Goal: Task Accomplishment & Management: Manage account settings

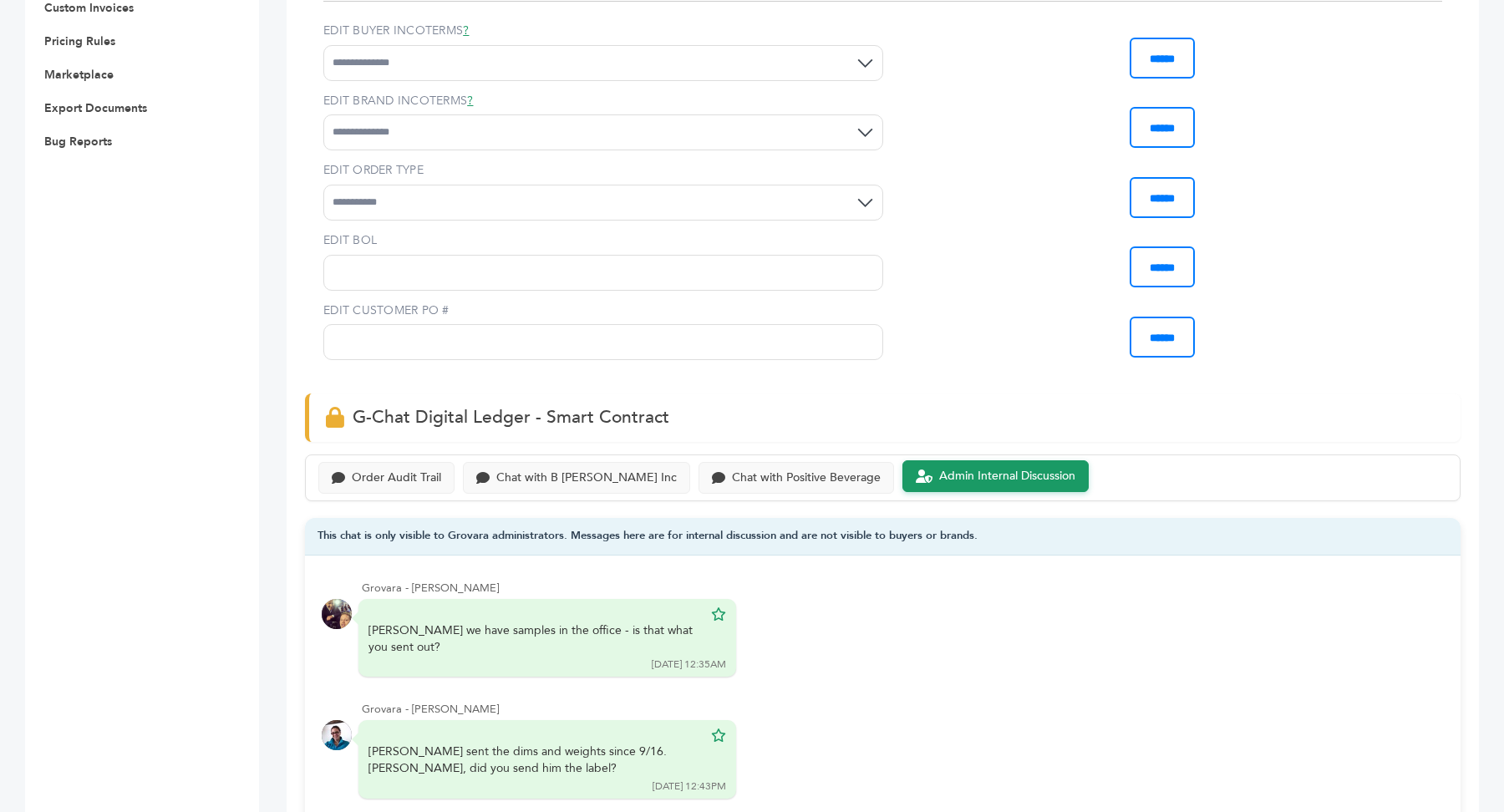
scroll to position [774, 0]
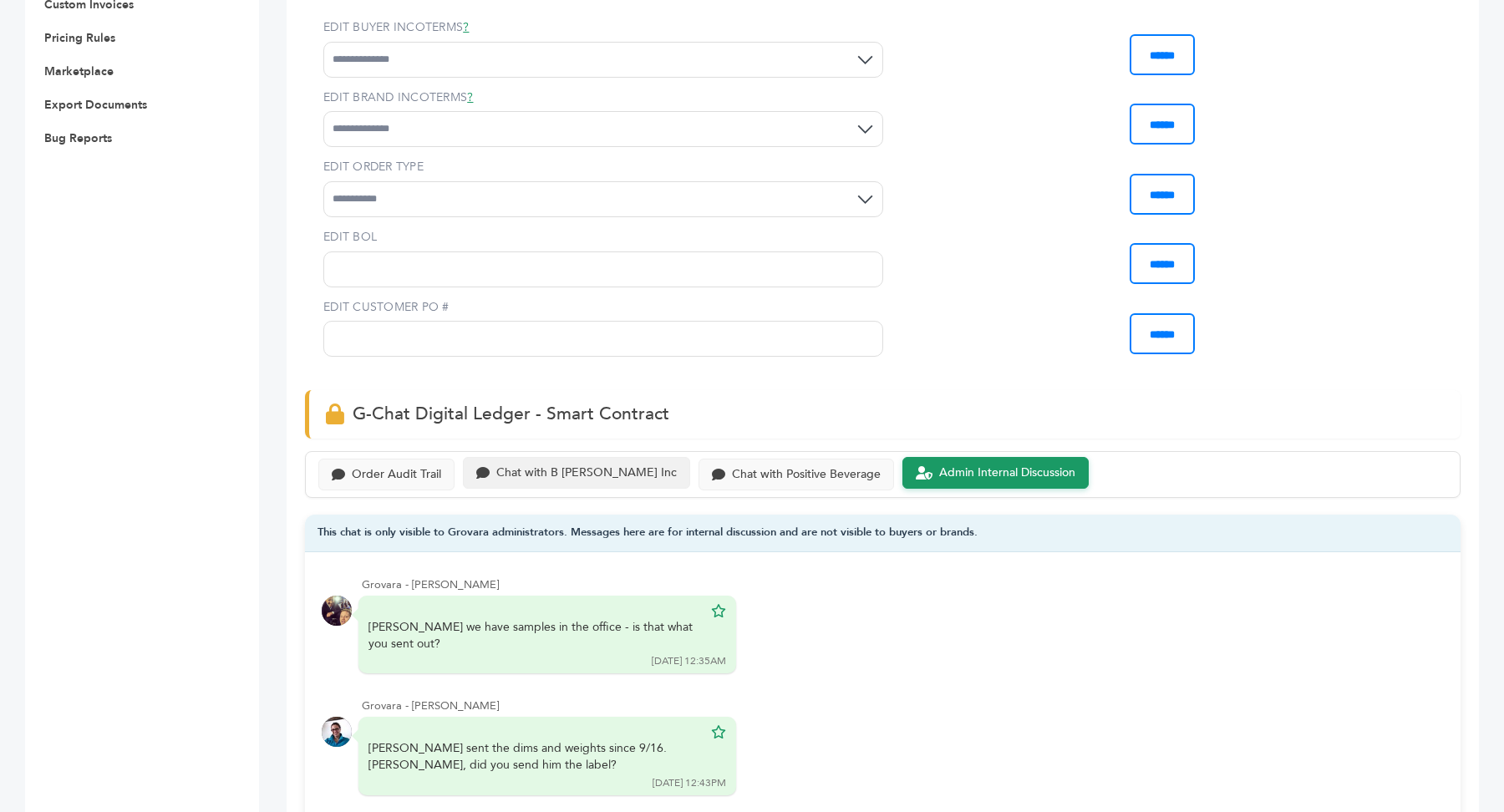
click at [591, 465] on div "Chat with B Fernandez Inc" at bounding box center [587, 472] width 181 height 14
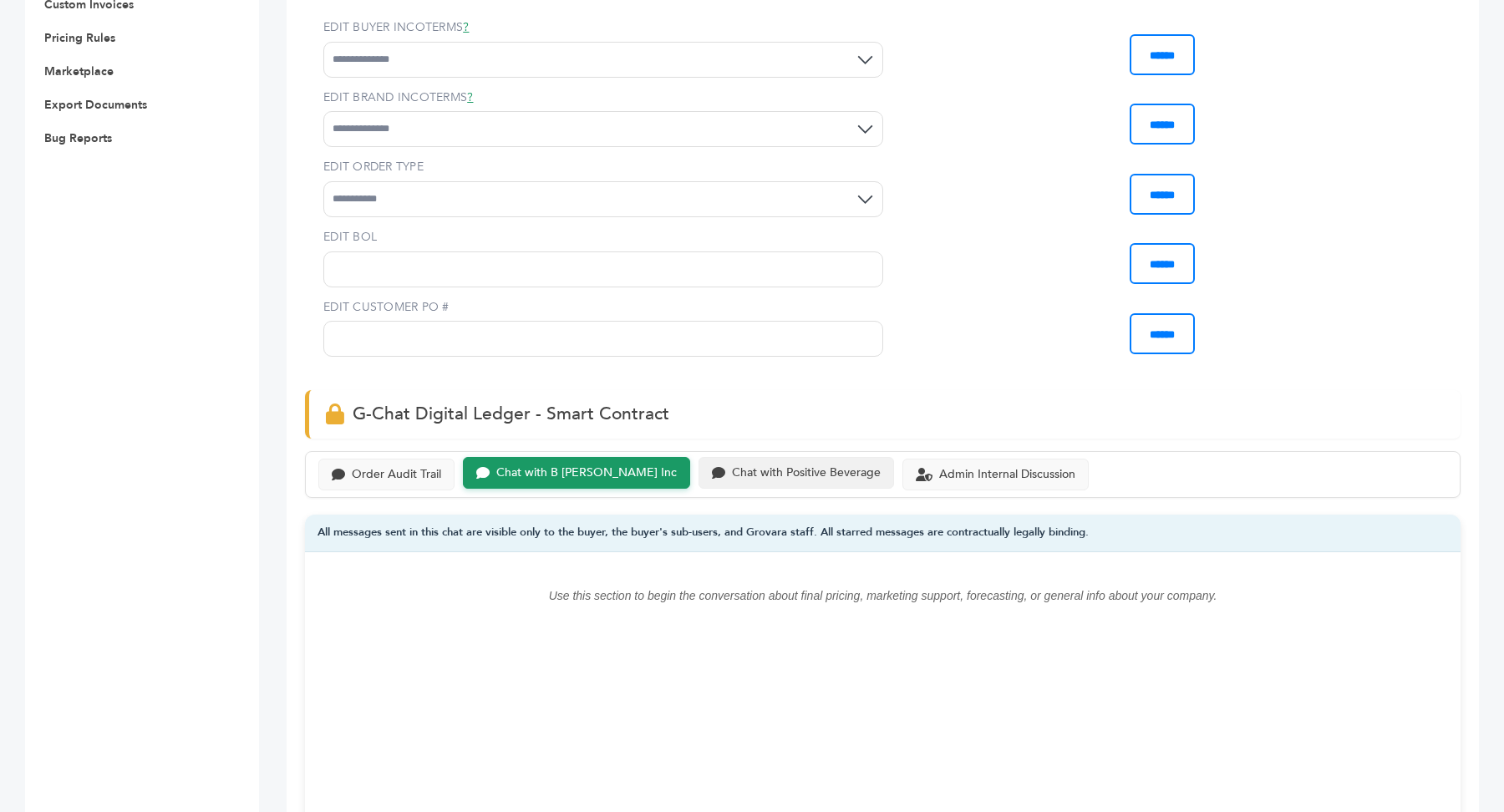
click at [767, 477] on div "Chat with Positive Beverage" at bounding box center [796, 473] width 196 height 33
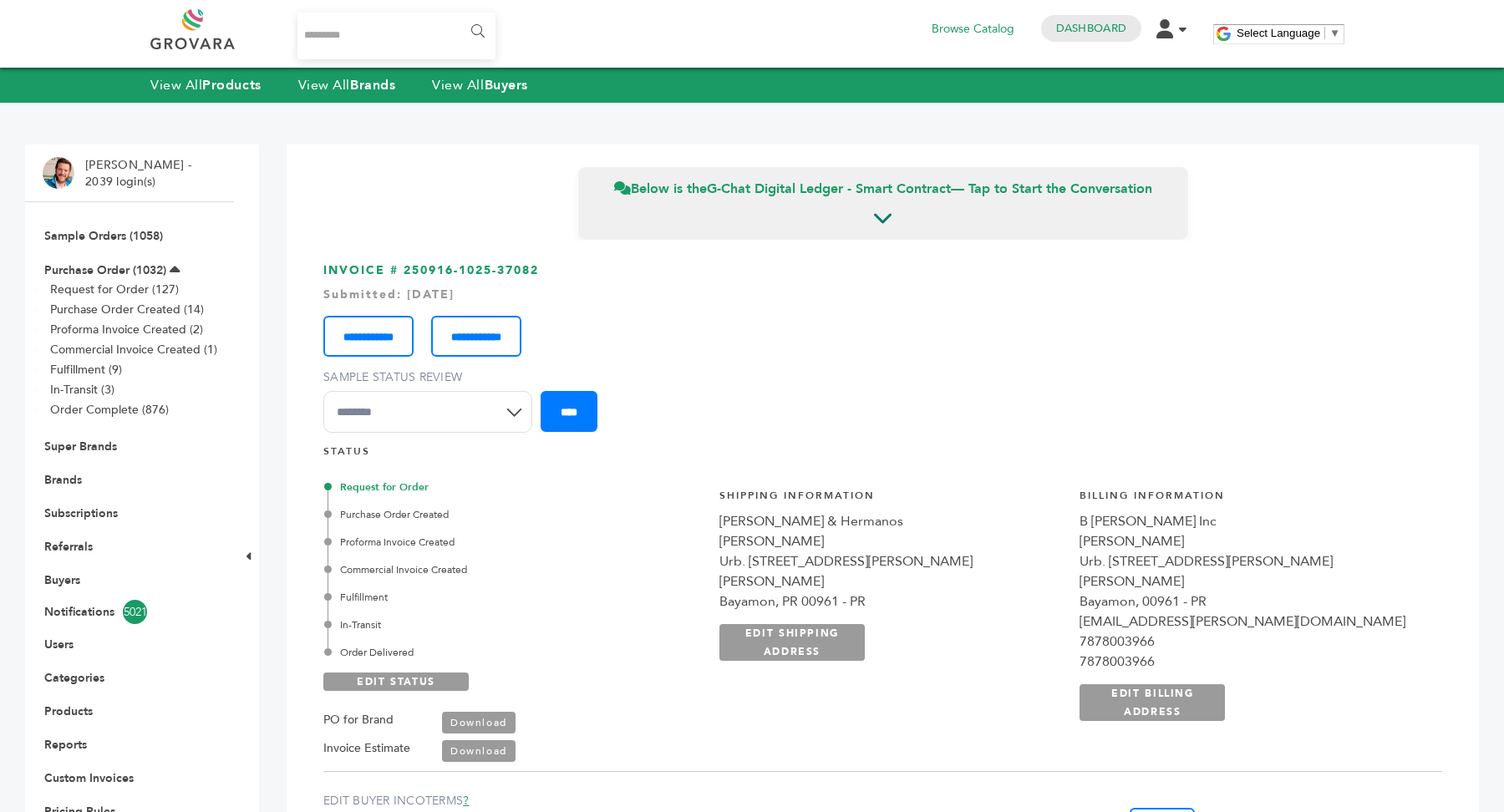
click at [401, 272] on h3 "**********" at bounding box center [883, 353] width 1119 height 183
drag, startPoint x: 405, startPoint y: 271, endPoint x: 574, endPoint y: 265, distance: 169.1
click at [574, 266] on h3 "**********" at bounding box center [883, 353] width 1119 height 183
copy h3 "250916-1025-37082"
drag, startPoint x: 958, startPoint y: 541, endPoint x: 1142, endPoint y: 542, distance: 184.0
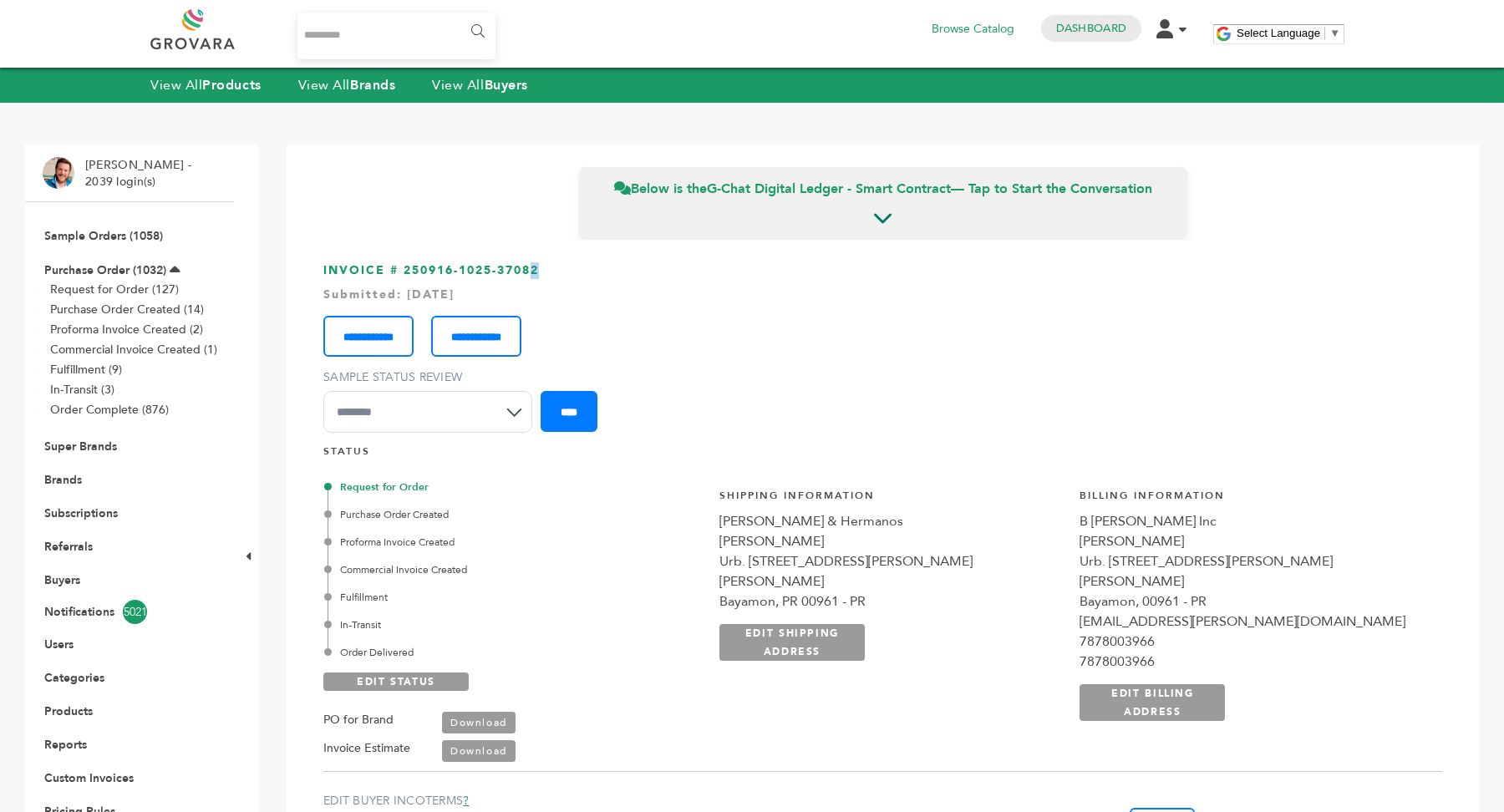
click at [1143, 542] on div "**********" at bounding box center [1071, 613] width 741 height 292
copy div "Aurora Santin Sanjurjo"
drag, startPoint x: 958, startPoint y: 520, endPoint x: 1139, endPoint y: 520, distance: 181.0
click at [1139, 520] on div "**********" at bounding box center [1071, 613] width 741 height 292
copy div "[PERSON_NAME] & Hermanos"
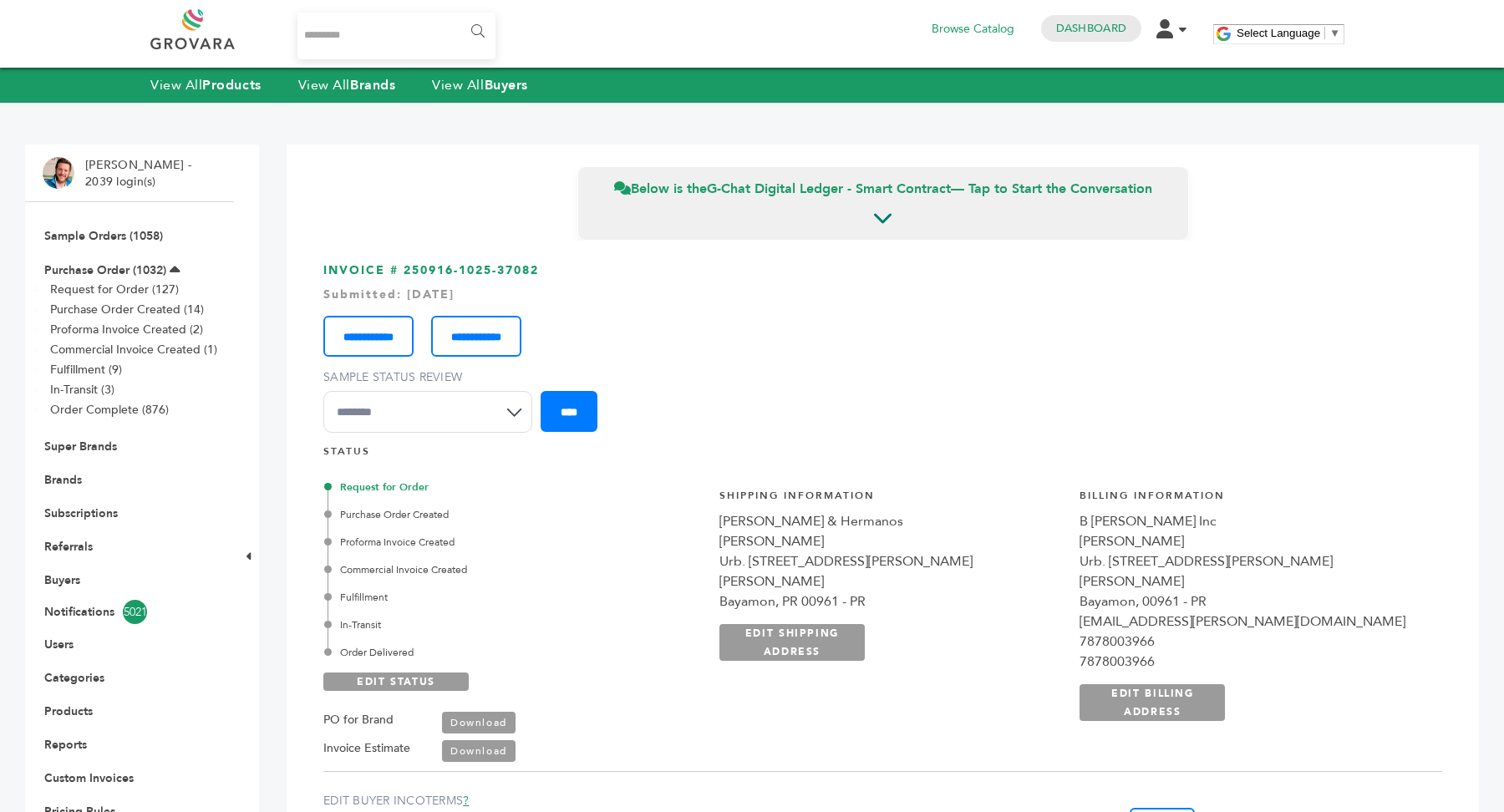
click at [1217, 631] on div "7878003966" at bounding box center [1251, 641] width 344 height 20
copy div "7878003966"
drag, startPoint x: 958, startPoint y: 562, endPoint x: 1096, endPoint y: 560, distance: 138.0
click at [1096, 560] on div "**********" at bounding box center [1071, 613] width 741 height 292
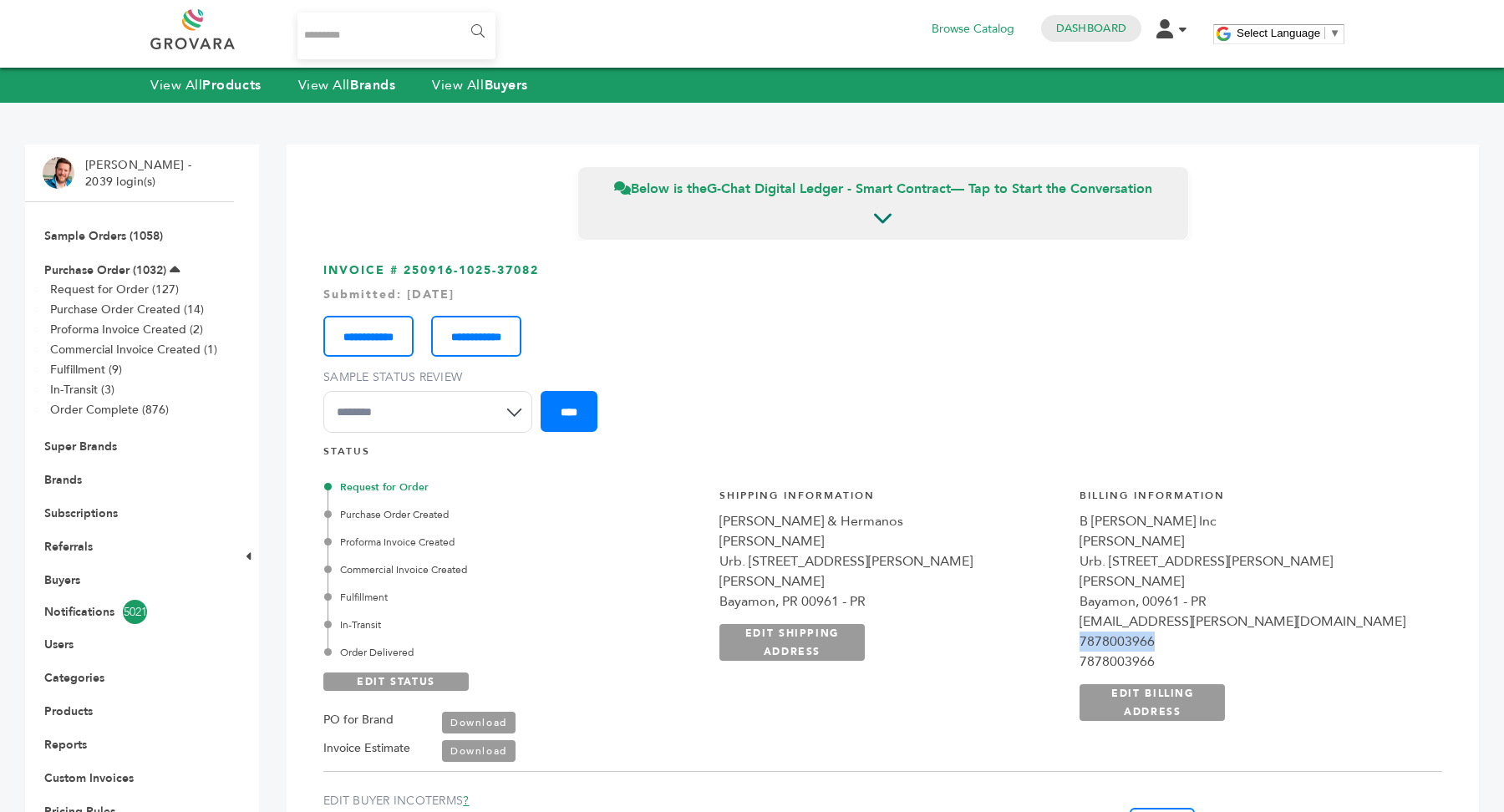
copy div "Urb. Industrial Luchetti"
click at [1056, 591] on div "Bayamon, PR 00961 - PR" at bounding box center [891, 600] width 344 height 20
click at [1064, 558] on div "Urb. [STREET_ADDRESS][PERSON_NAME][PERSON_NAME]" at bounding box center [891, 570] width 344 height 40
drag, startPoint x: 1100, startPoint y: 559, endPoint x: 1195, endPoint y: 560, distance: 95.0
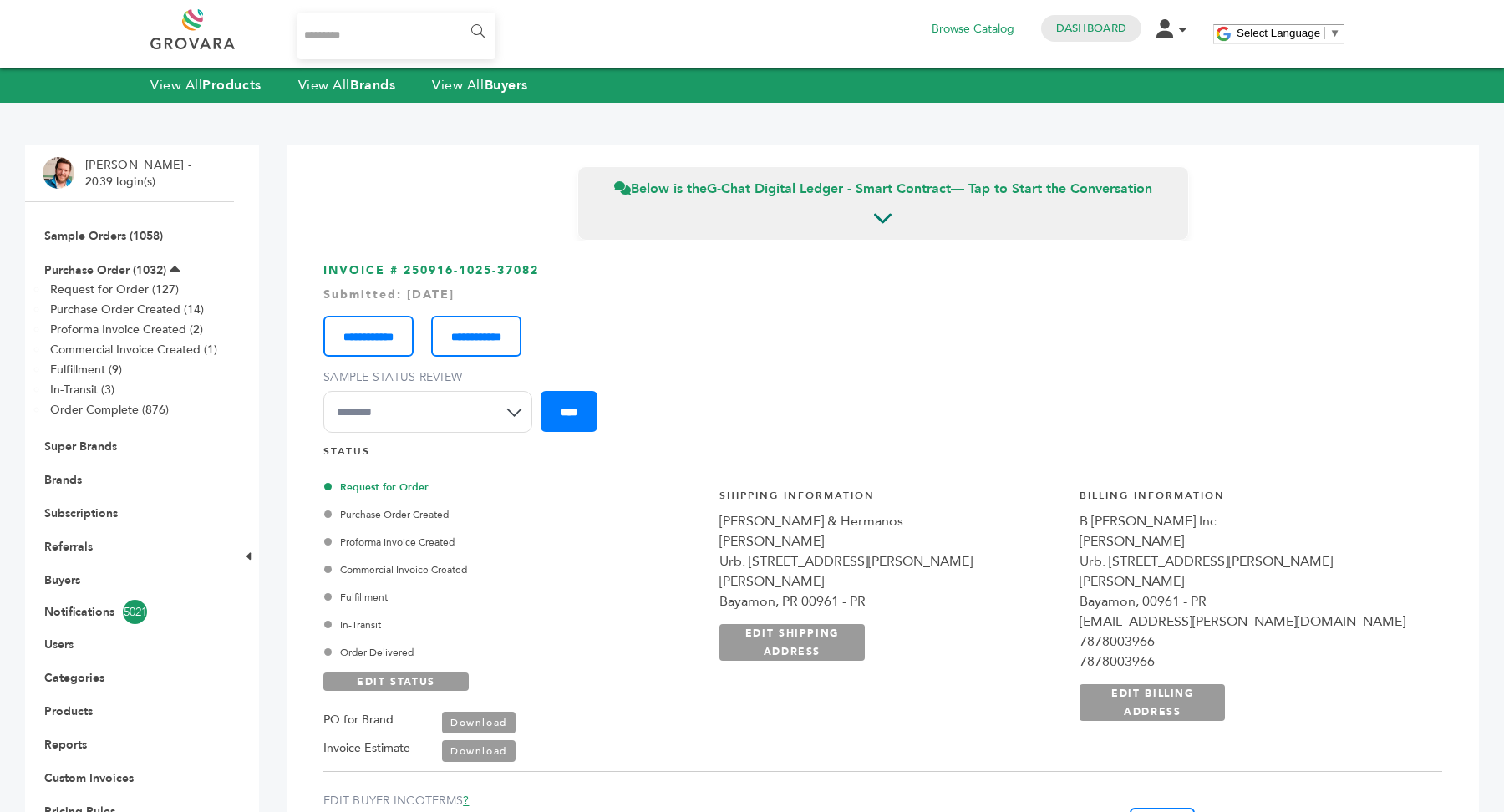
click at [1195, 560] on div "**********" at bounding box center [1071, 613] width 741 height 292
click at [1064, 562] on div "Urb. [STREET_ADDRESS][PERSON_NAME][PERSON_NAME]" at bounding box center [891, 570] width 344 height 40
drag, startPoint x: 1101, startPoint y: 560, endPoint x: 1182, endPoint y: 559, distance: 81.0
click at [1064, 559] on div "Urb. [STREET_ADDRESS][PERSON_NAME][PERSON_NAME]" at bounding box center [891, 570] width 344 height 40
copy div "No 305 Carr.5"
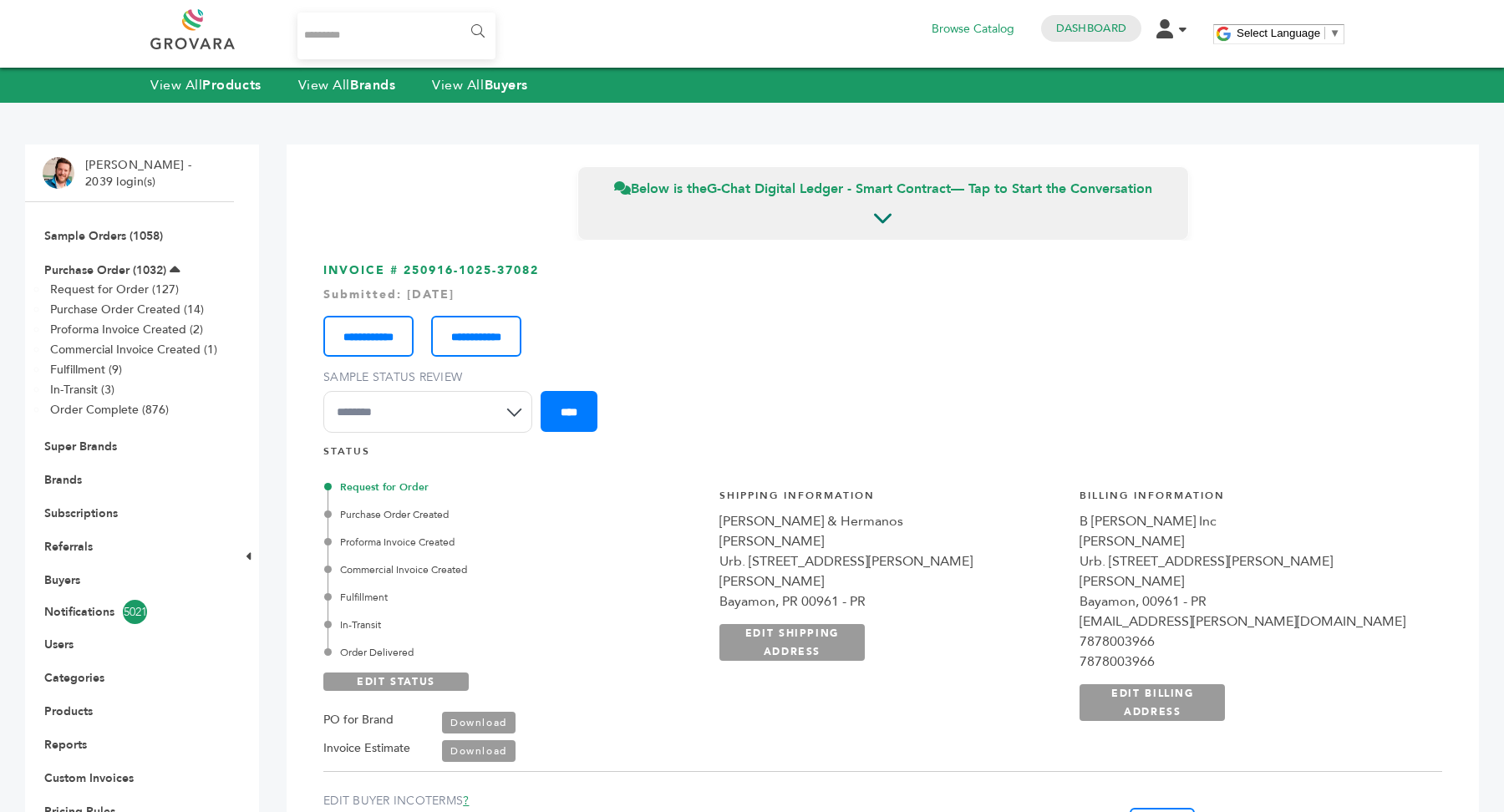
click at [1053, 591] on div "Bayamon, PR 00961 - PR" at bounding box center [891, 600] width 344 height 20
copy div "00961"
click at [987, 591] on div "Bayamon, PR 00961 - PR" at bounding box center [891, 600] width 344 height 20
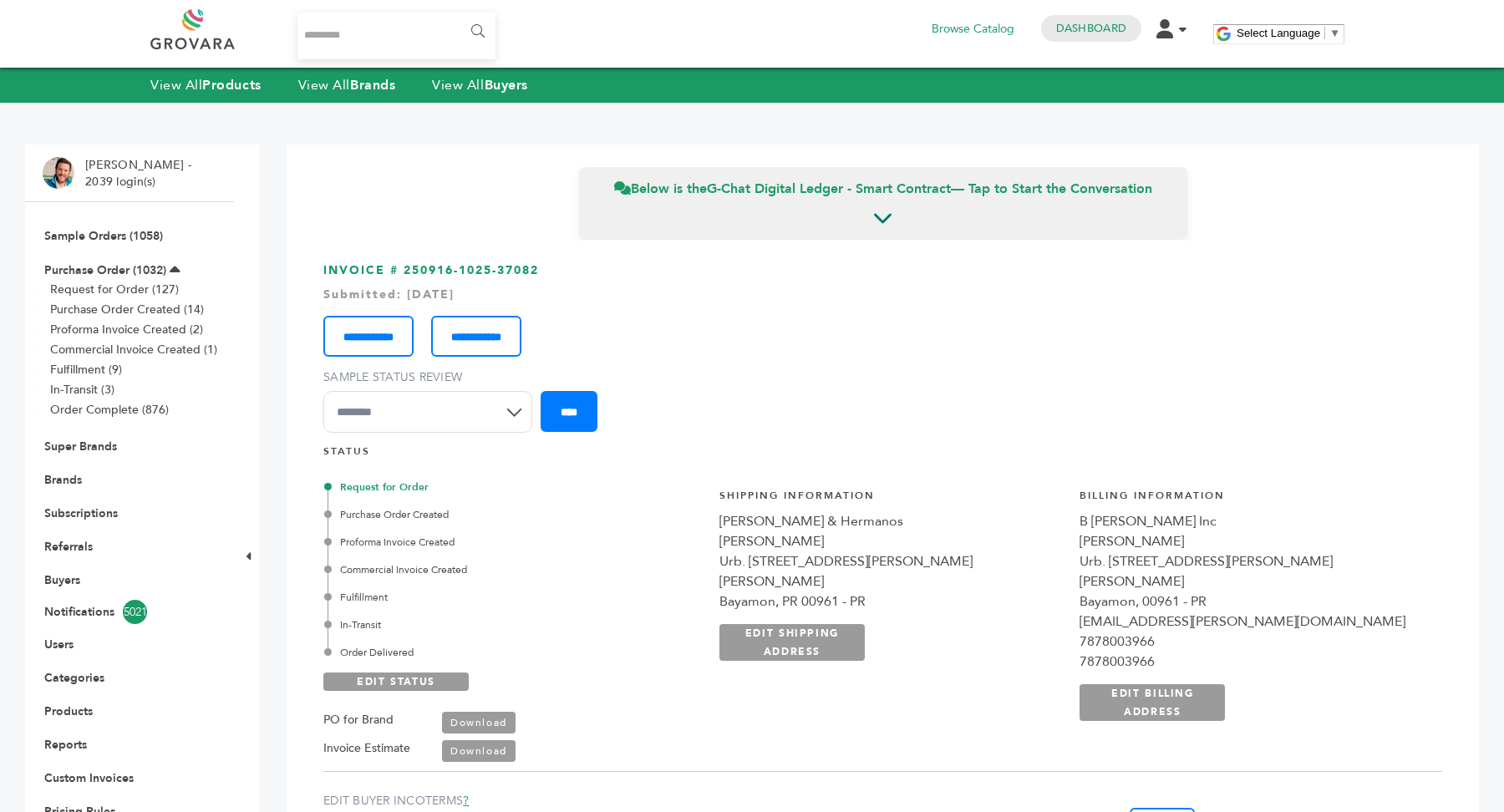
copy div "Bayamon"
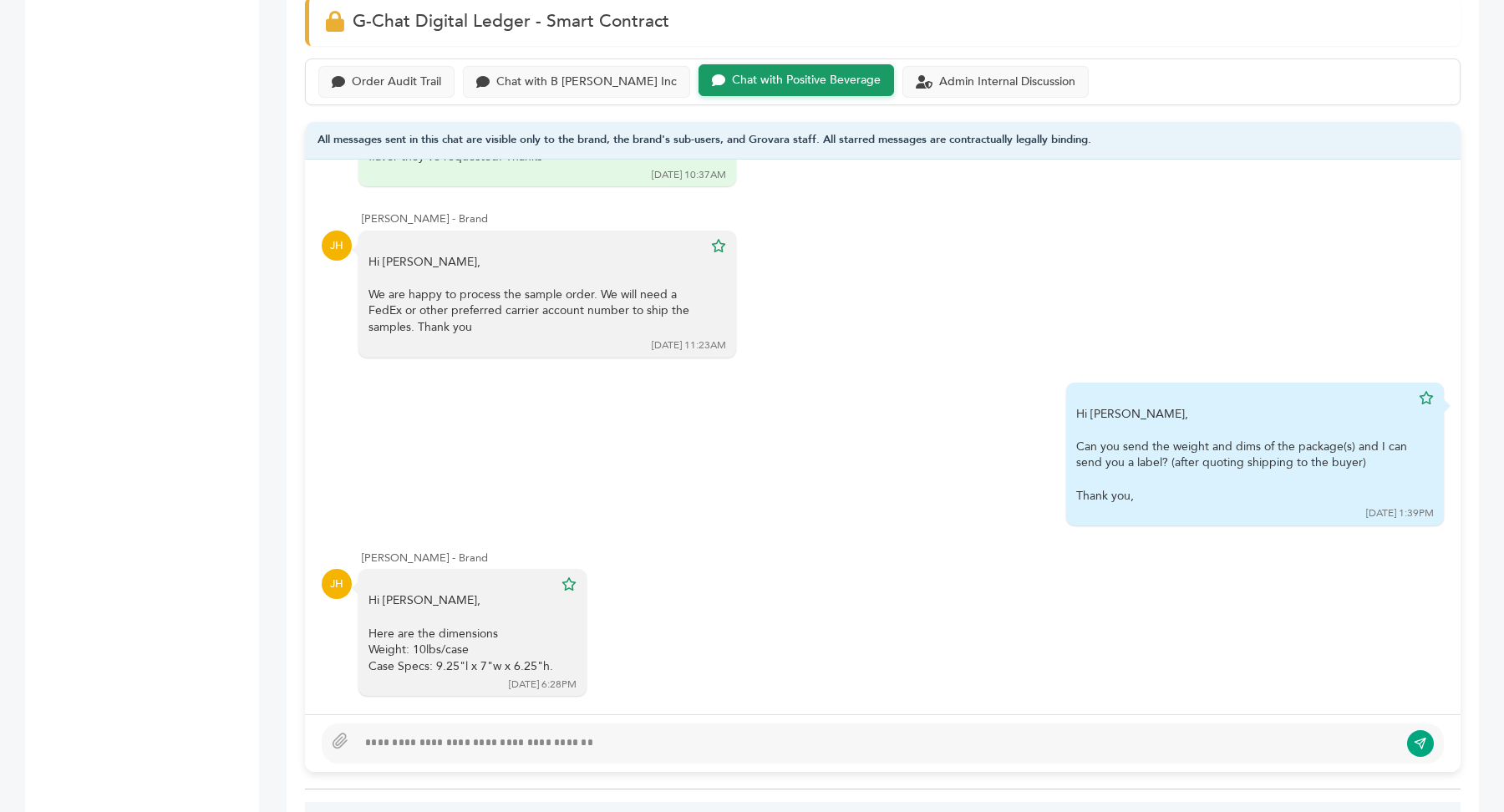
scroll to position [127, 0]
click at [593, 81] on div "Chat with B [PERSON_NAME] Inc" at bounding box center [576, 81] width 228 height 33
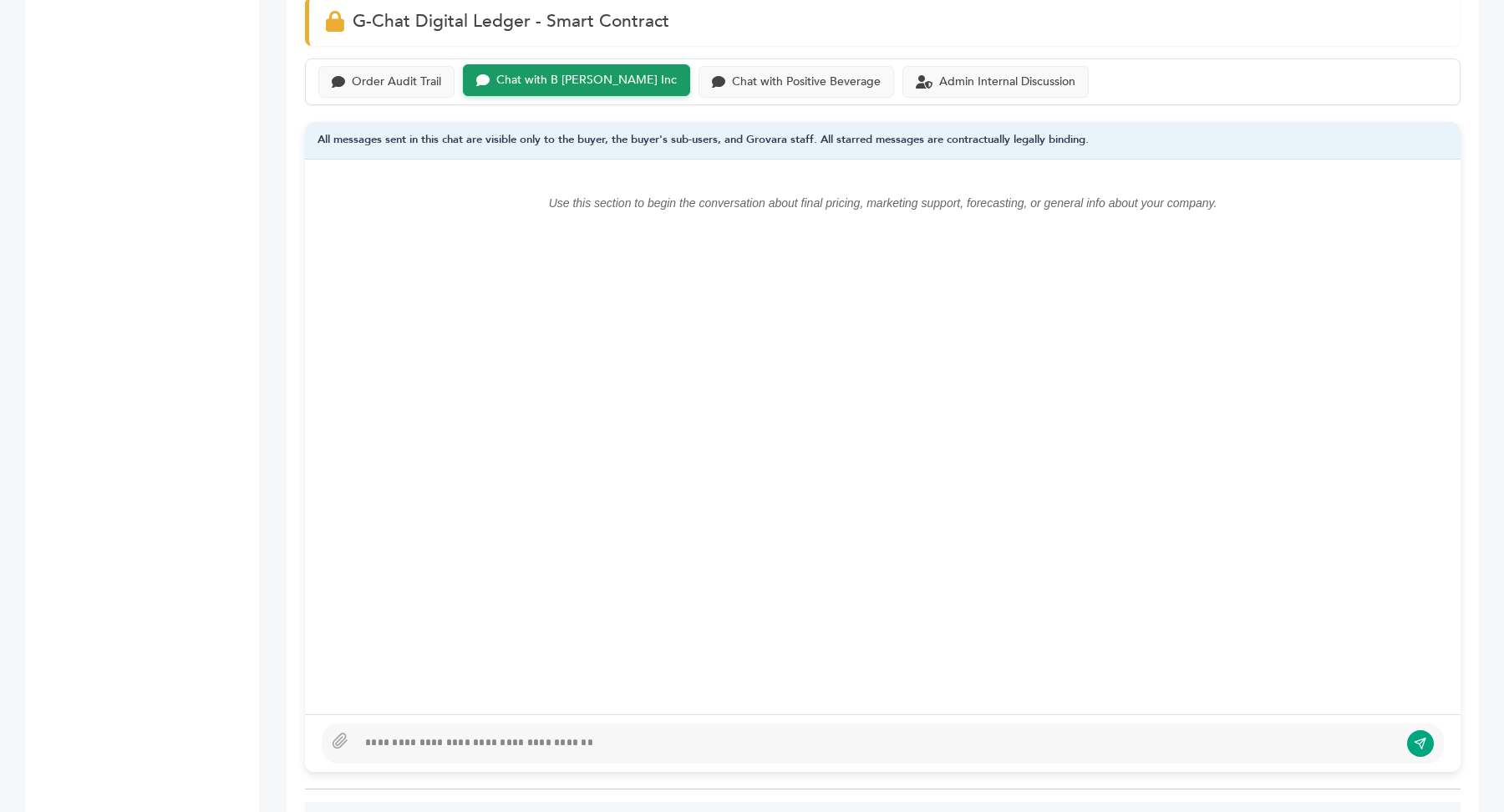
click at [575, 733] on div at bounding box center [878, 743] width 1042 height 20
drag, startPoint x: 663, startPoint y: 741, endPoint x: 483, endPoint y: 737, distance: 180.0
click at [483, 737] on div "**********" at bounding box center [878, 743] width 1042 height 20
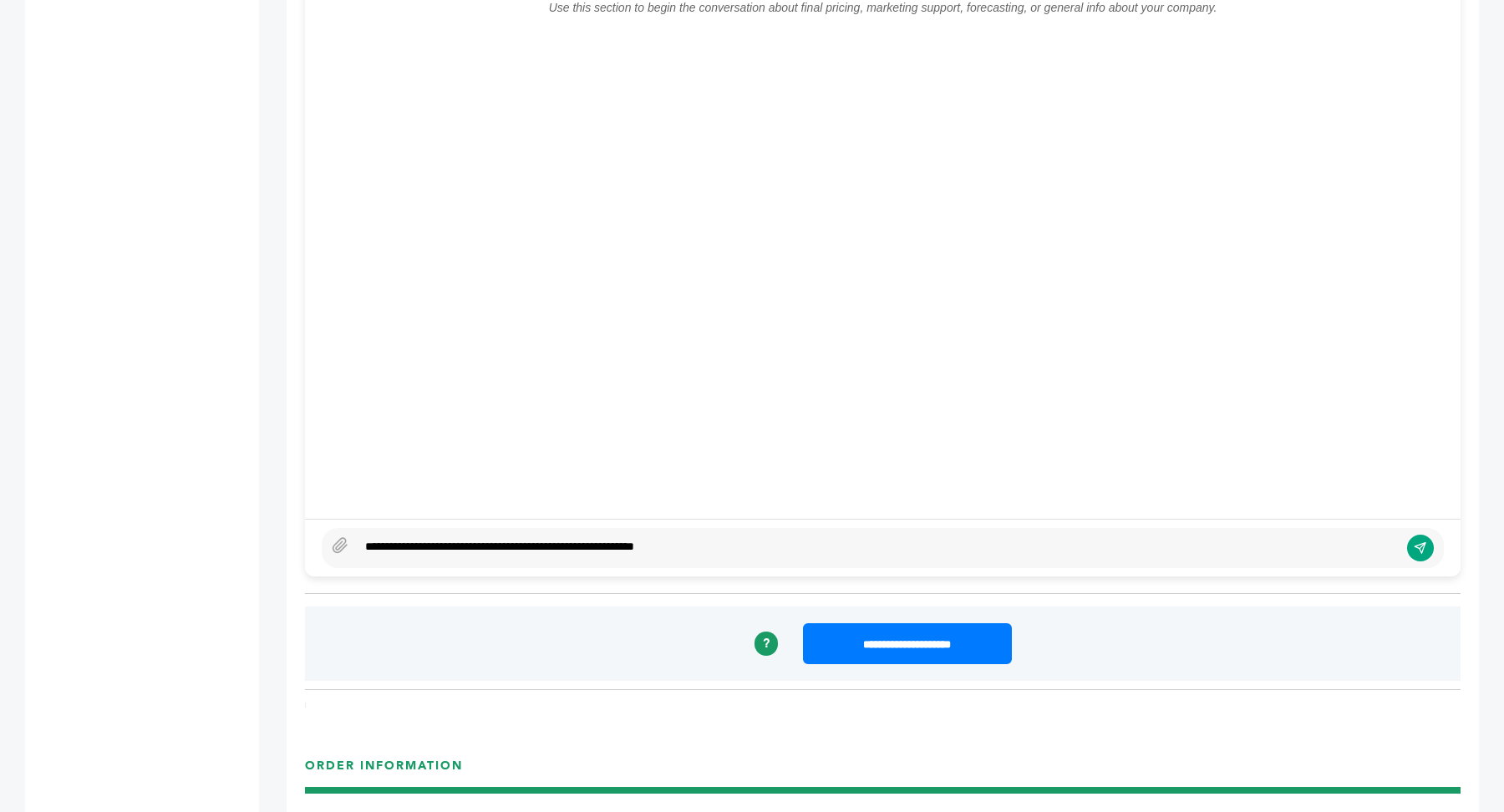
scroll to position [1228, 0]
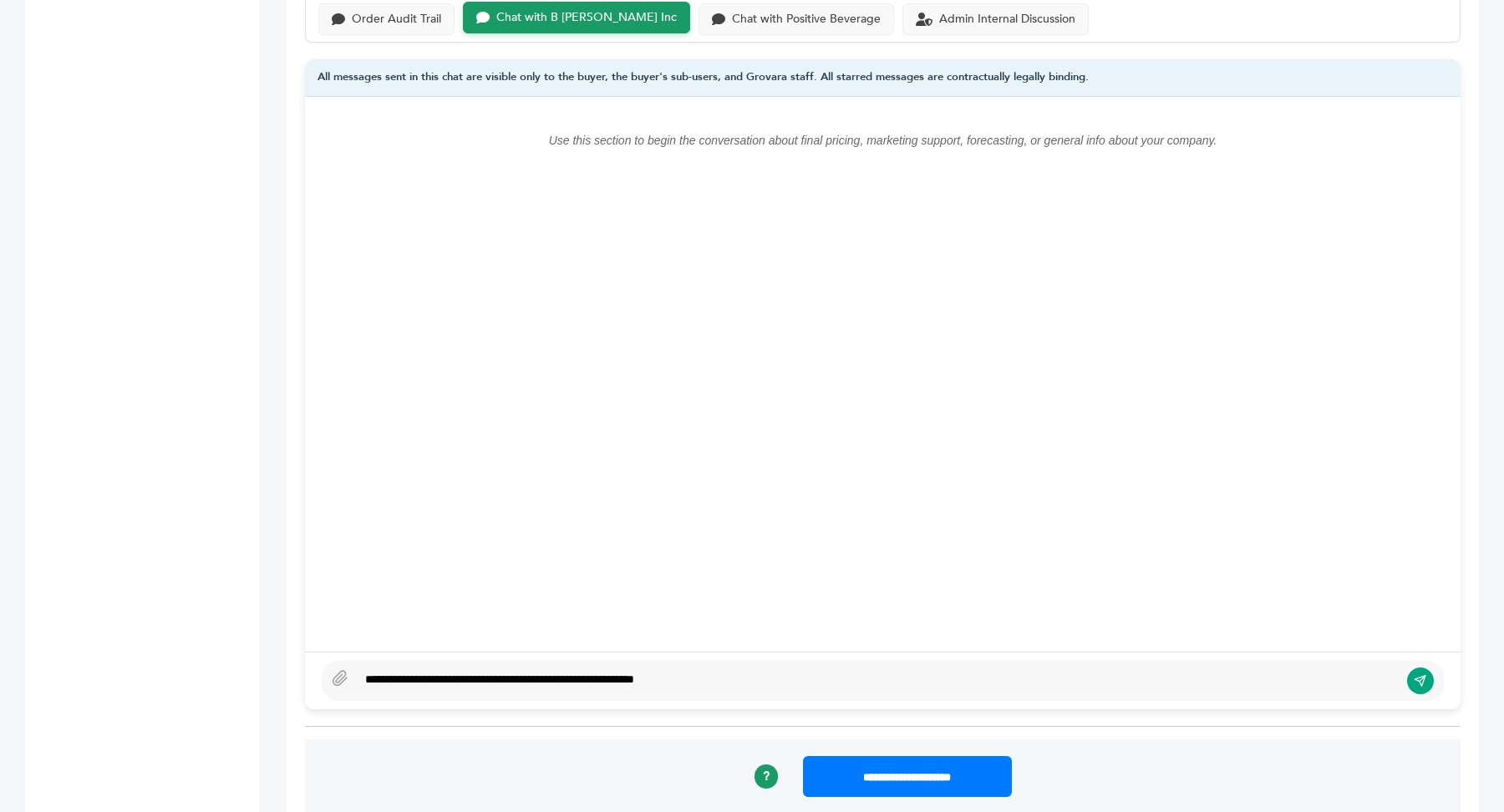
click at [759, 681] on div "**********" at bounding box center [878, 680] width 1042 height 20
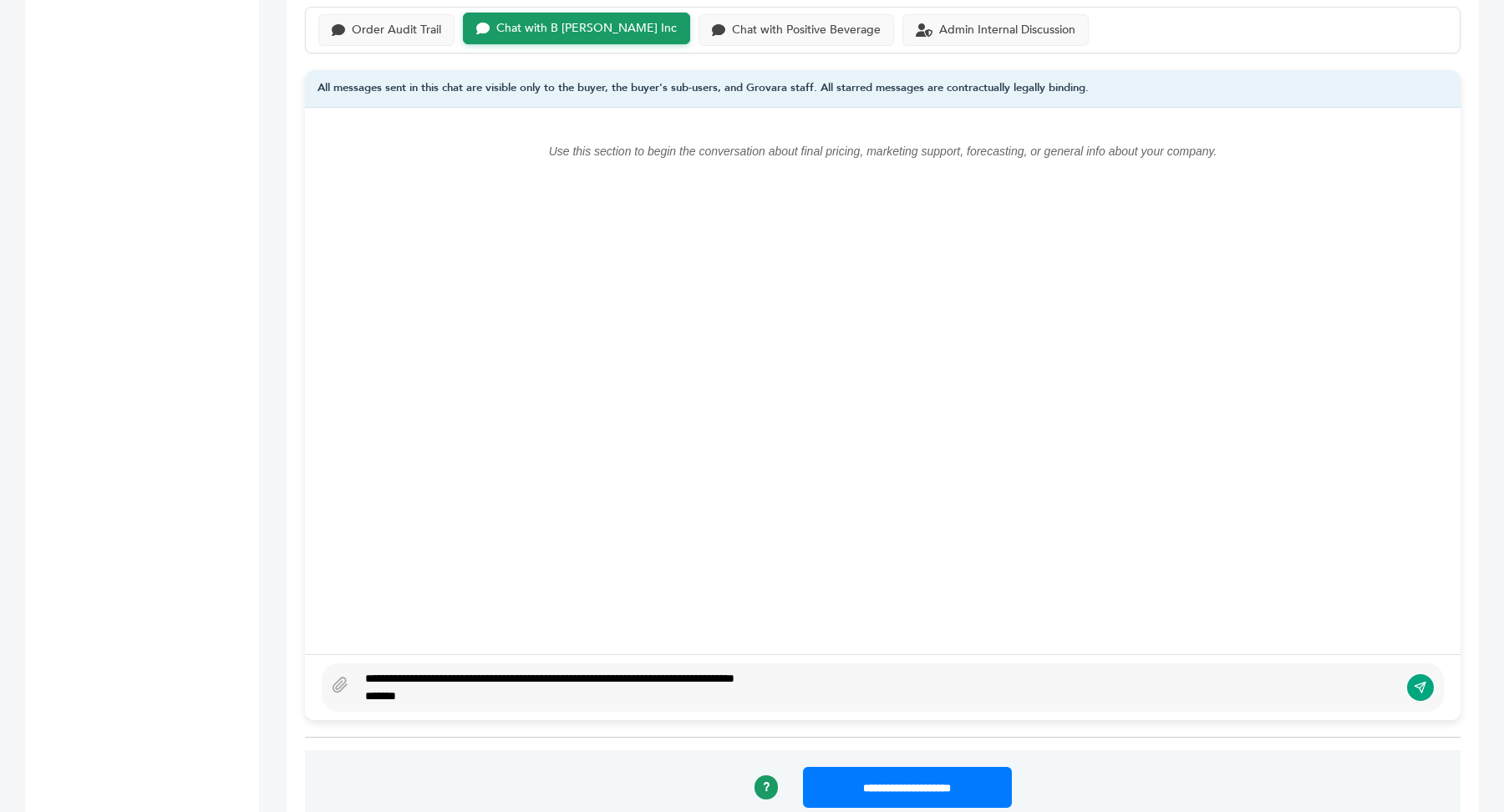
click at [365, 692] on div "*******" at bounding box center [878, 696] width 1025 height 18
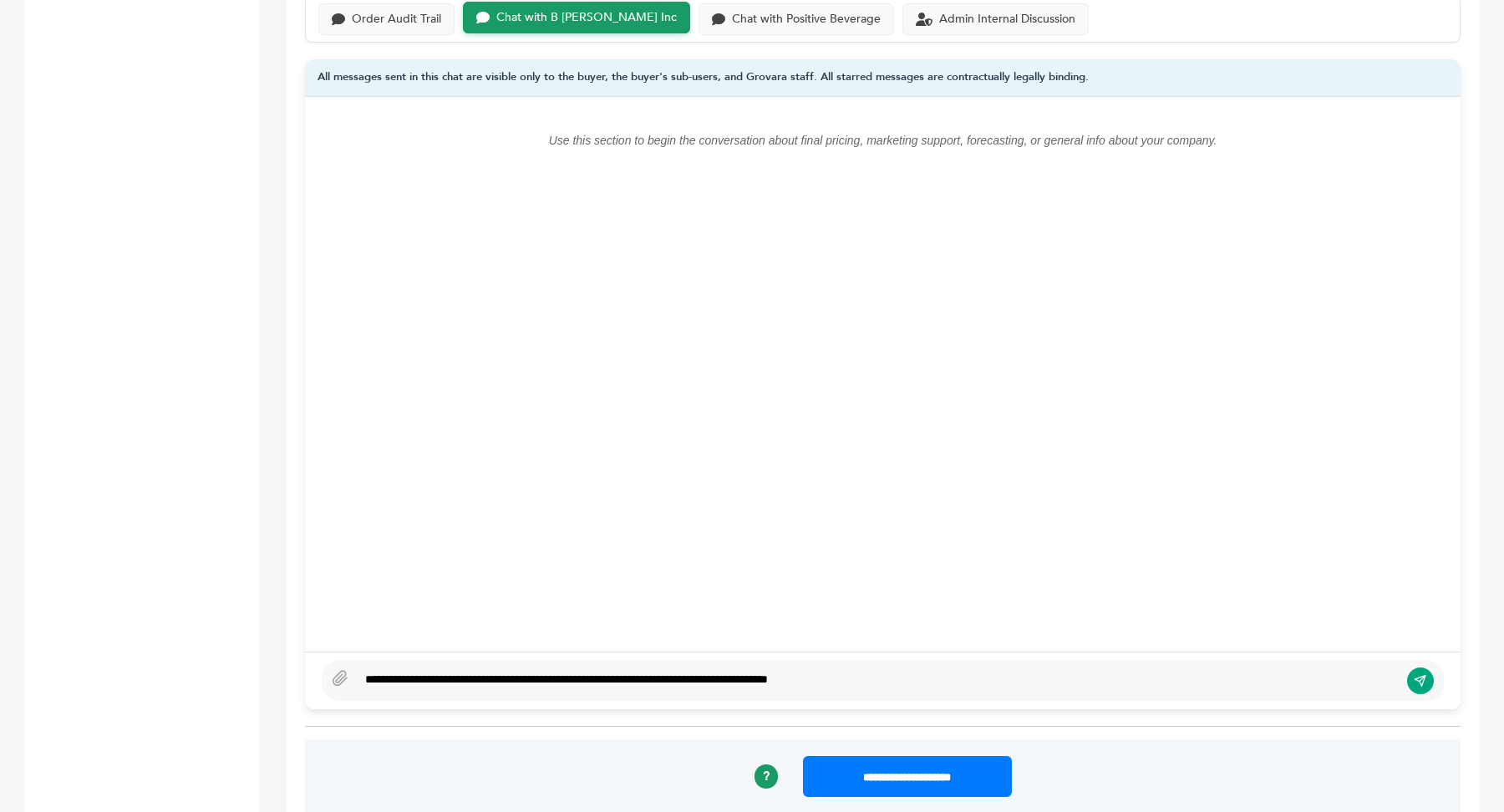
click at [925, 673] on div "**********" at bounding box center [878, 680] width 1042 height 20
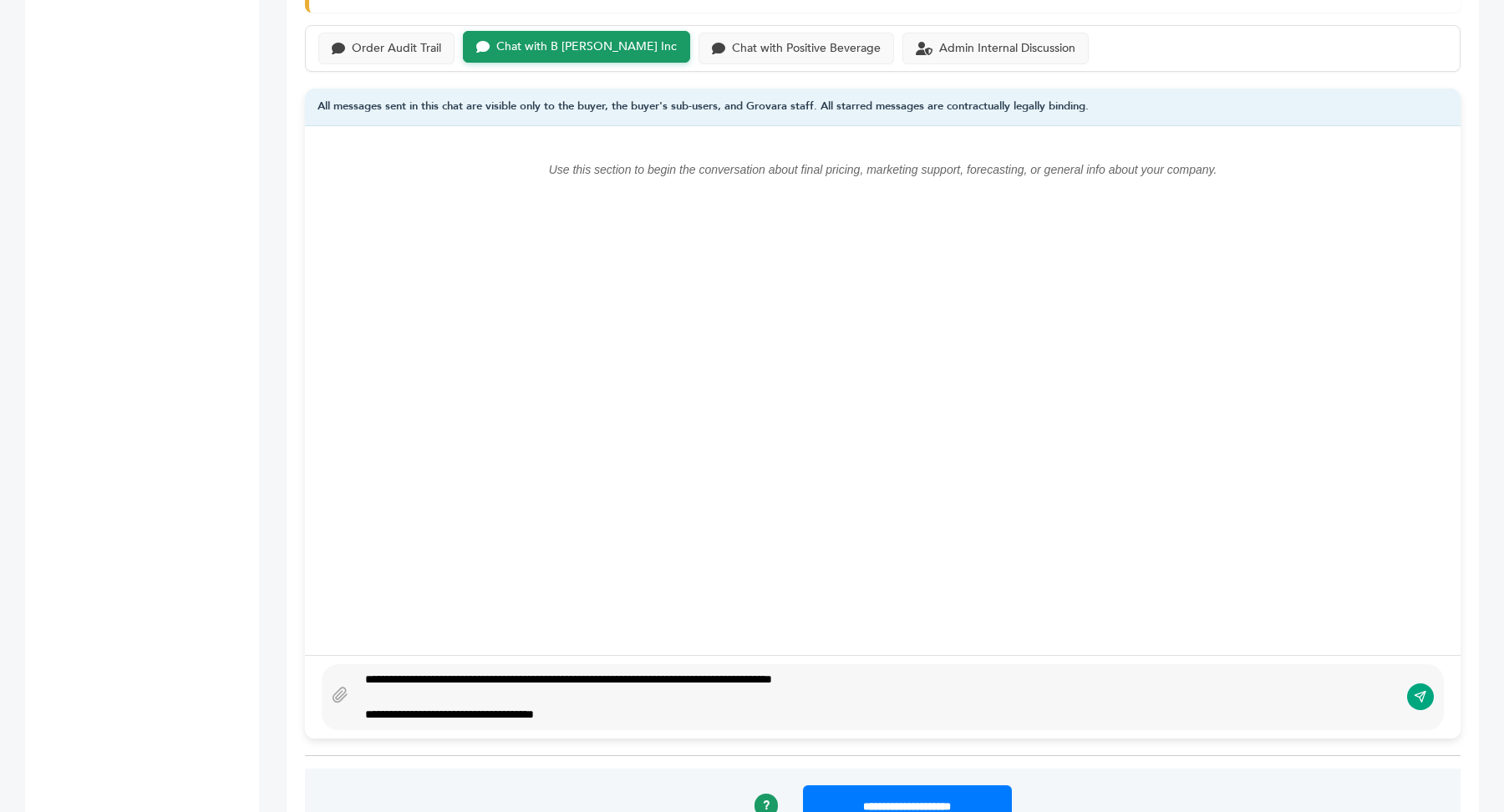
scroll to position [1182, 0]
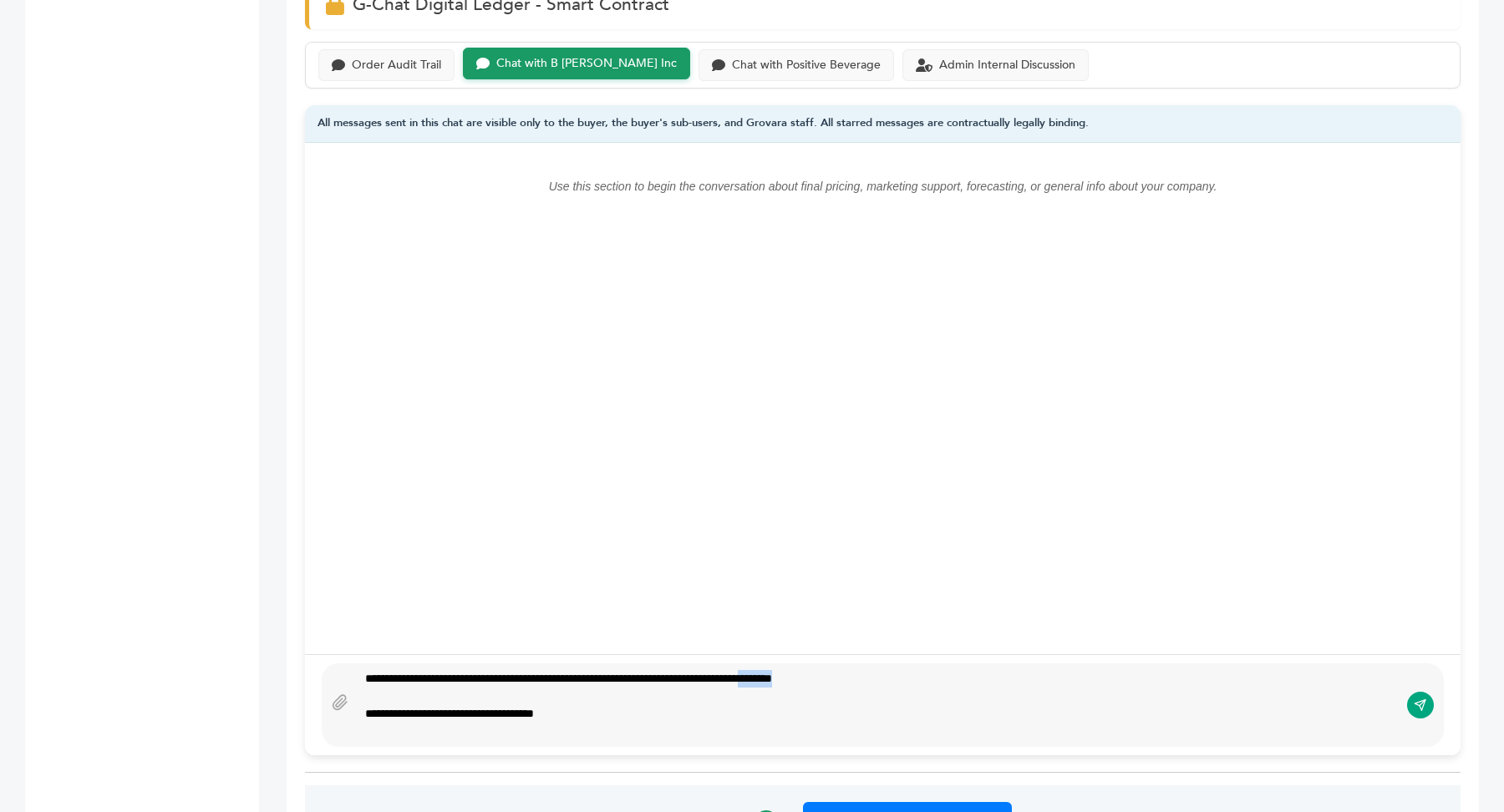
drag, startPoint x: 831, startPoint y: 674, endPoint x: 930, endPoint y: 678, distance: 99.1
click at [930, 678] on div "**********" at bounding box center [878, 704] width 1042 height 70
copy span "********"
click at [772, 676] on span "********" at bounding box center [754, 678] width 35 height 11
drag, startPoint x: 839, startPoint y: 673, endPoint x: 917, endPoint y: 673, distance: 78.0
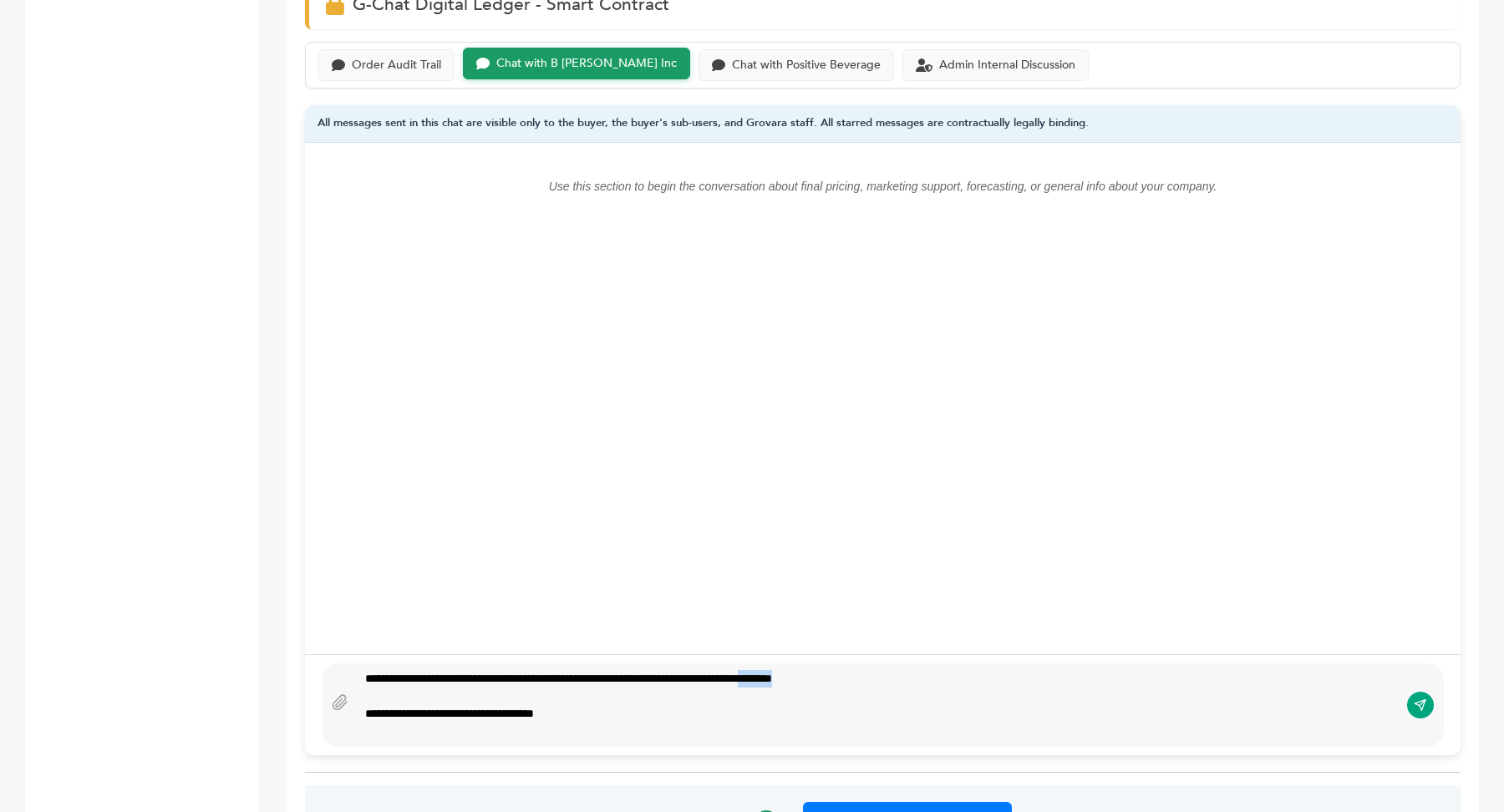
click at [917, 673] on div "**********" at bounding box center [878, 704] width 1042 height 70
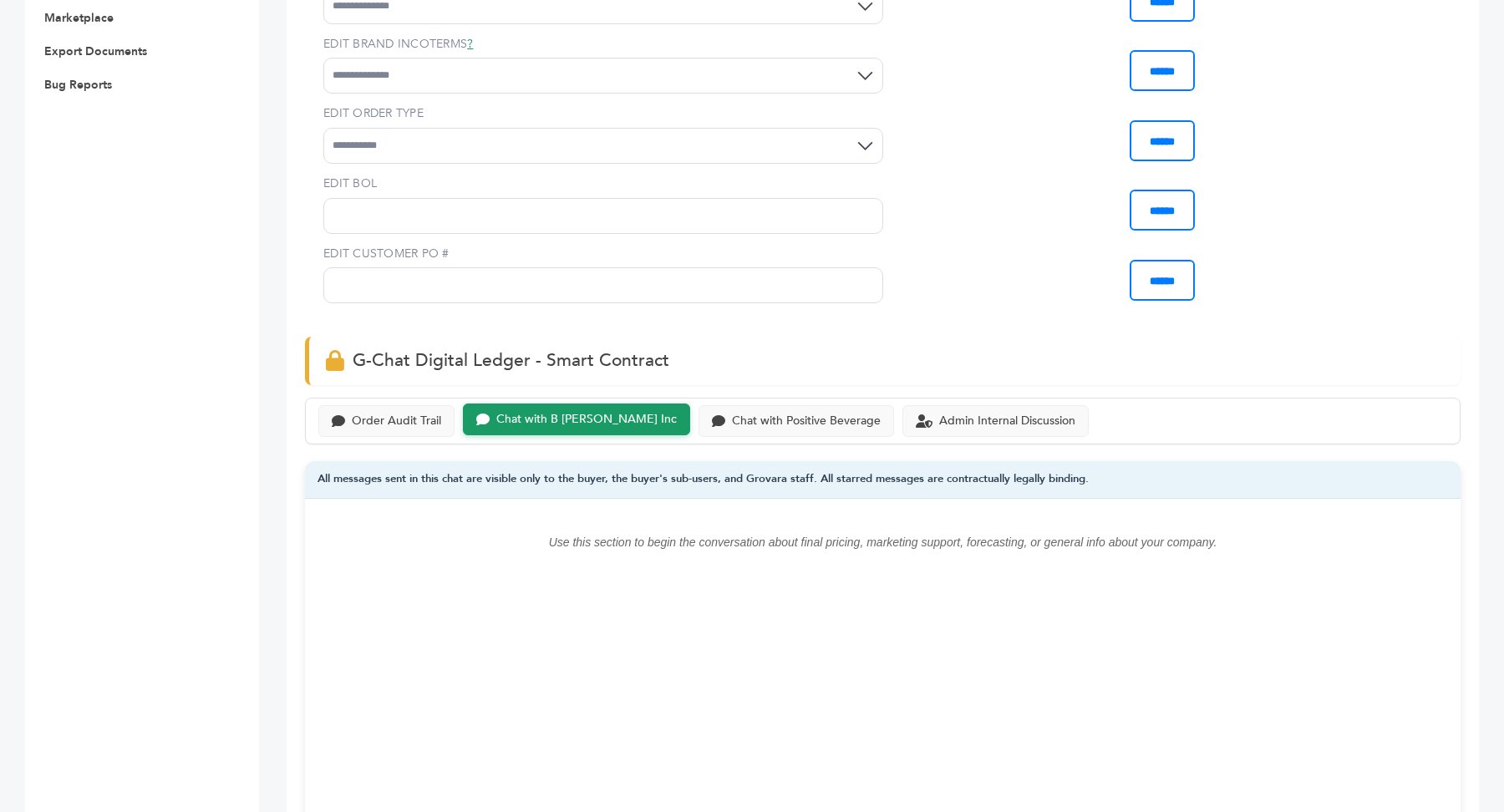
scroll to position [0, 0]
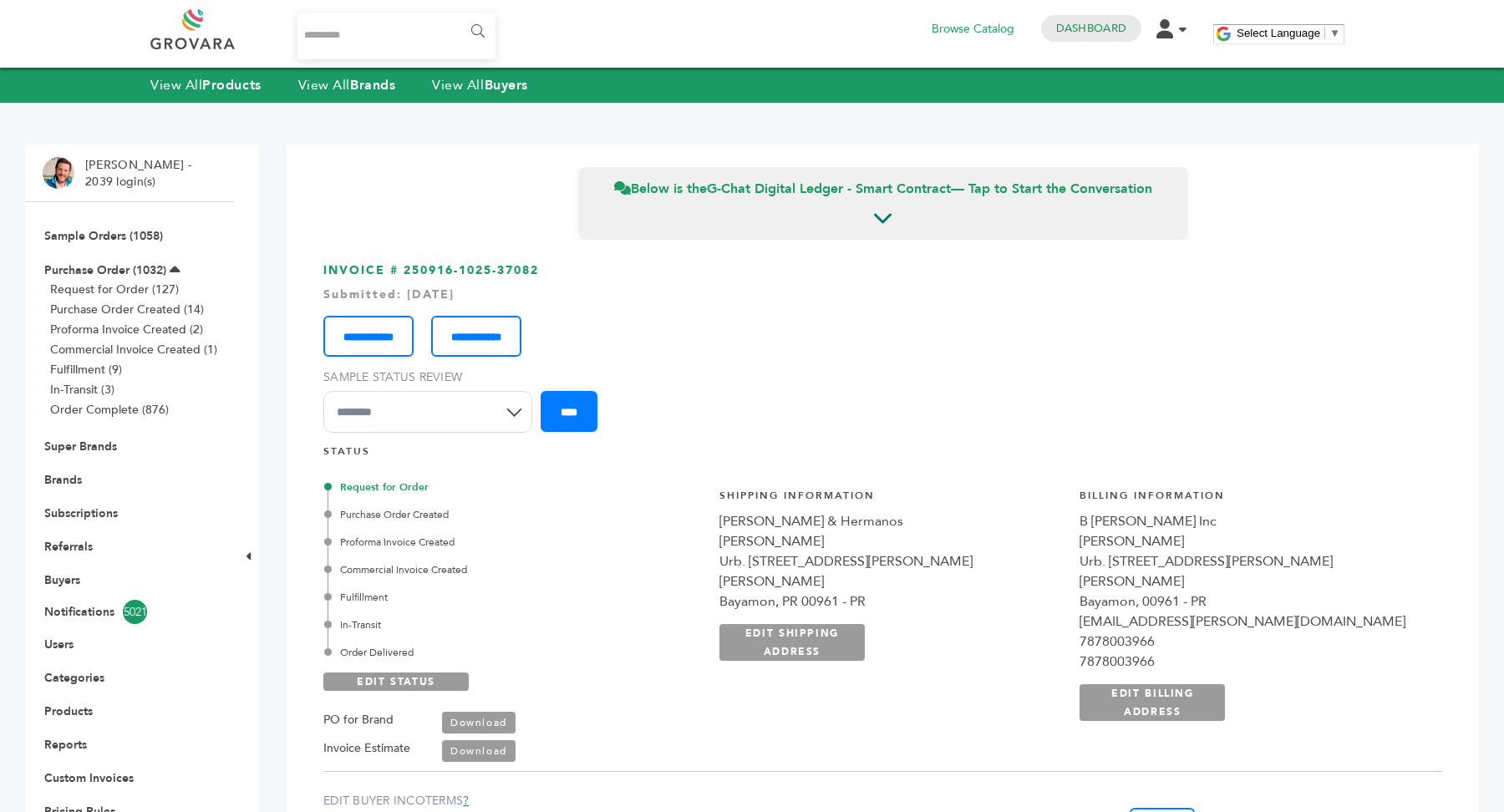
drag, startPoint x: 405, startPoint y: 273, endPoint x: 580, endPoint y: 267, distance: 175.1
click at [580, 267] on h3 "**********" at bounding box center [883, 353] width 1119 height 183
copy h3 "250916-1025-37082"
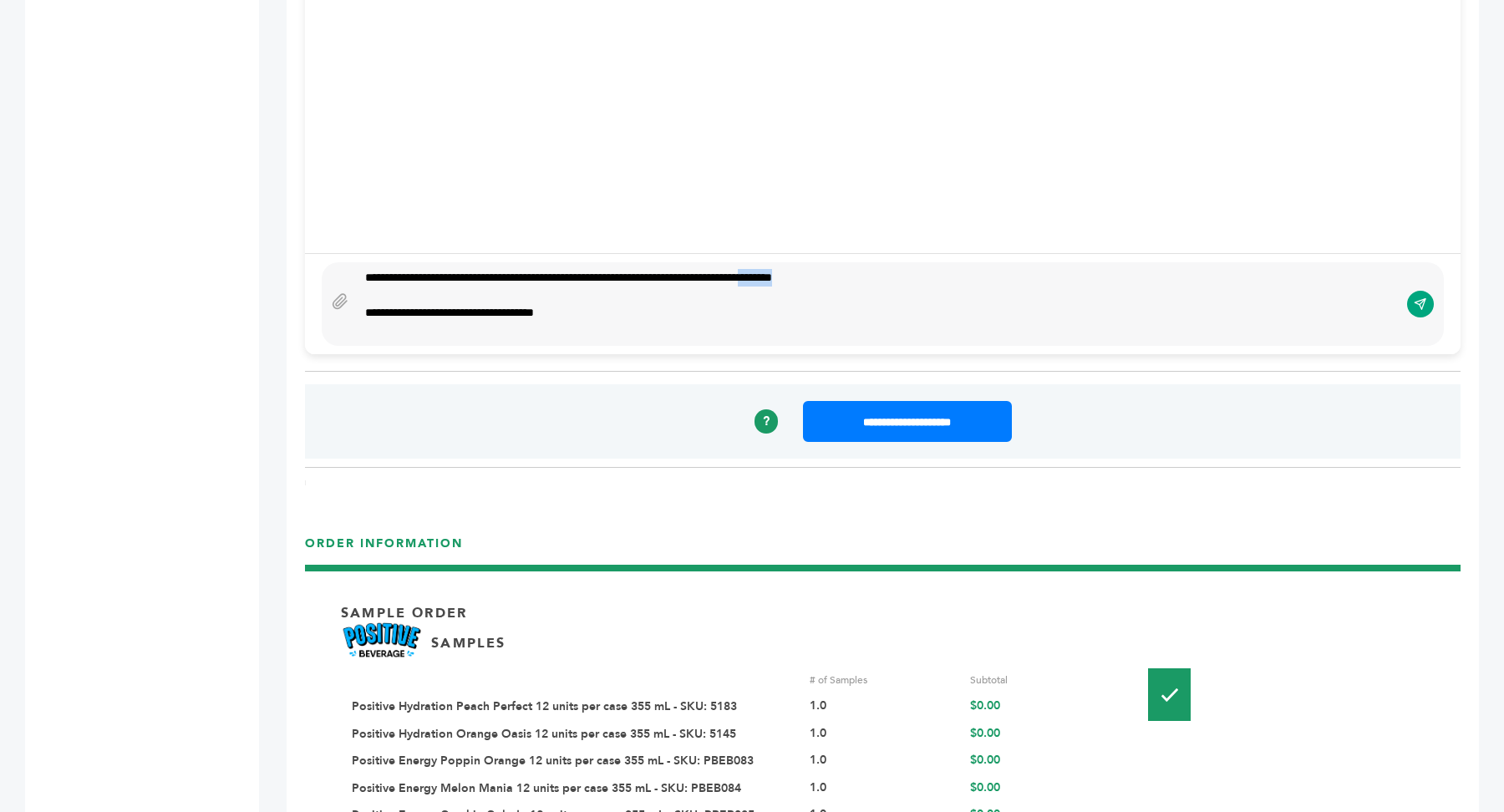
scroll to position [1520, 0]
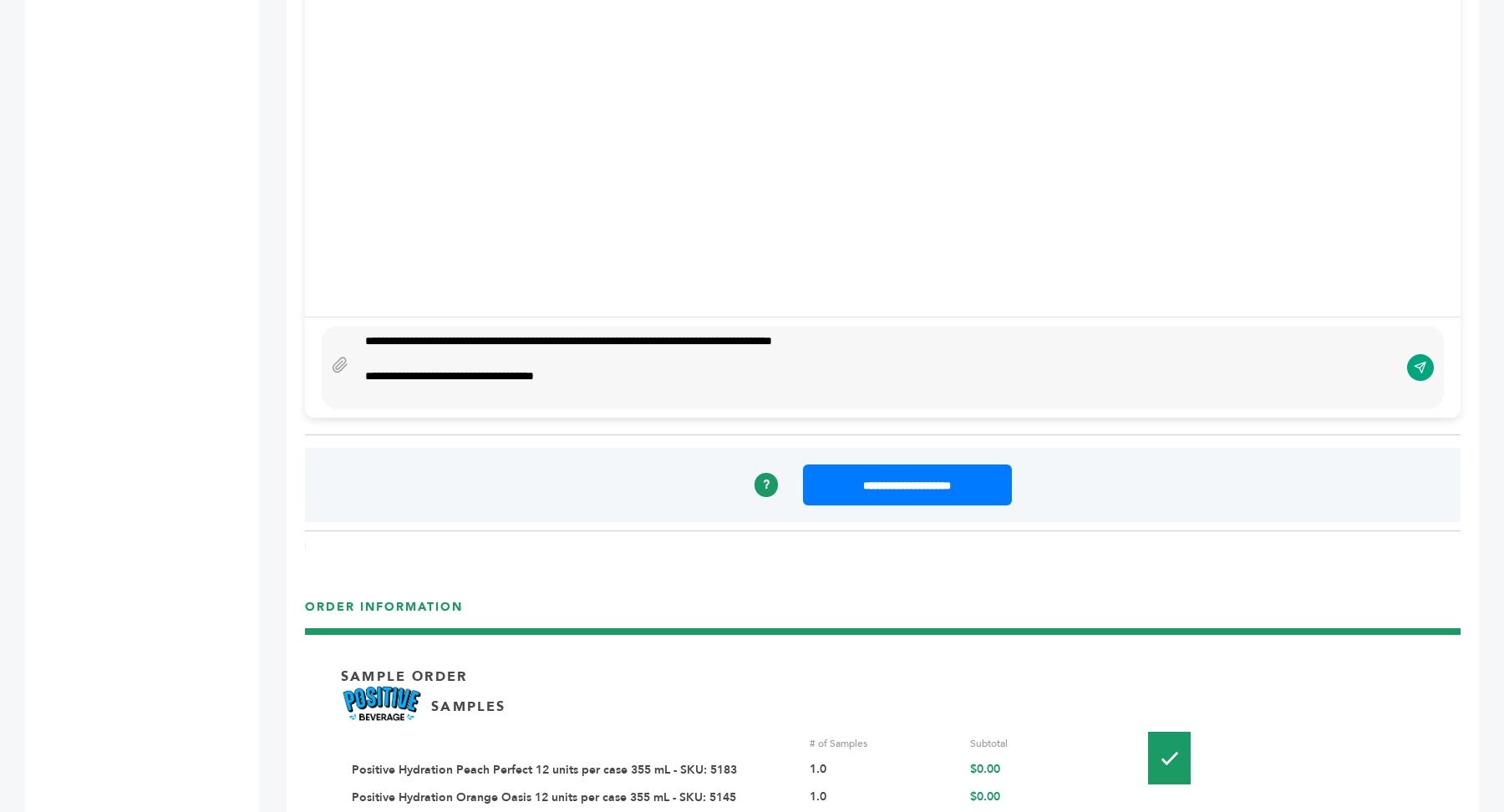
click at [553, 357] on div at bounding box center [878, 359] width 1025 height 18
click at [358, 372] on div "**********" at bounding box center [878, 367] width 1042 height 70
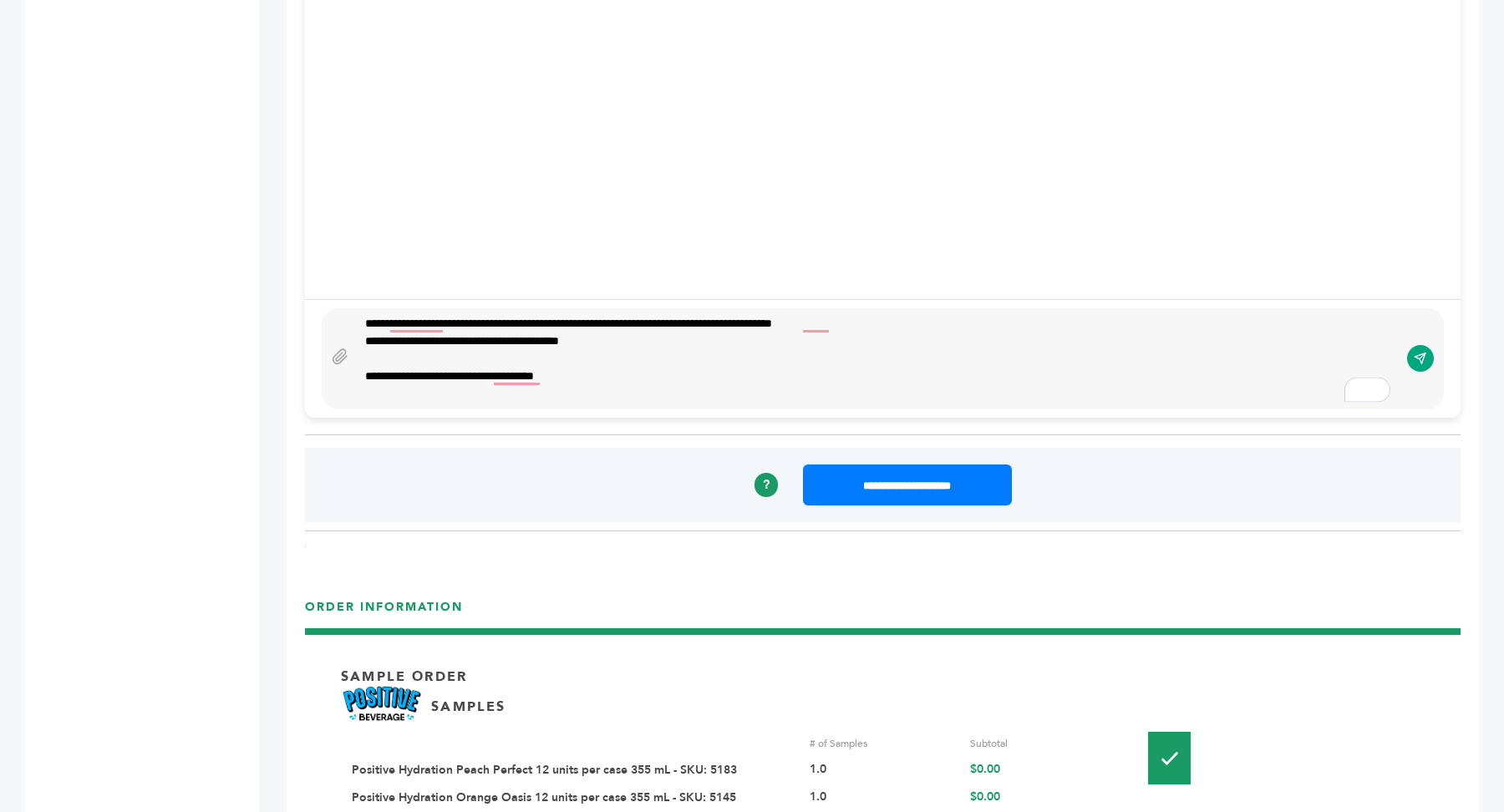
scroll to position [1501, 0]
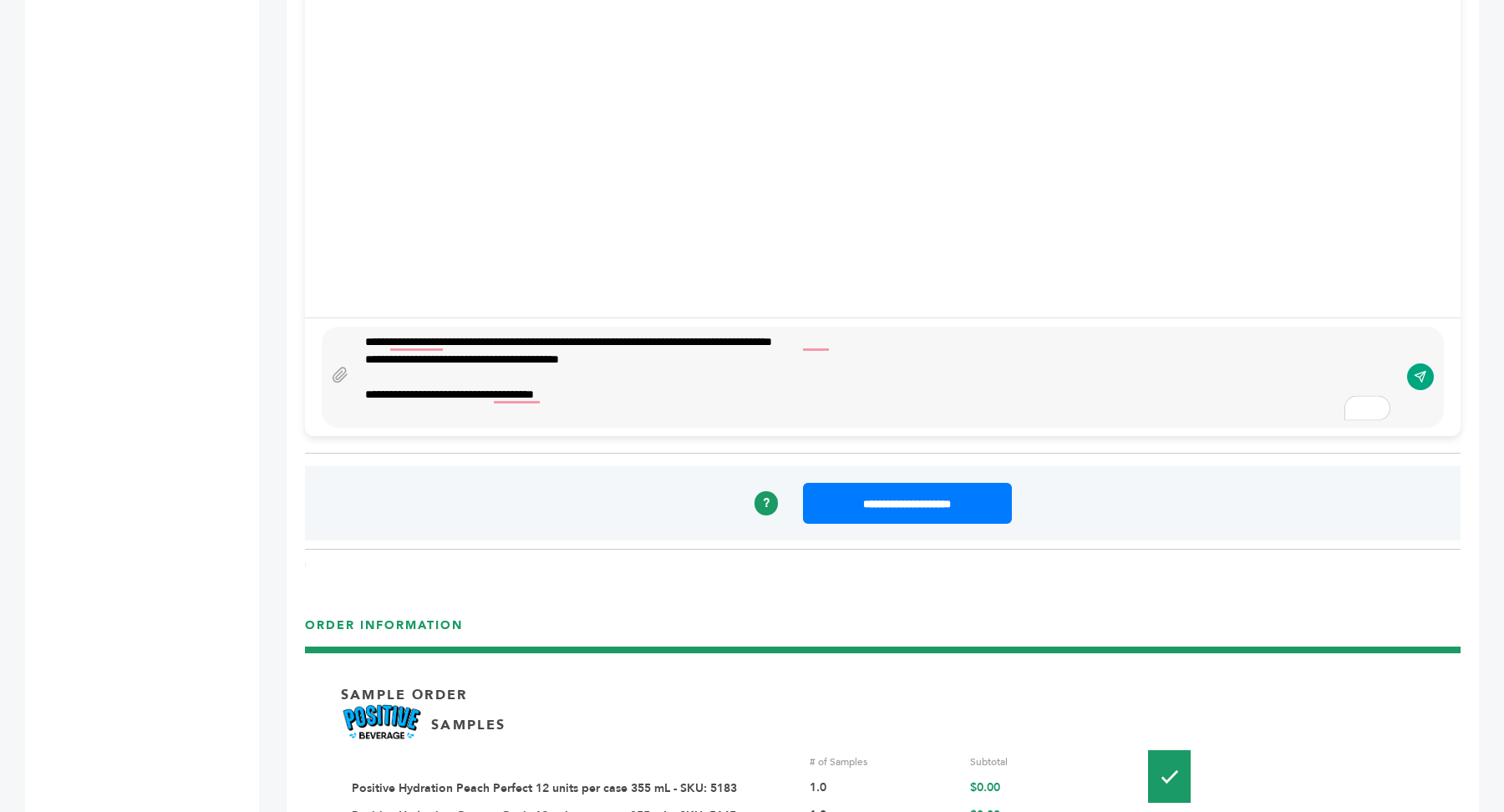
click at [359, 354] on div "**********" at bounding box center [878, 377] width 1042 height 88
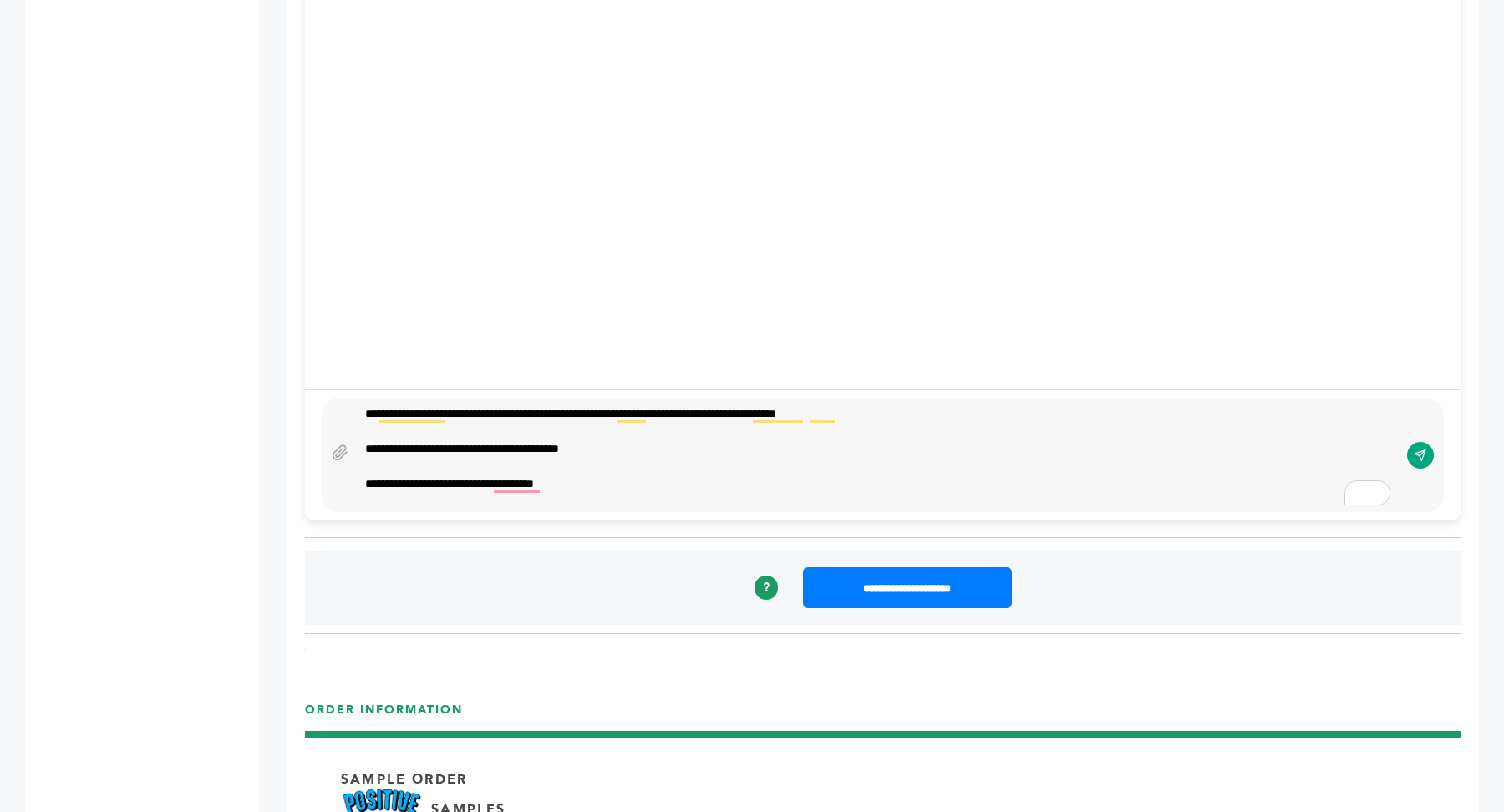
scroll to position [1416, 0]
type textarea "**********"
click at [1420, 450] on icon "submit" at bounding box center [1420, 456] width 11 height 11
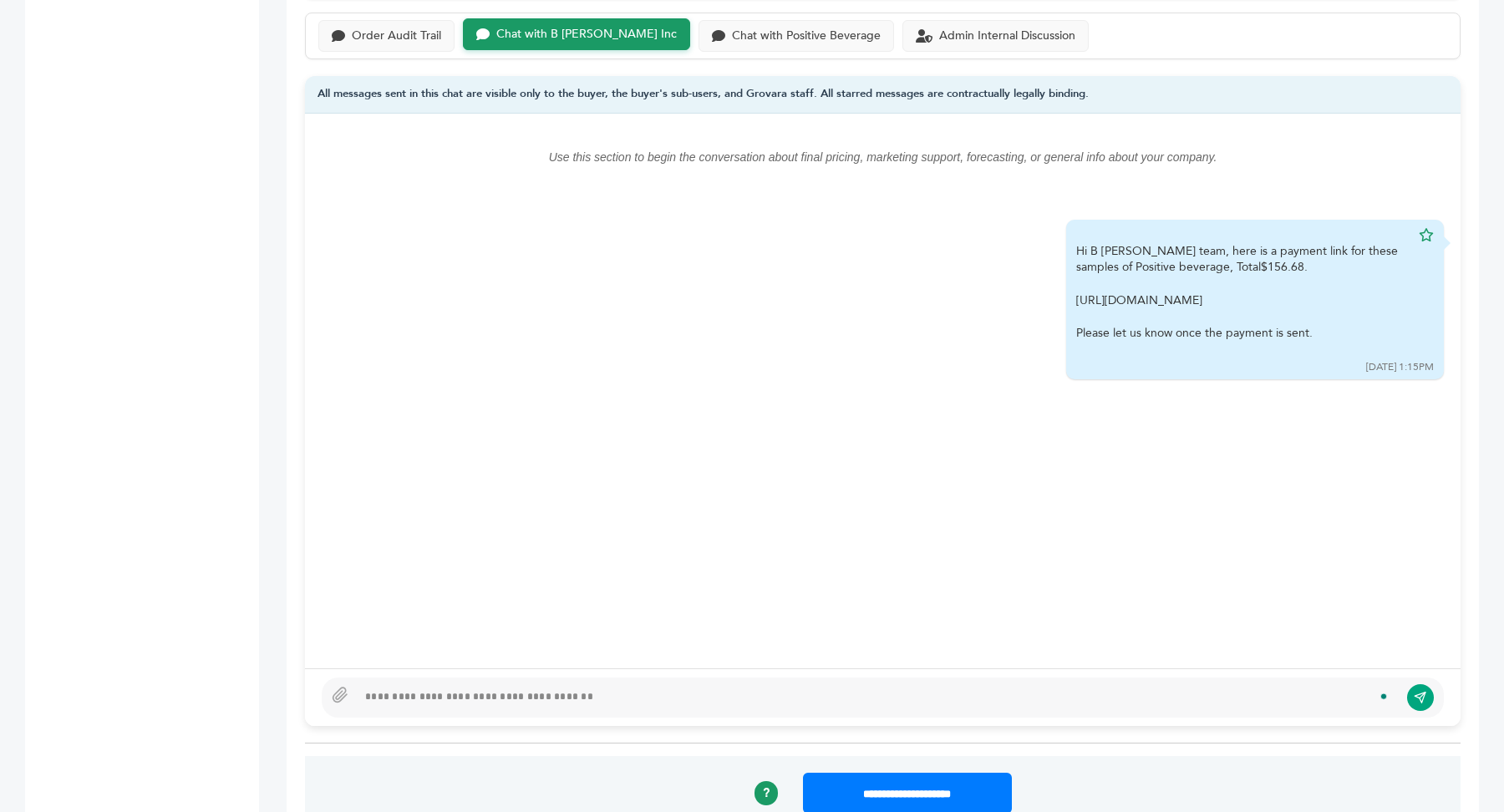
scroll to position [1207, 0]
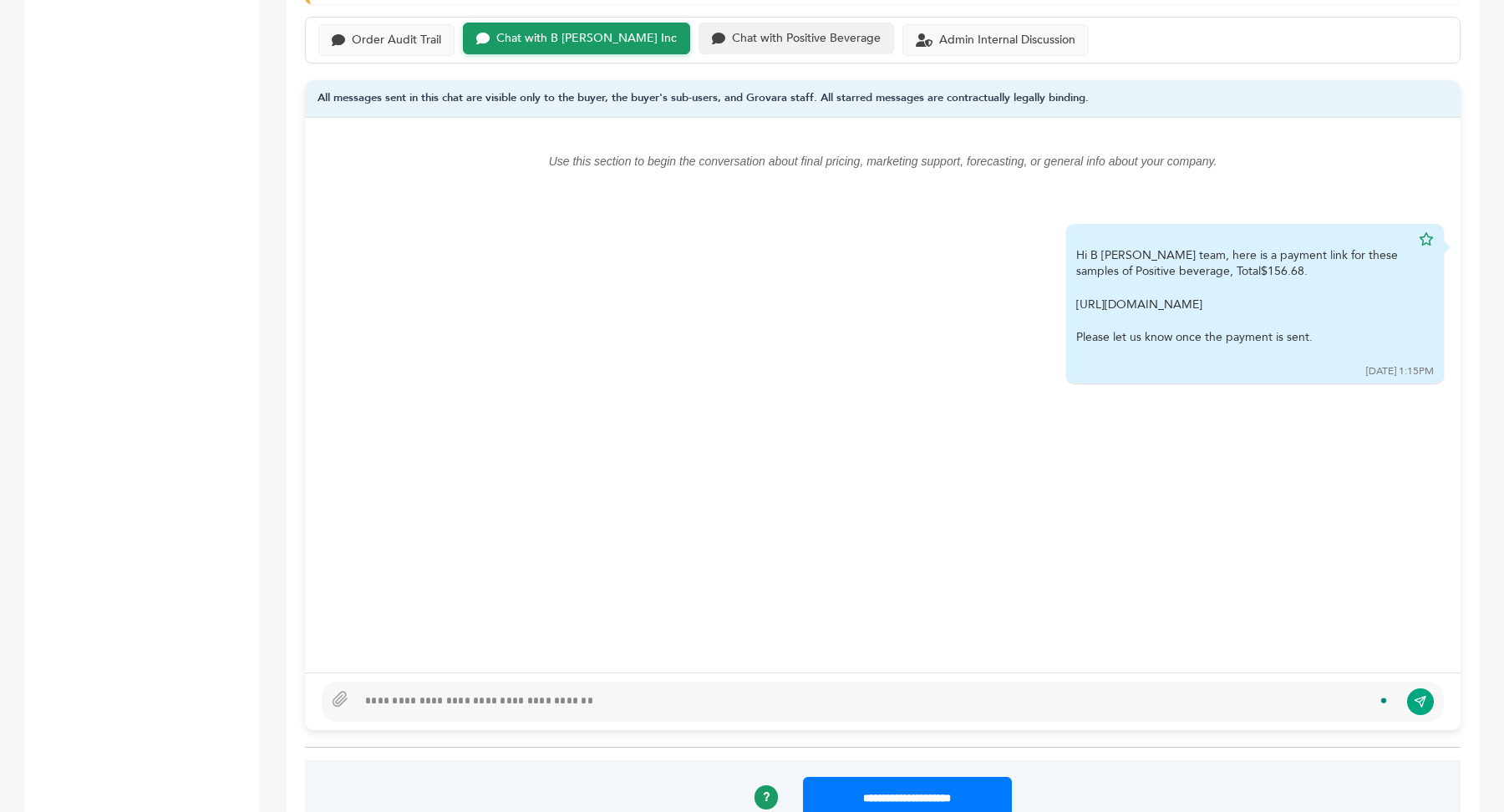
click at [762, 38] on div "Chat with Positive Beverage" at bounding box center [806, 38] width 149 height 14
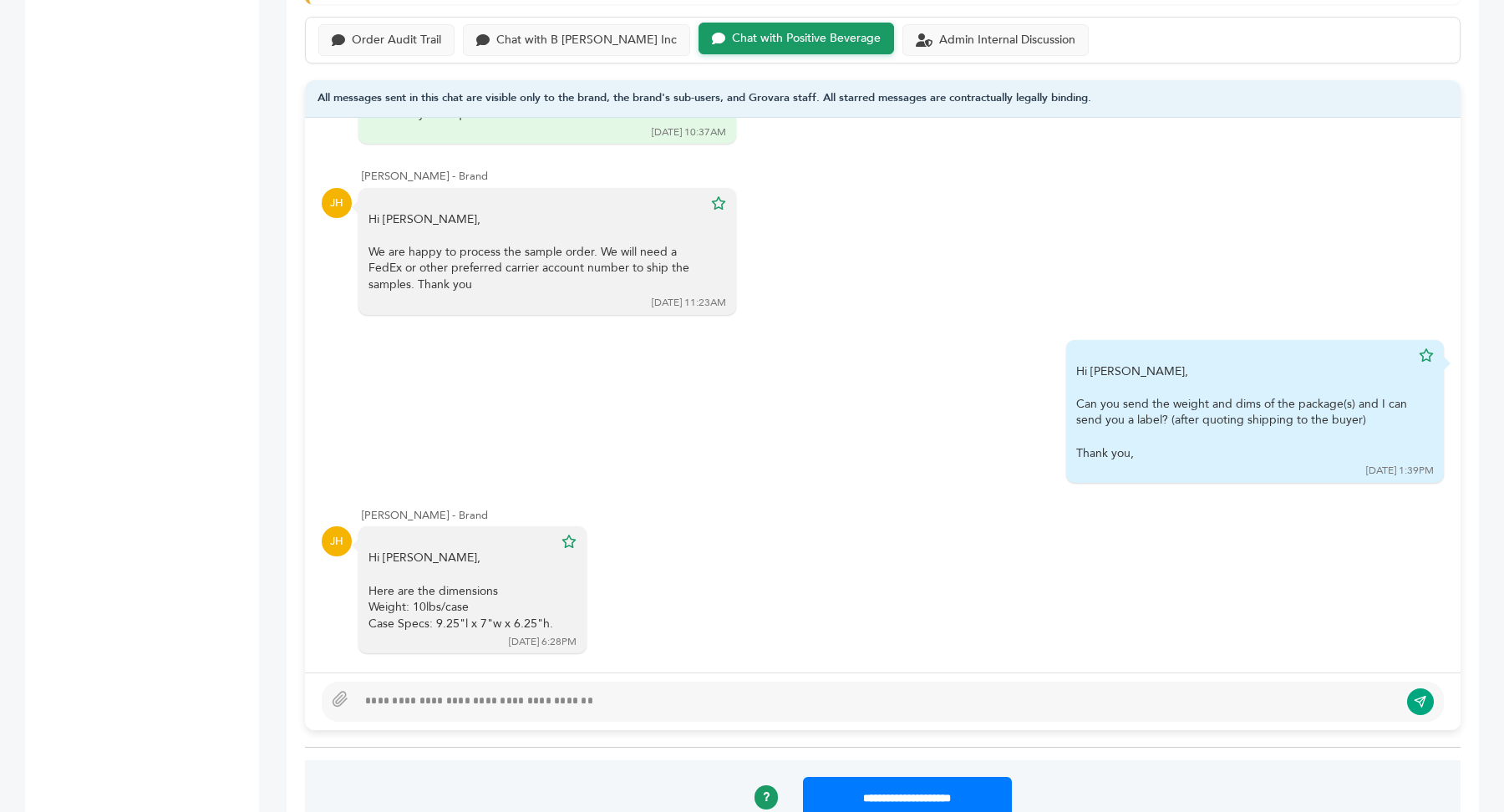
click at [521, 691] on div at bounding box center [878, 701] width 1042 height 20
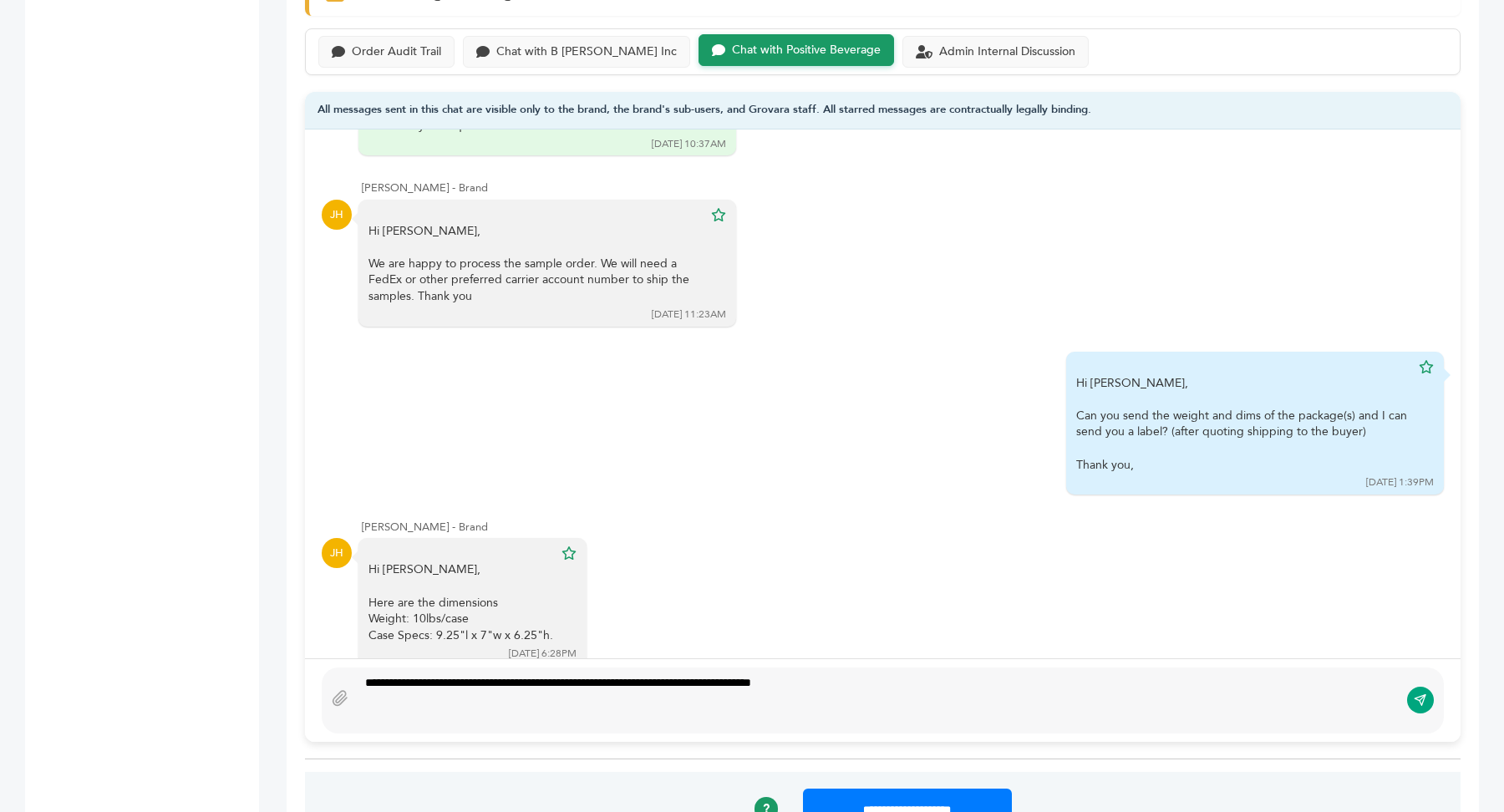
scroll to position [1178, 0]
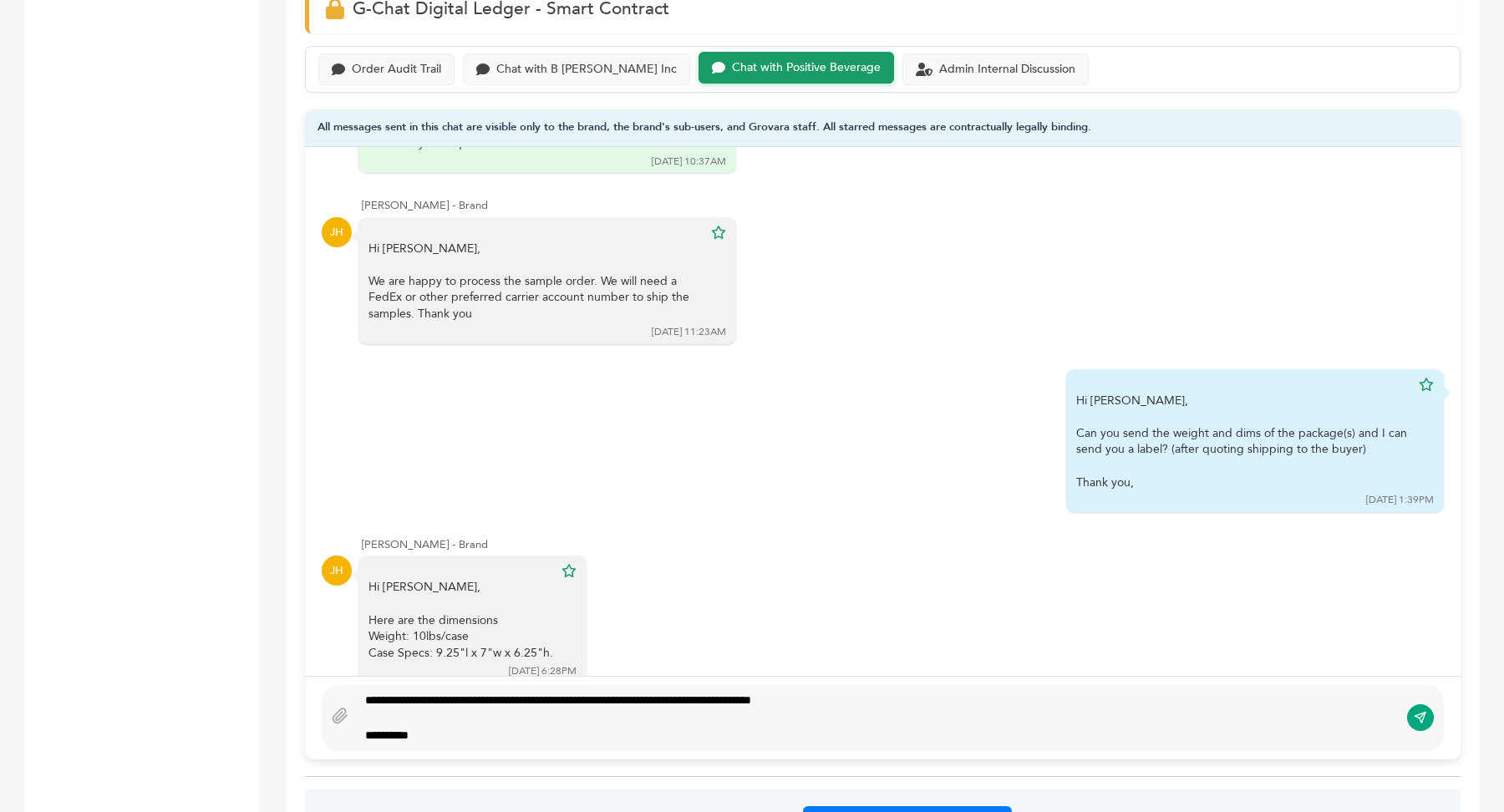
click at [366, 697] on div "**********" at bounding box center [878, 717] width 1042 height 52
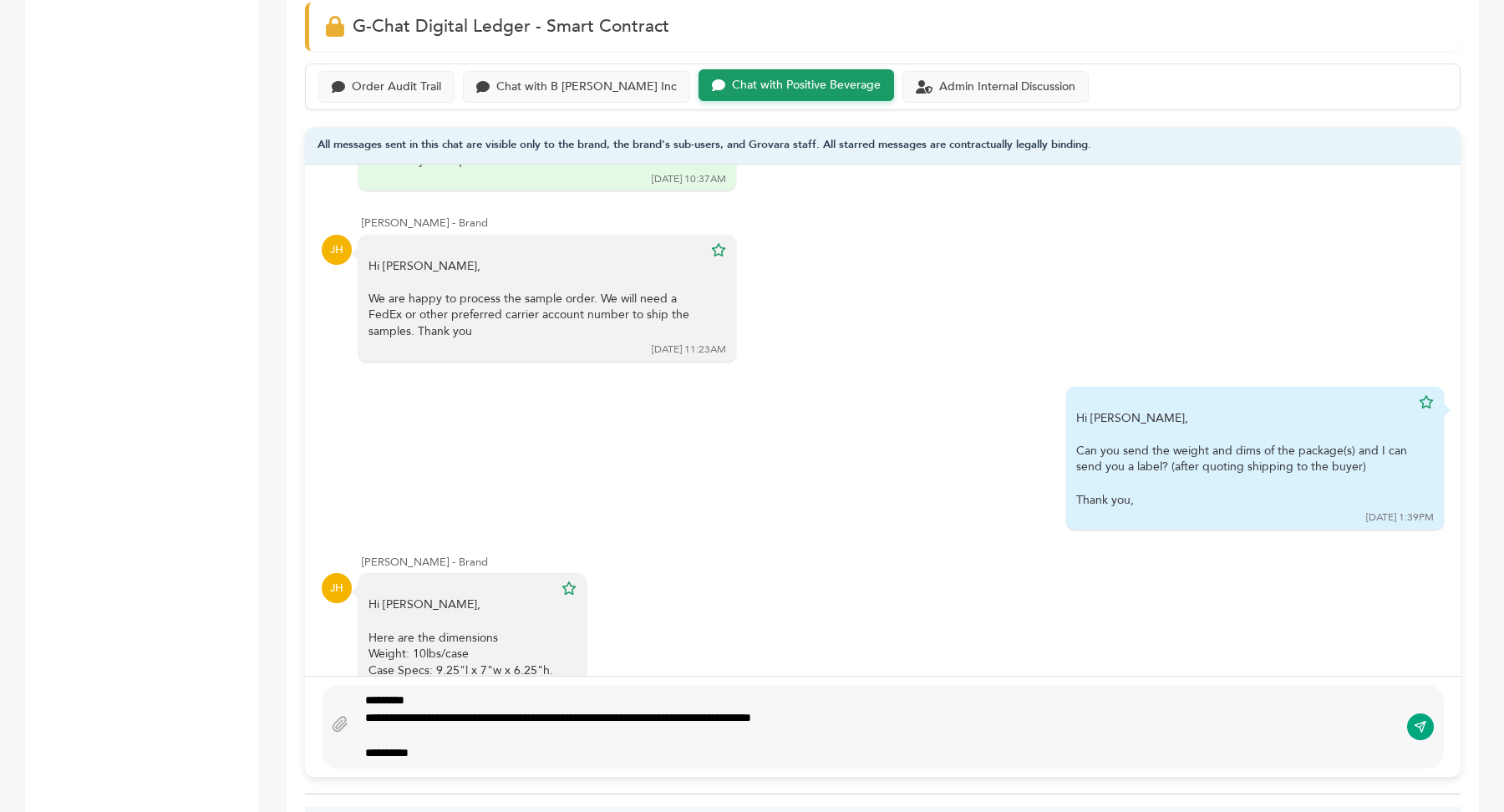
type textarea "**********"
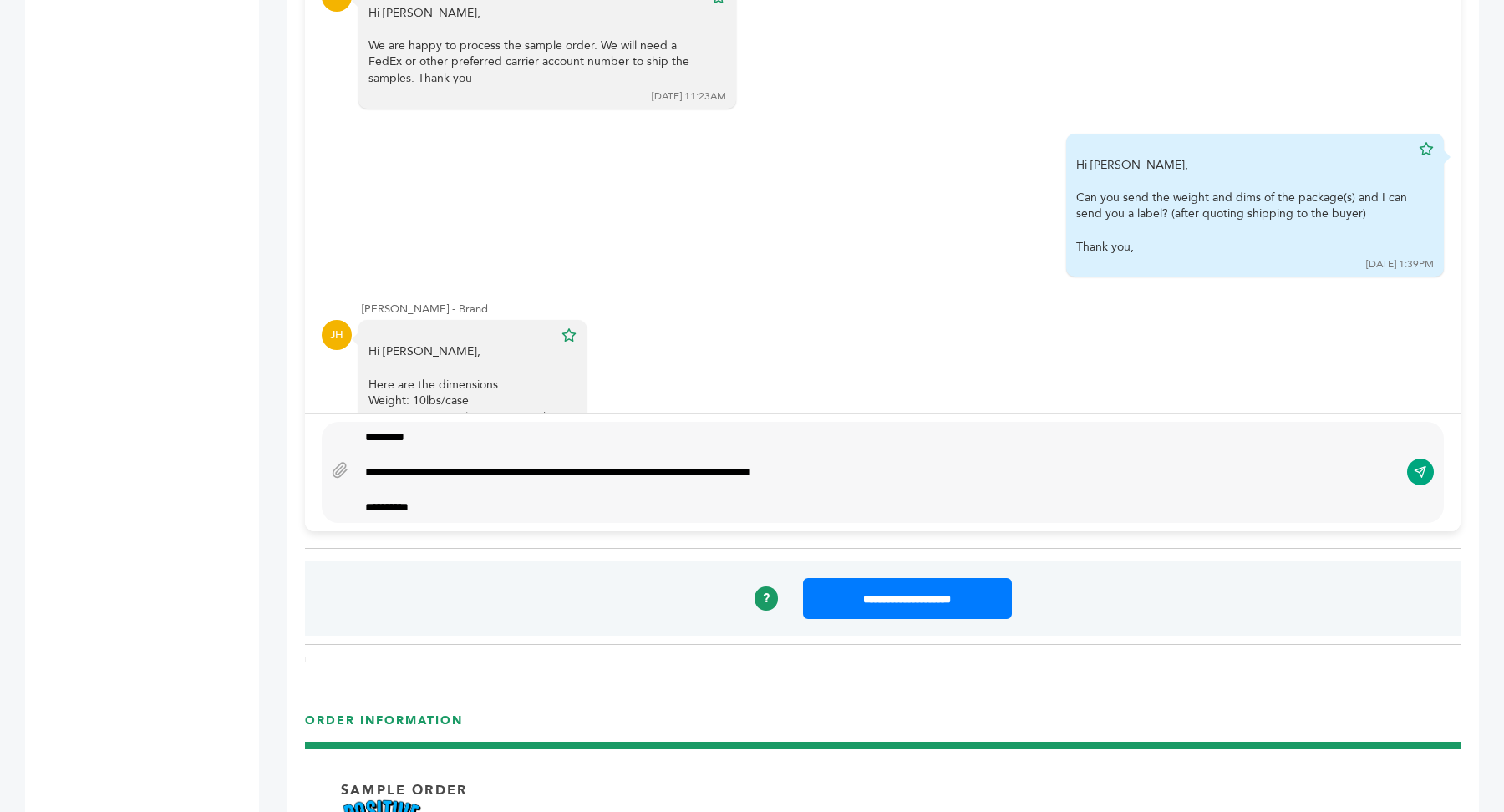
scroll to position [1410, 0]
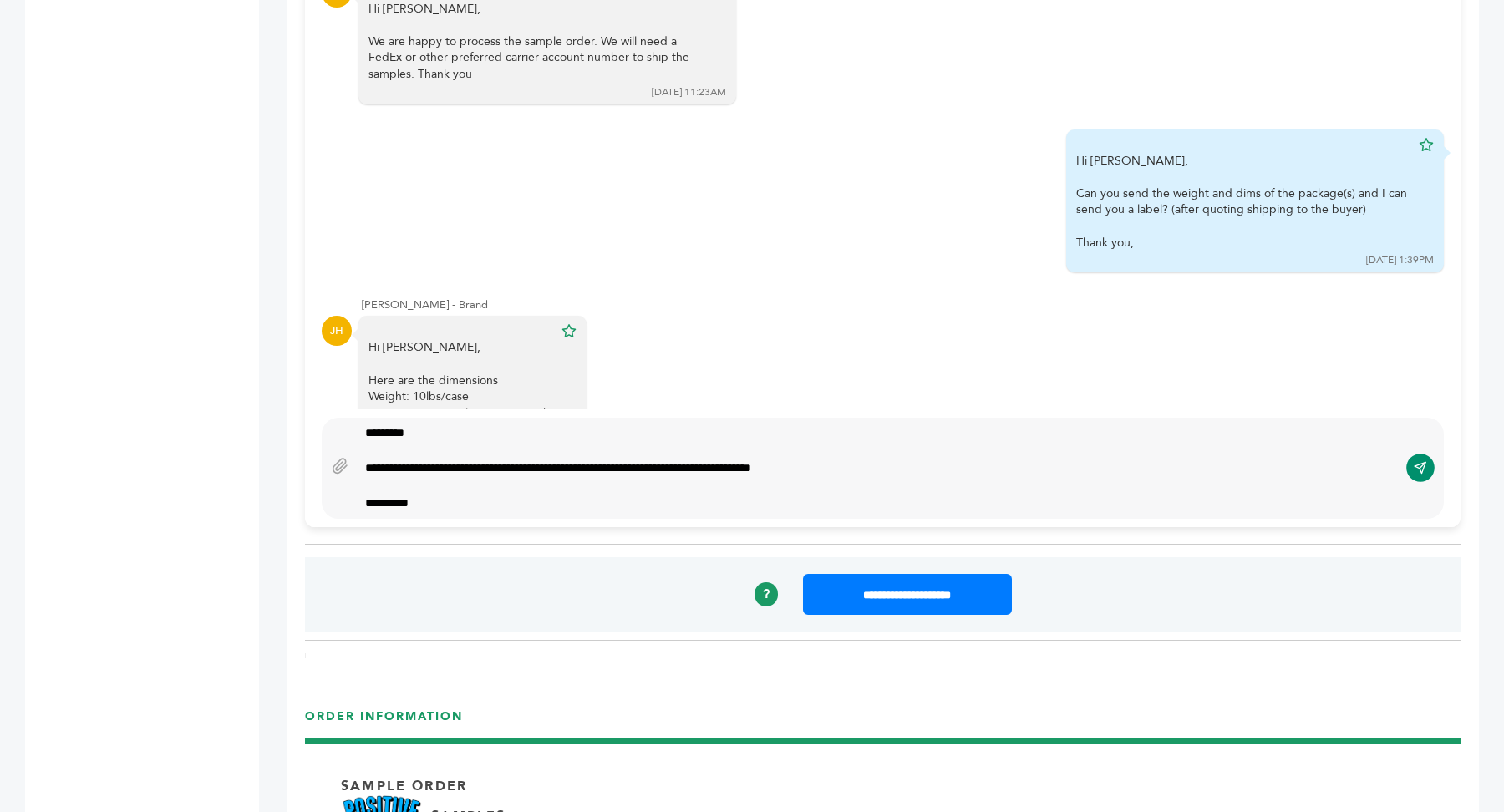
click at [1423, 464] on icon "submit" at bounding box center [1421, 467] width 13 height 14
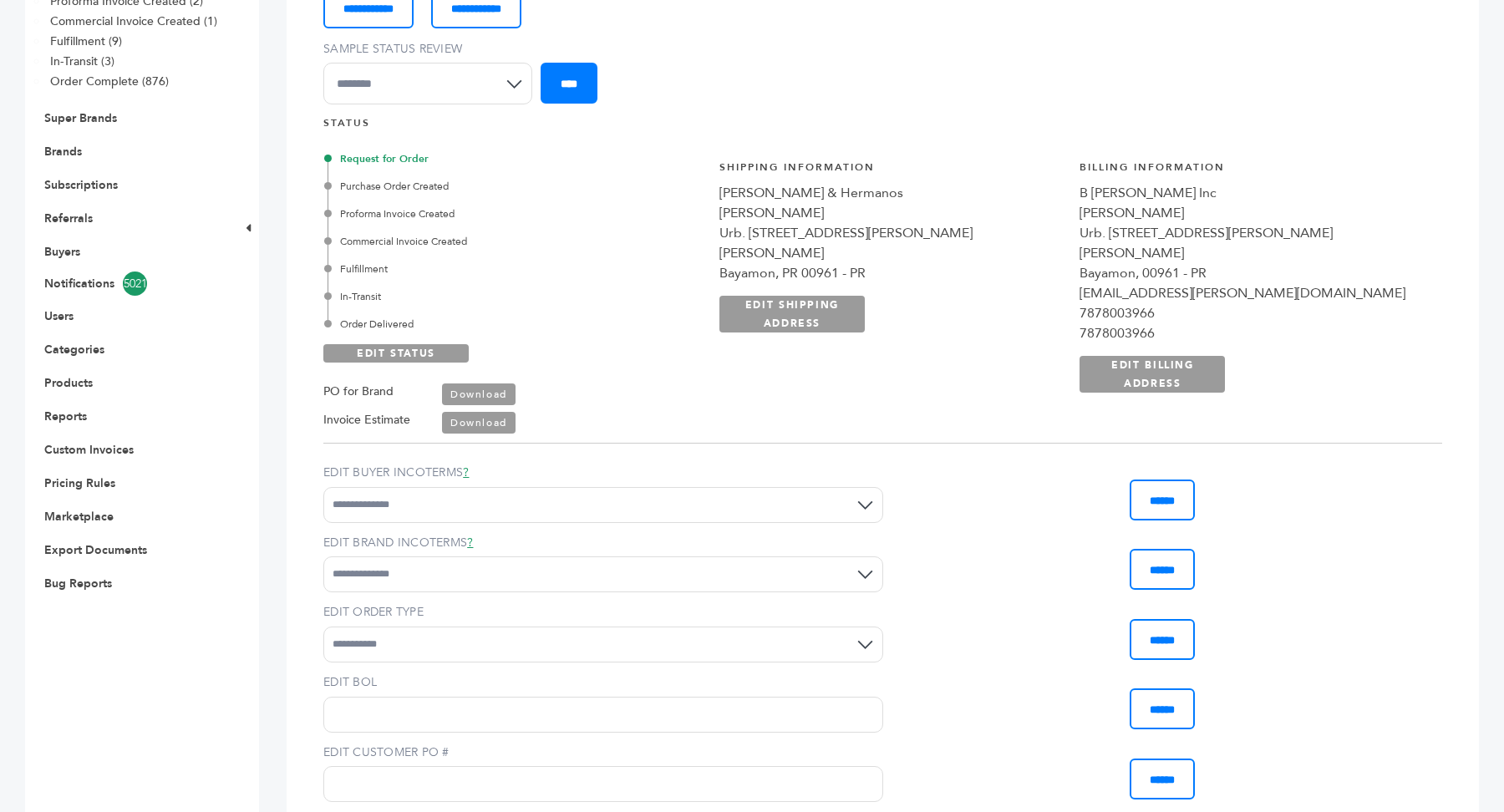
scroll to position [272, 0]
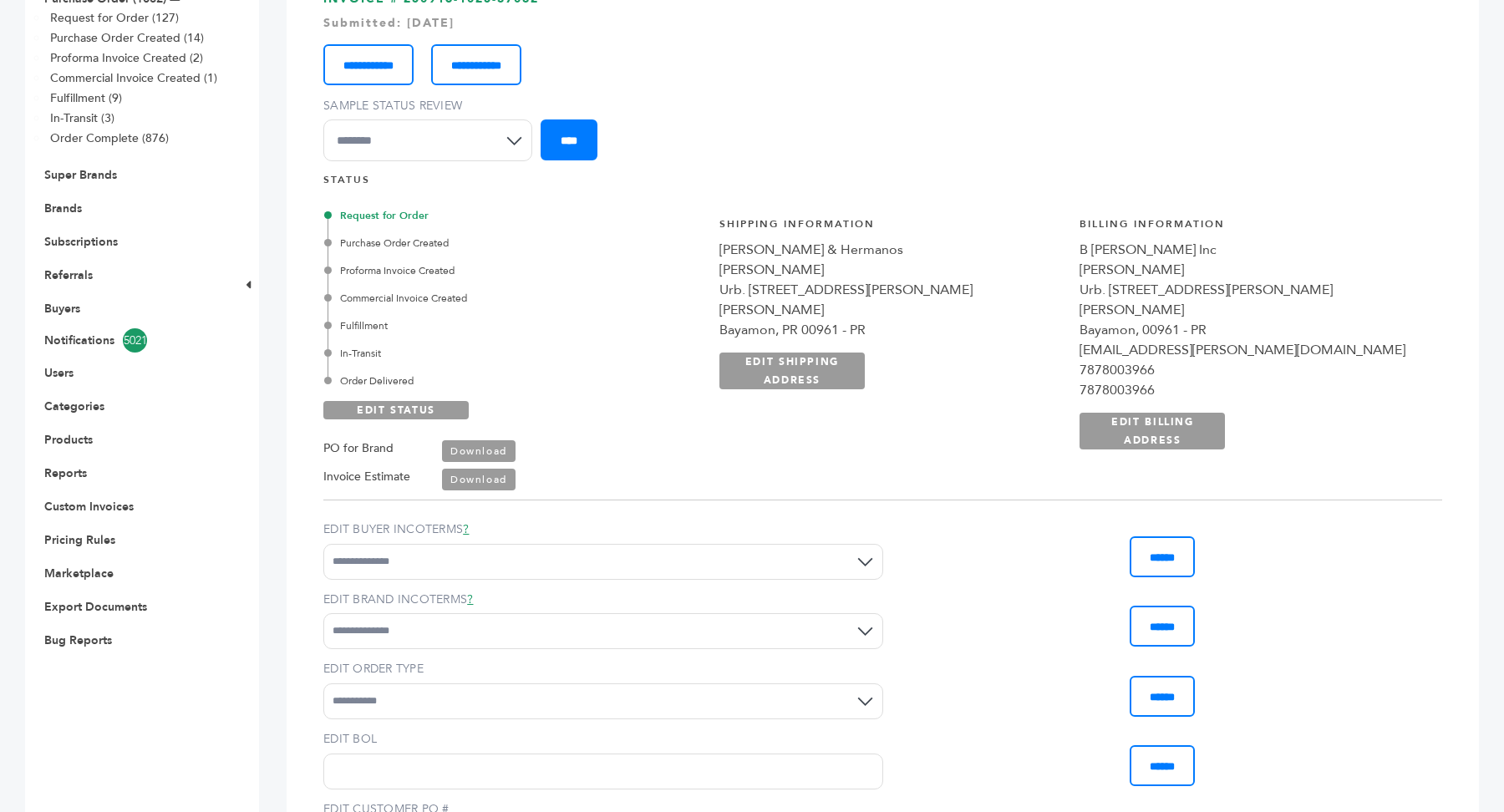
click at [379, 420] on div "PO for Brand Download Invoice Estimate Download" at bounding box center [427, 455] width 209 height 72
click at [393, 403] on link "EDIT STATUS" at bounding box center [395, 410] width 145 height 19
click at [369, 326] on div "Fulfillment" at bounding box center [514, 326] width 374 height 15
click at [397, 408] on link "SAVE STATUS" at bounding box center [395, 410] width 145 height 19
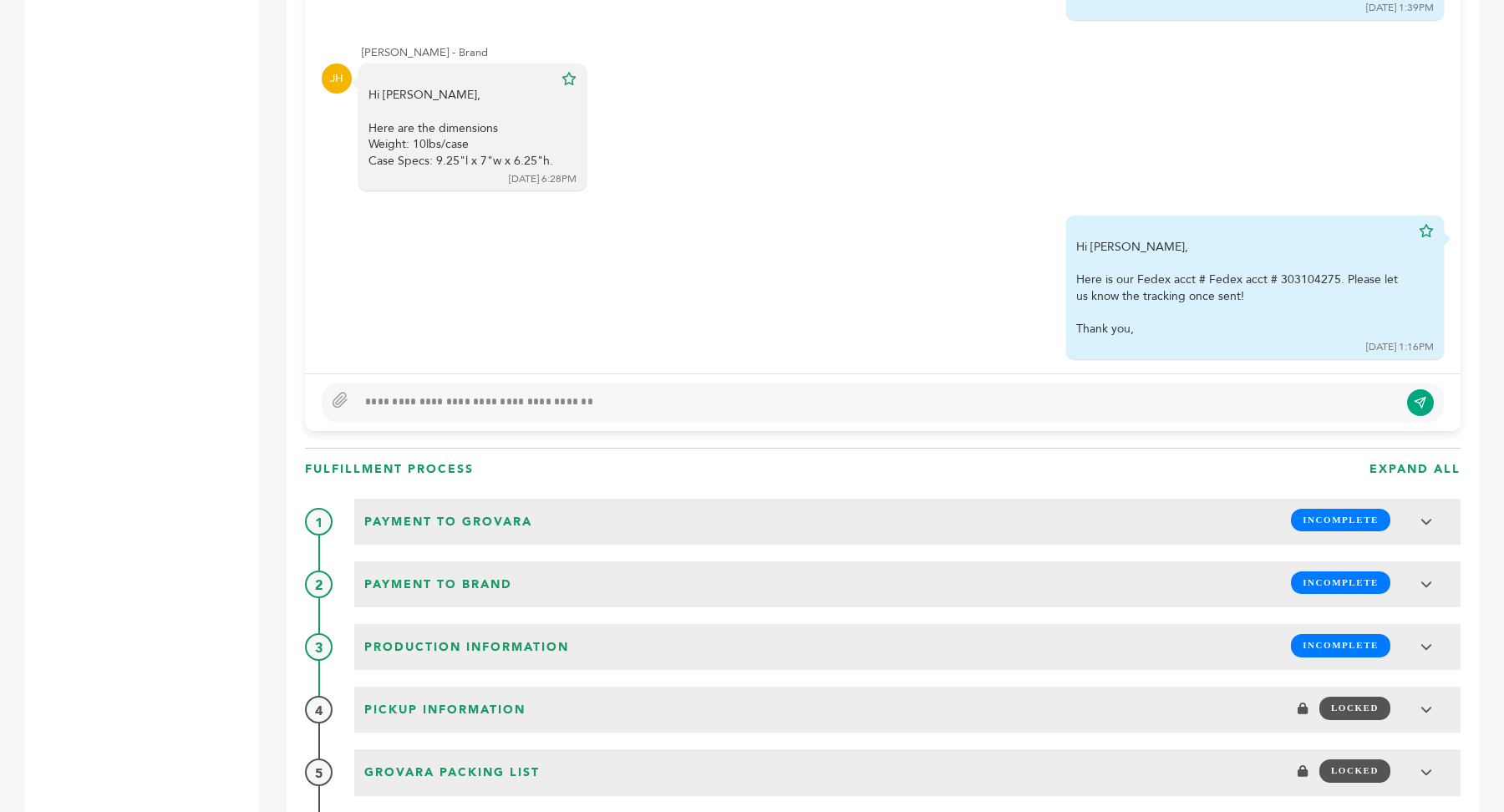
scroll to position [288, 0]
click at [1308, 274] on div "Here is our Fedex acct # Fedex acct # 303104275. Please let us know the trackin…" at bounding box center [1243, 307] width 335 height 66
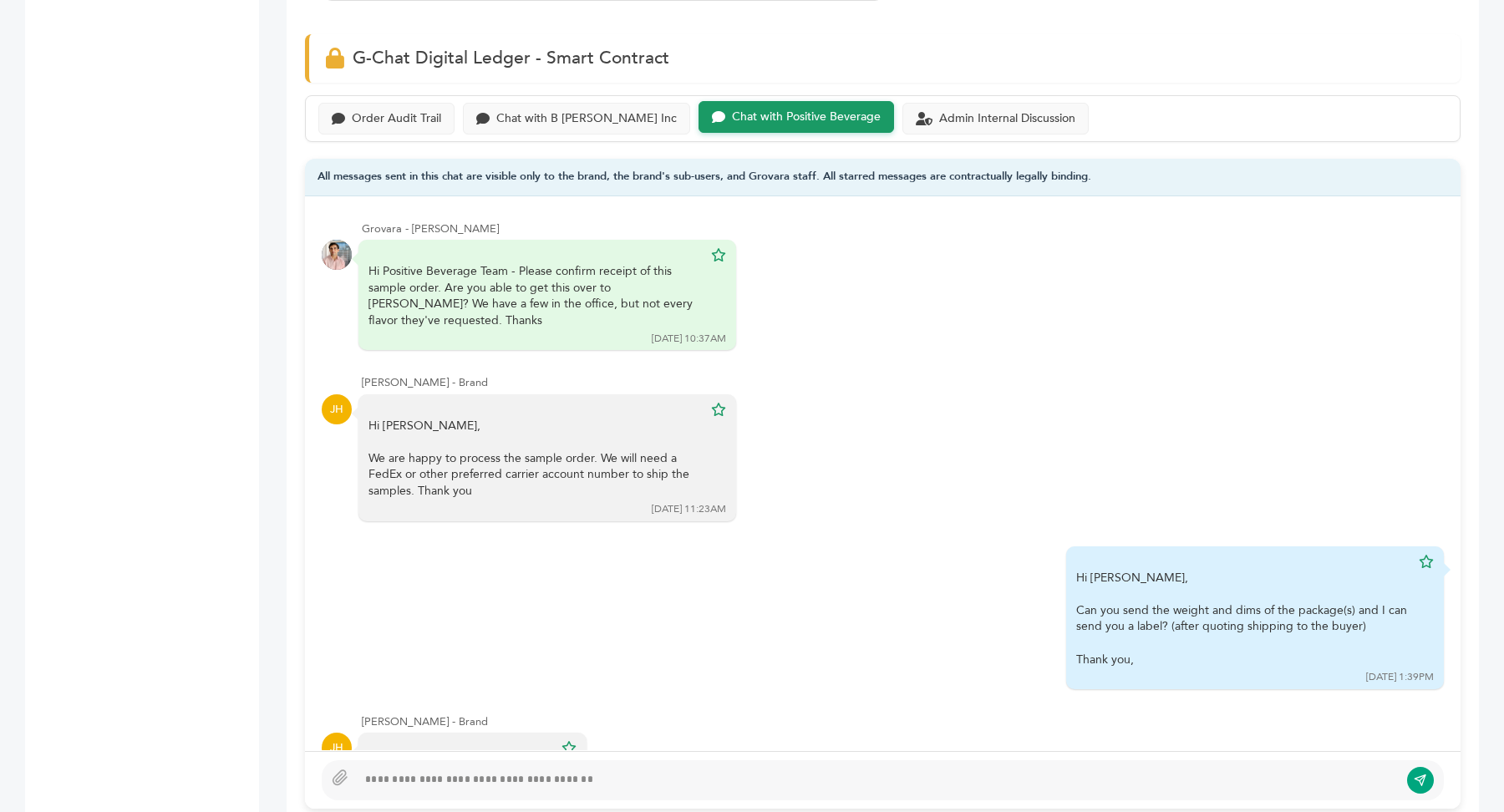
scroll to position [941, 0]
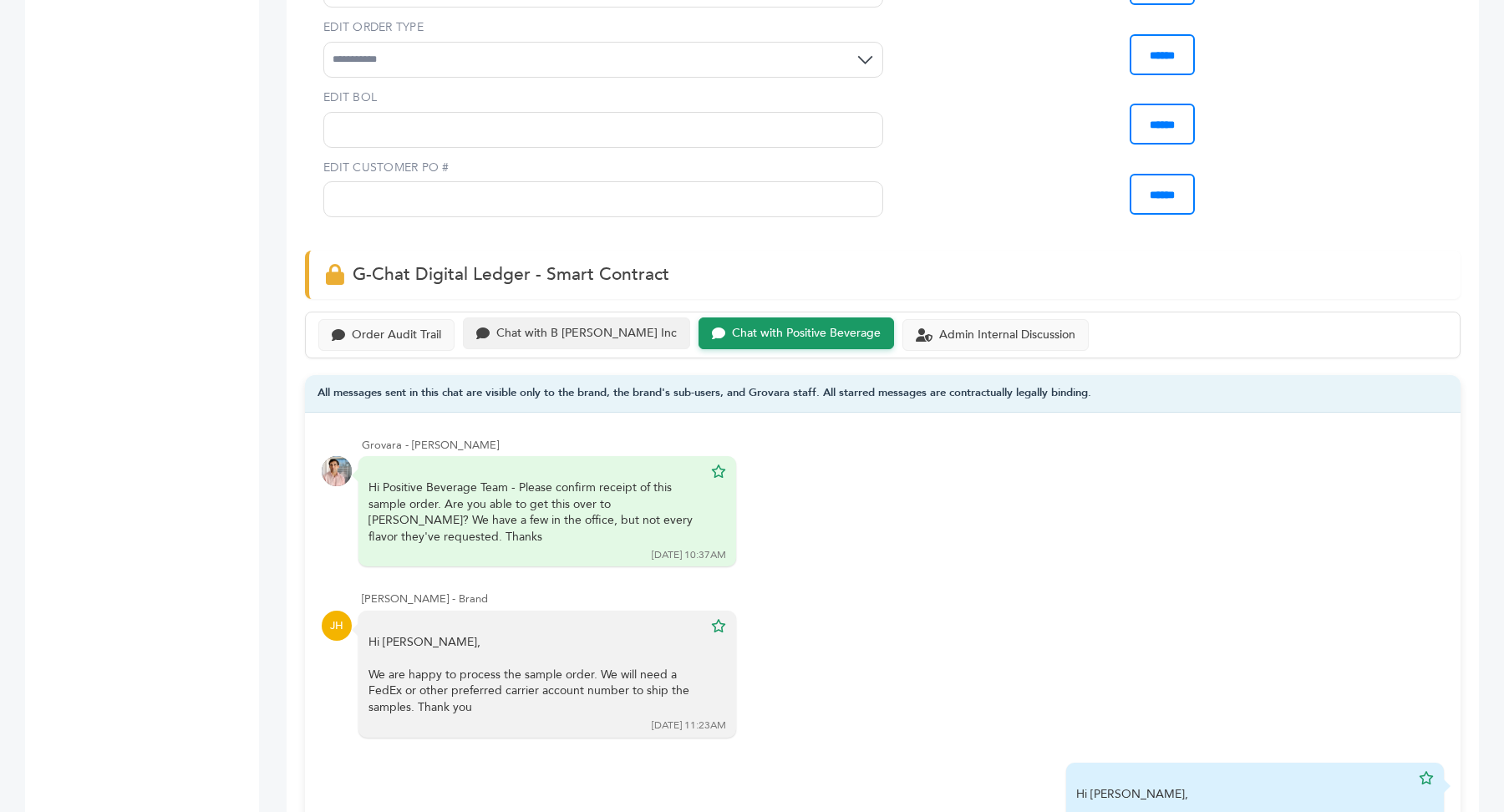
click at [531, 327] on div "Chat with B Fernandez Inc" at bounding box center [587, 333] width 181 height 14
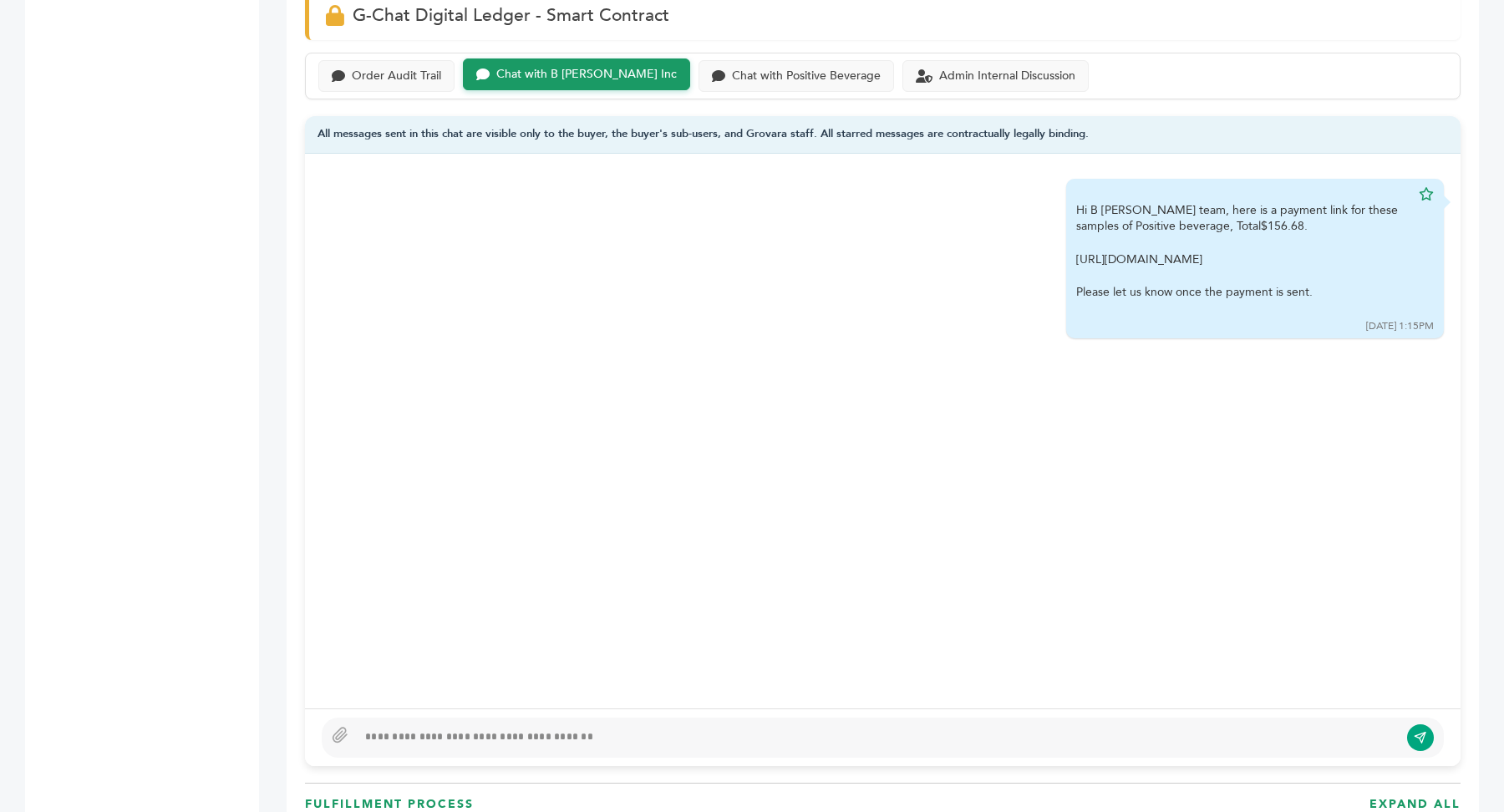
scroll to position [1216, 0]
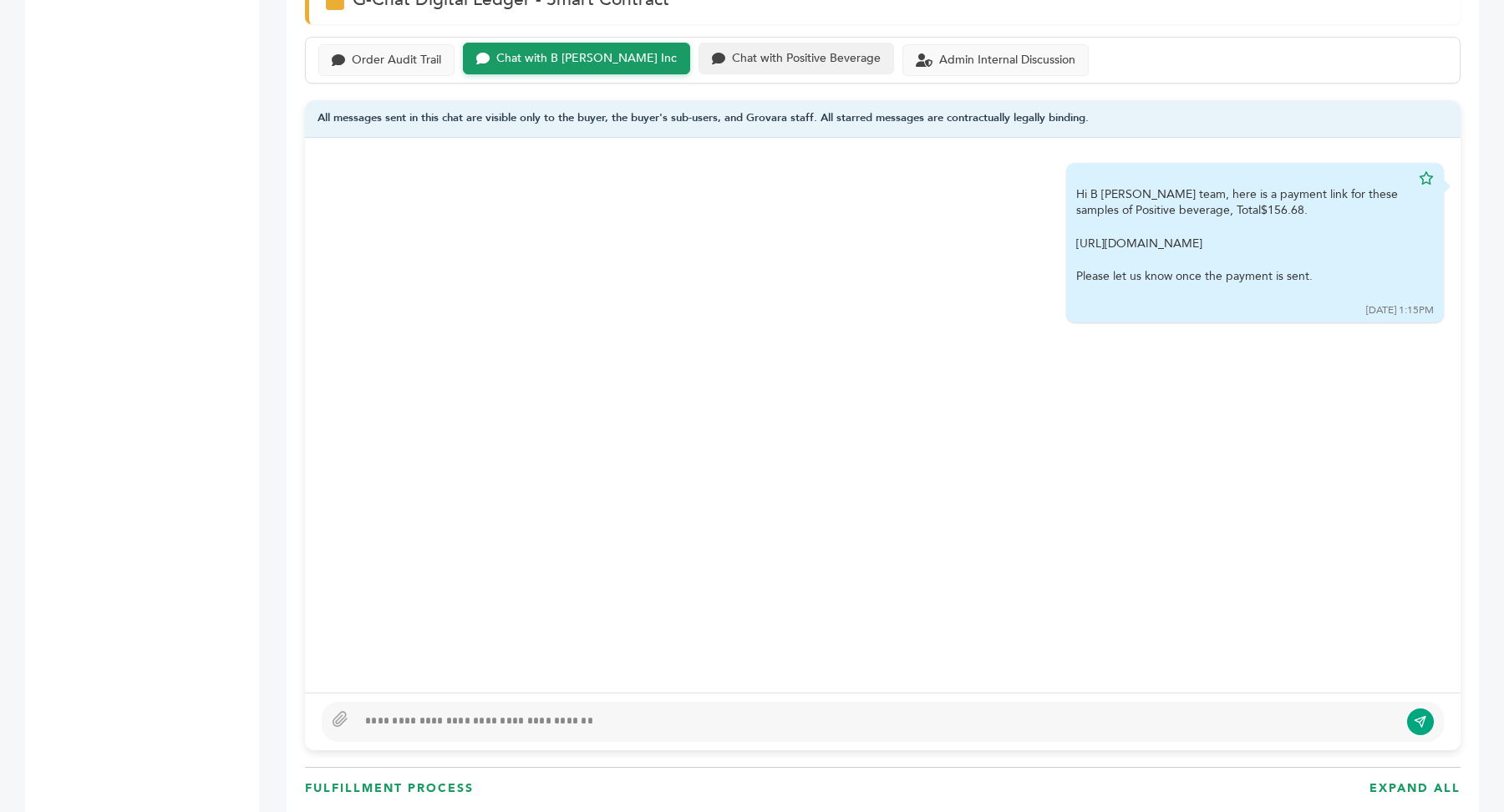
click at [772, 66] on div "Chat with Positive Beverage" at bounding box center [796, 58] width 196 height 33
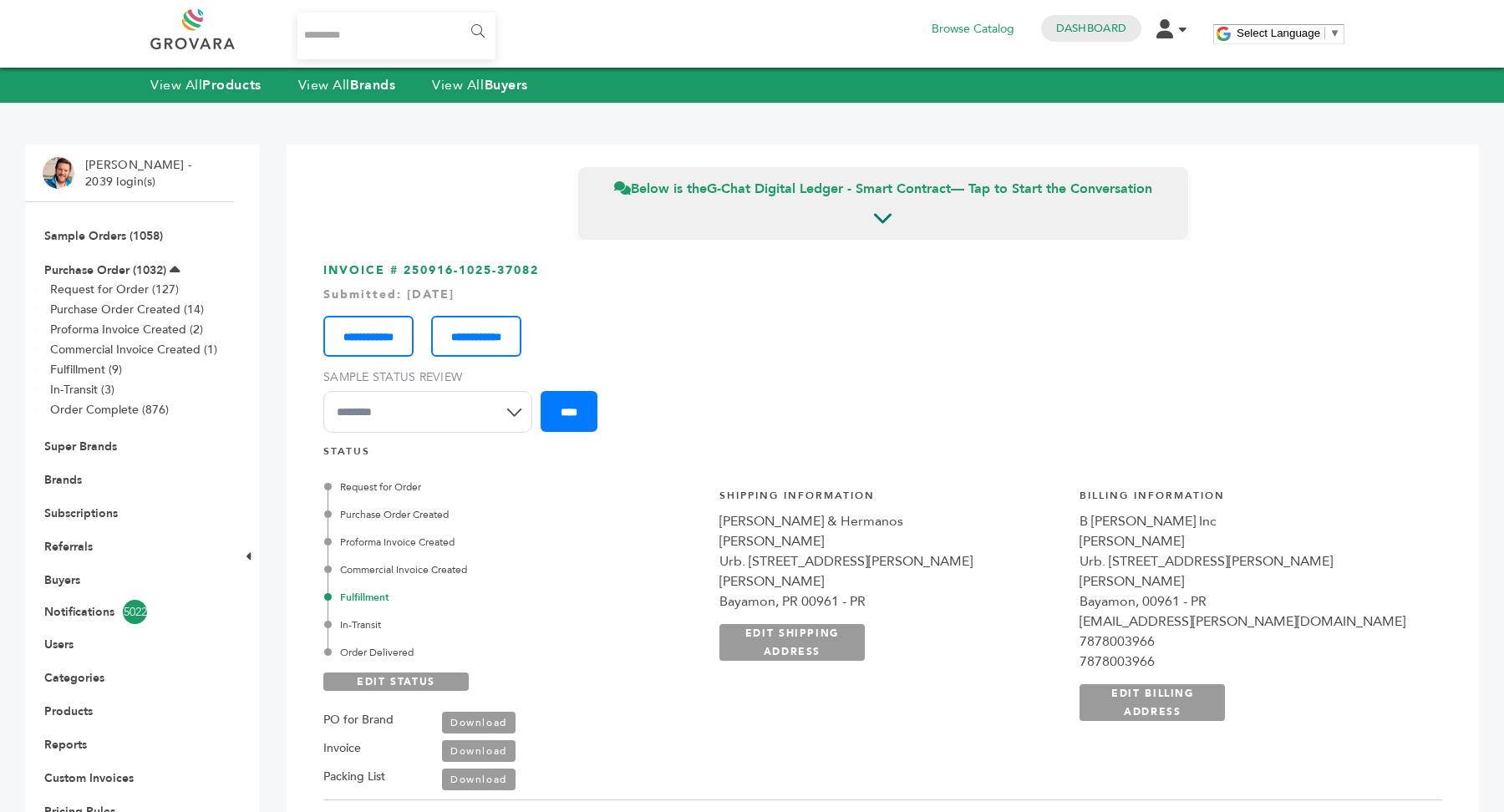
click at [389, 45] on input "Search..." at bounding box center [395, 36] width 198 height 47
type input "********"
click at [458, 15] on input "******" at bounding box center [477, 32] width 37 height 34
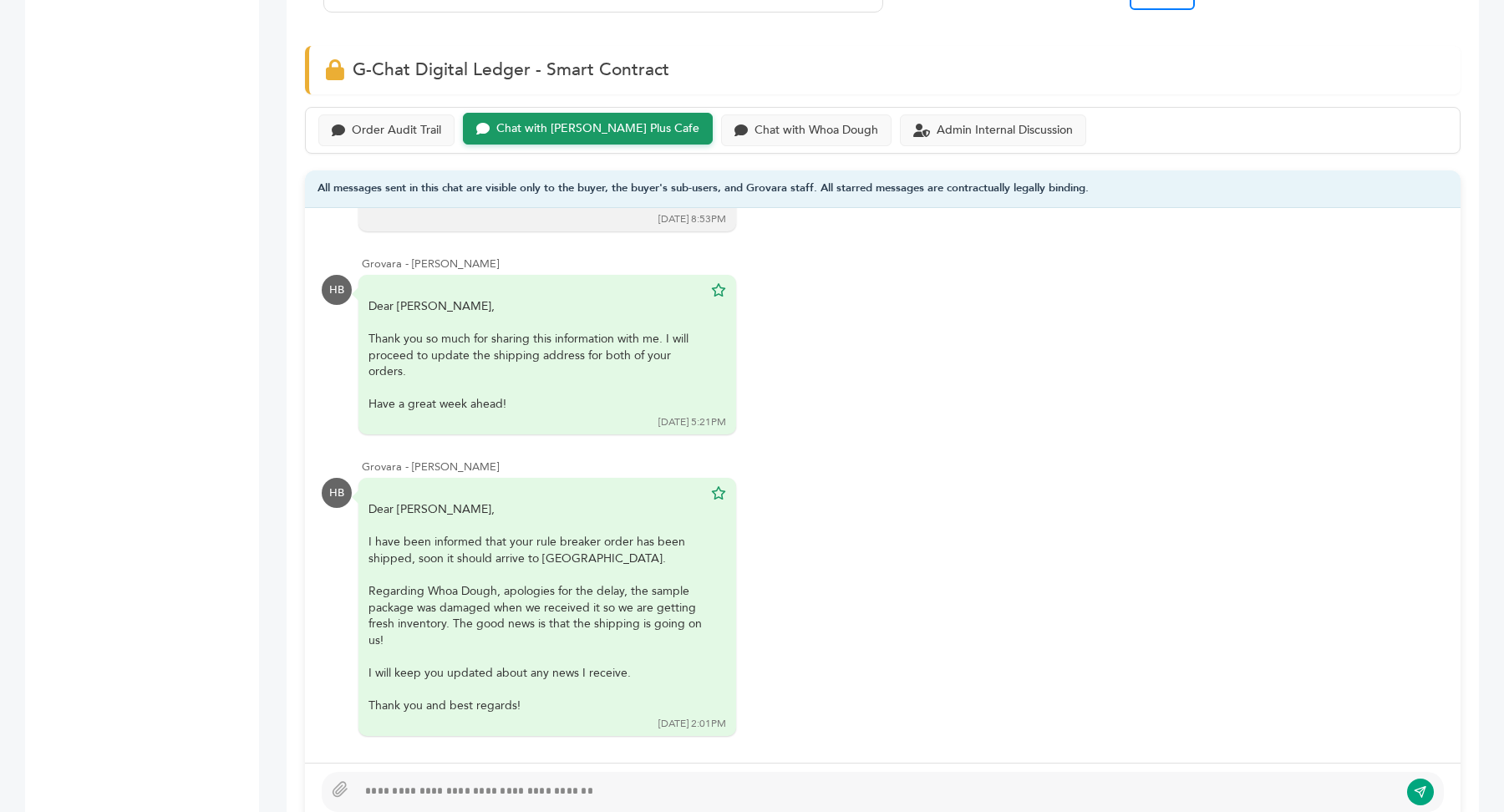
scroll to position [1115, 0]
click at [970, 128] on div "Admin Internal Discussion" at bounding box center [1004, 130] width 136 height 14
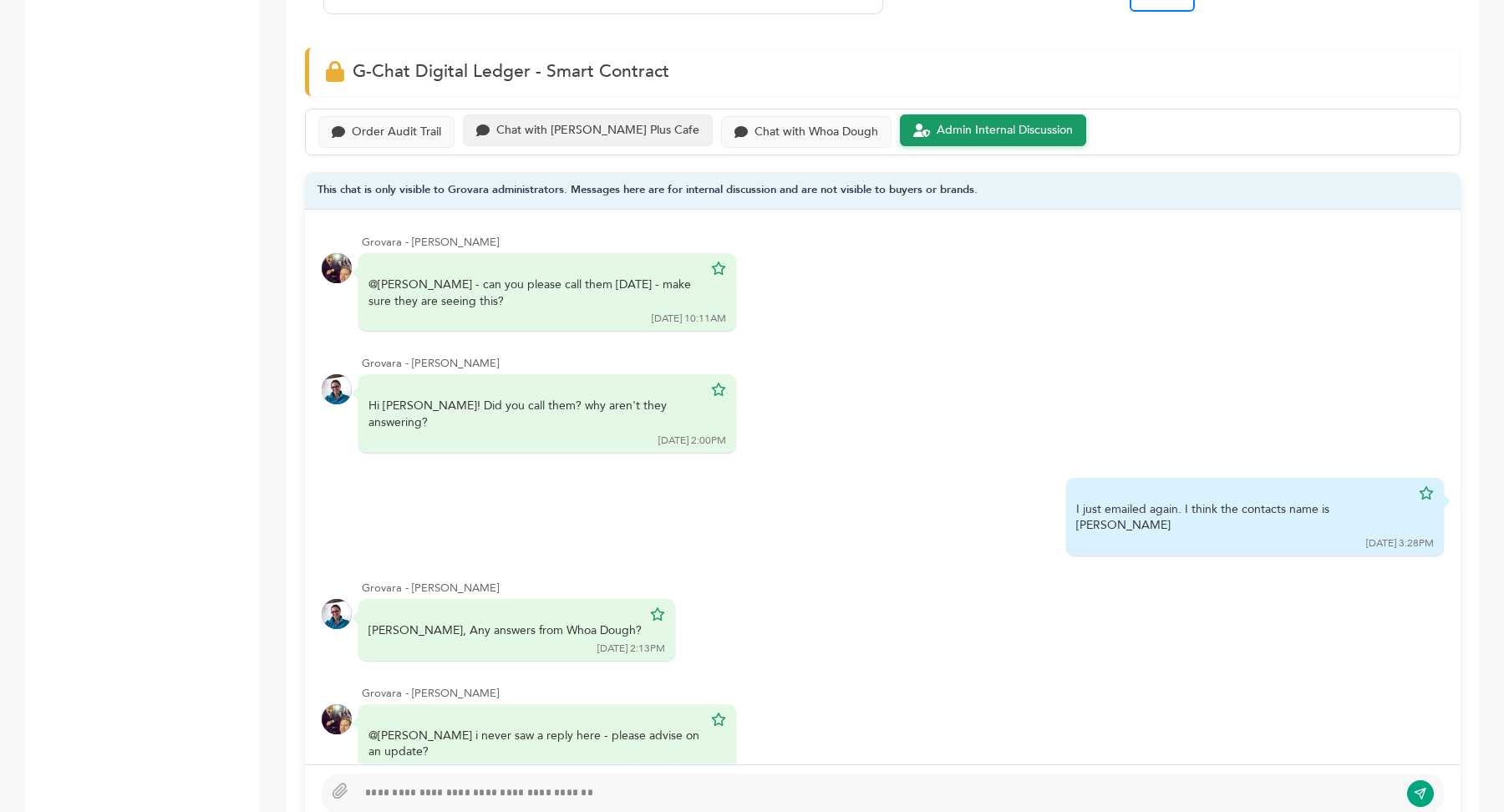
click at [571, 140] on div "Chat with Buono Plus Cafe" at bounding box center [588, 130] width 250 height 33
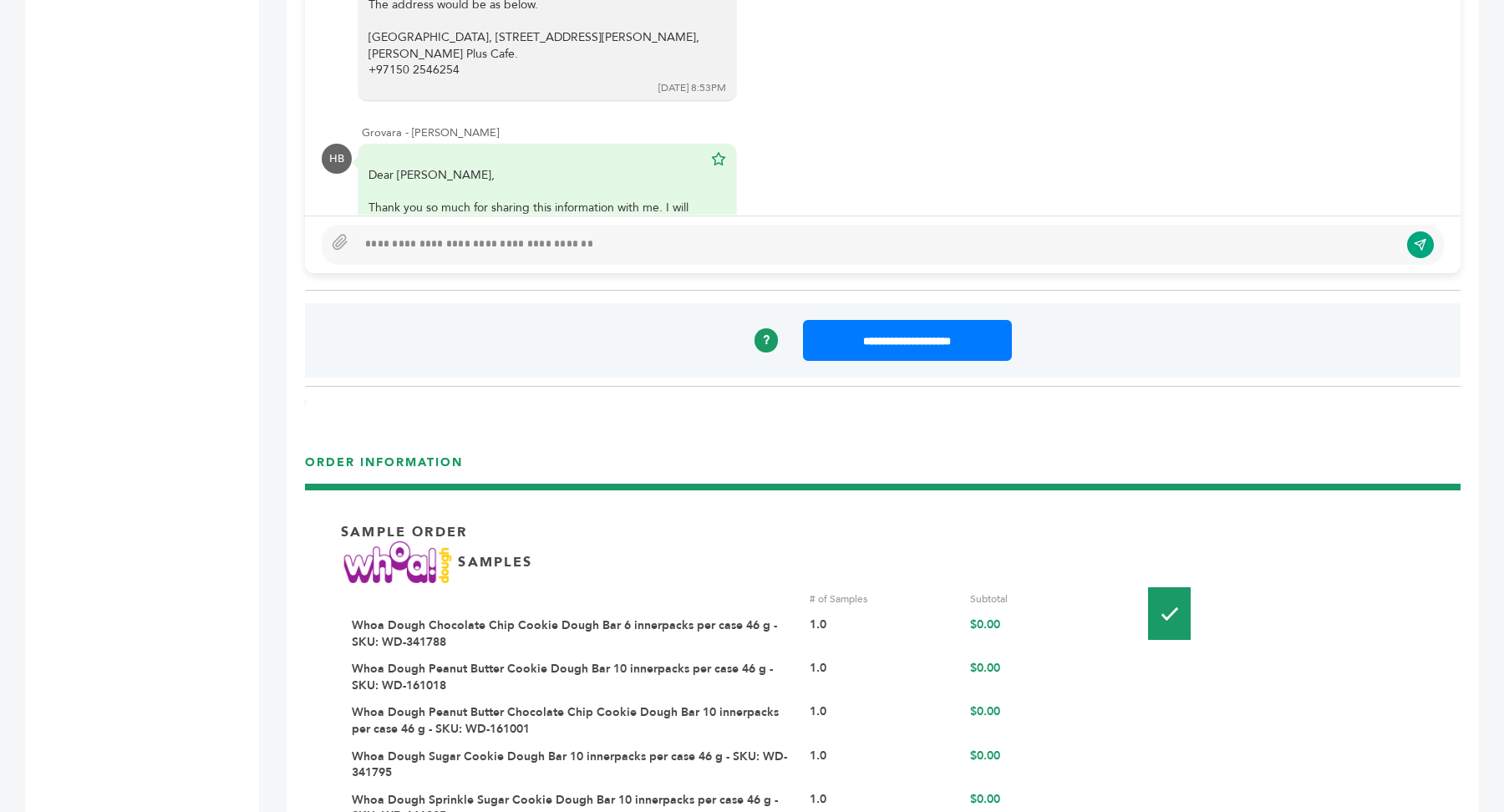
scroll to position [1722, 0]
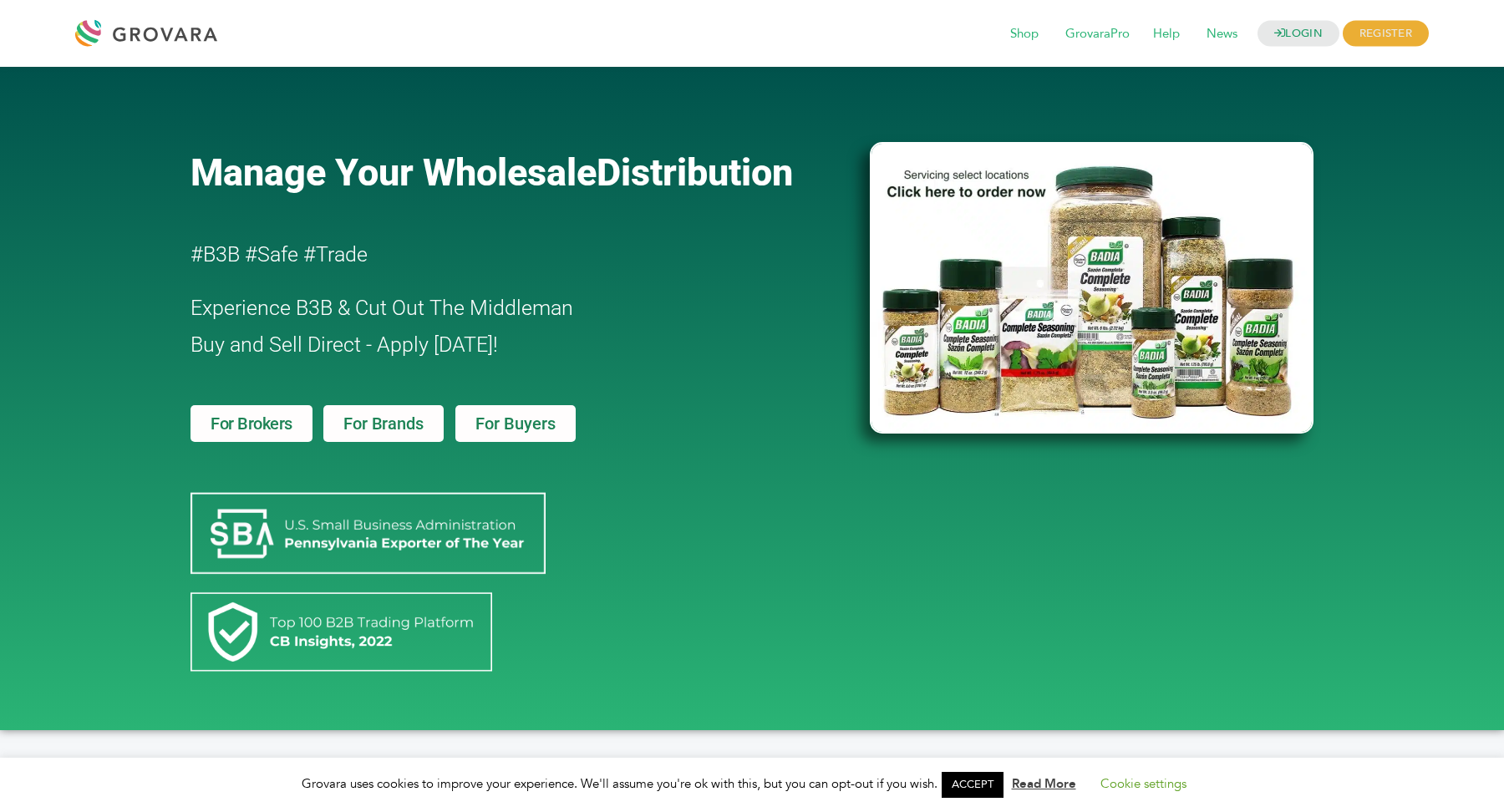
click at [365, 431] on span "For Brands" at bounding box center [382, 423] width 80 height 17
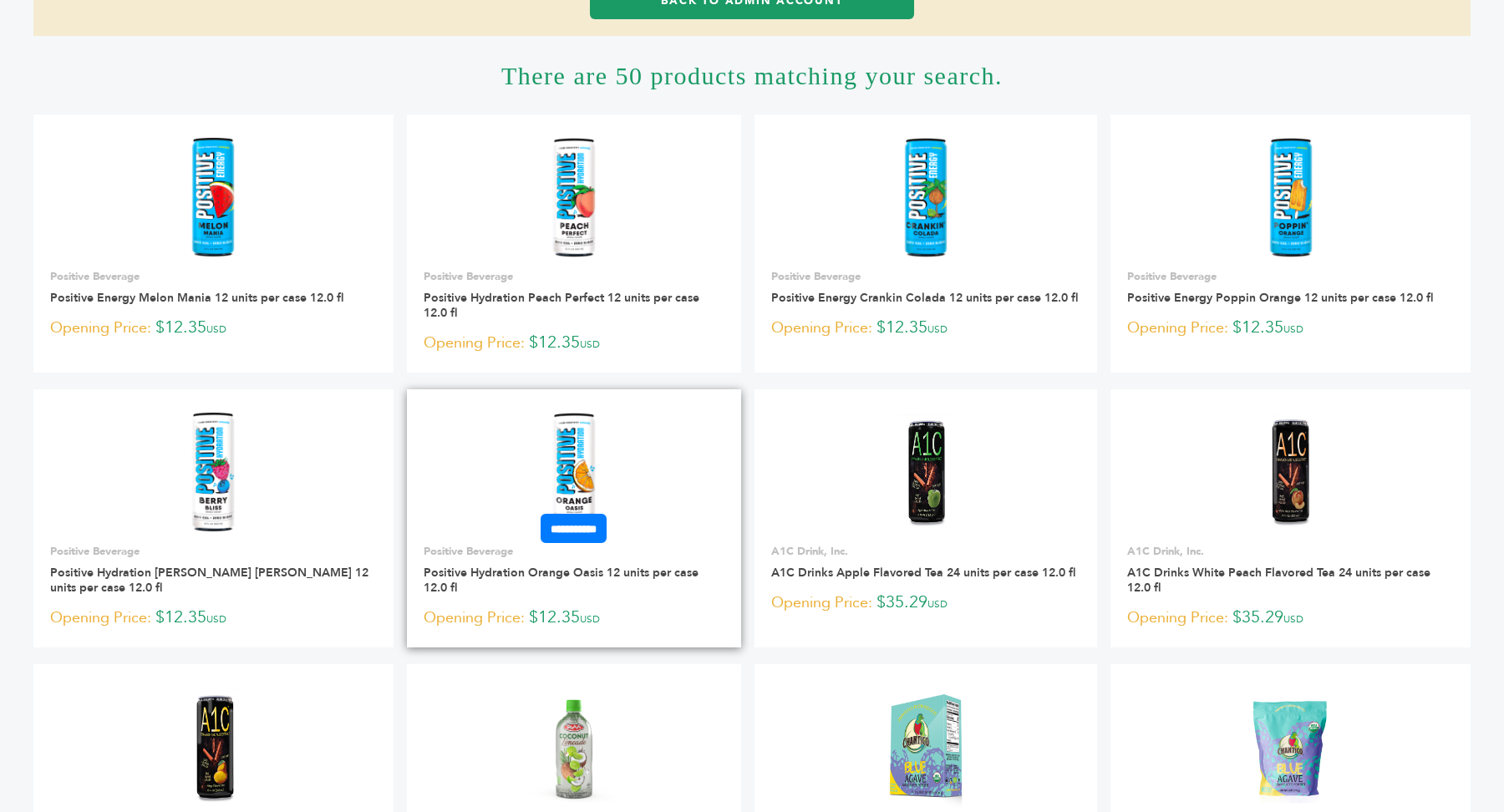
scroll to position [256, 0]
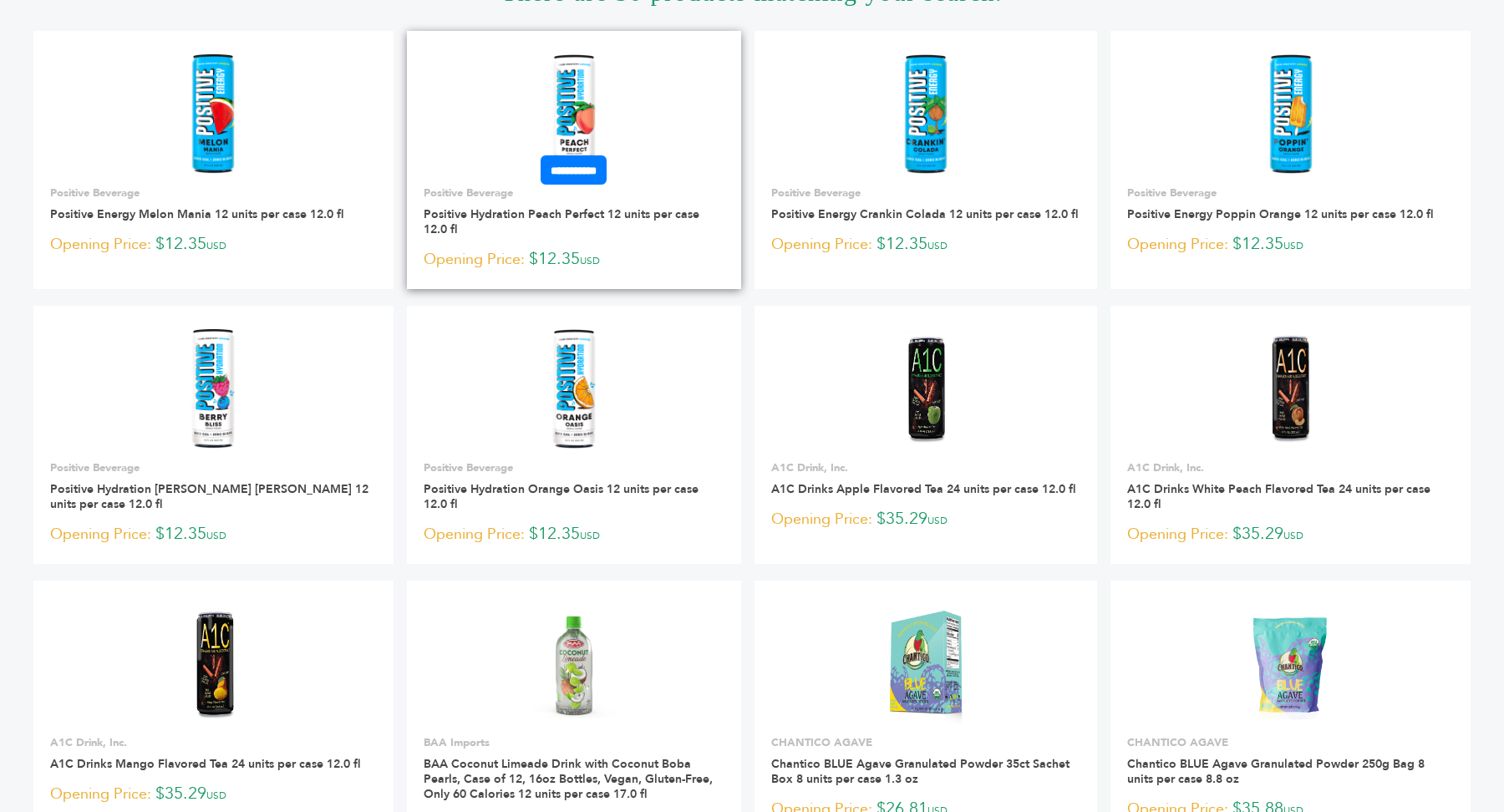
click at [572, 102] on img at bounding box center [573, 114] width 50 height 120
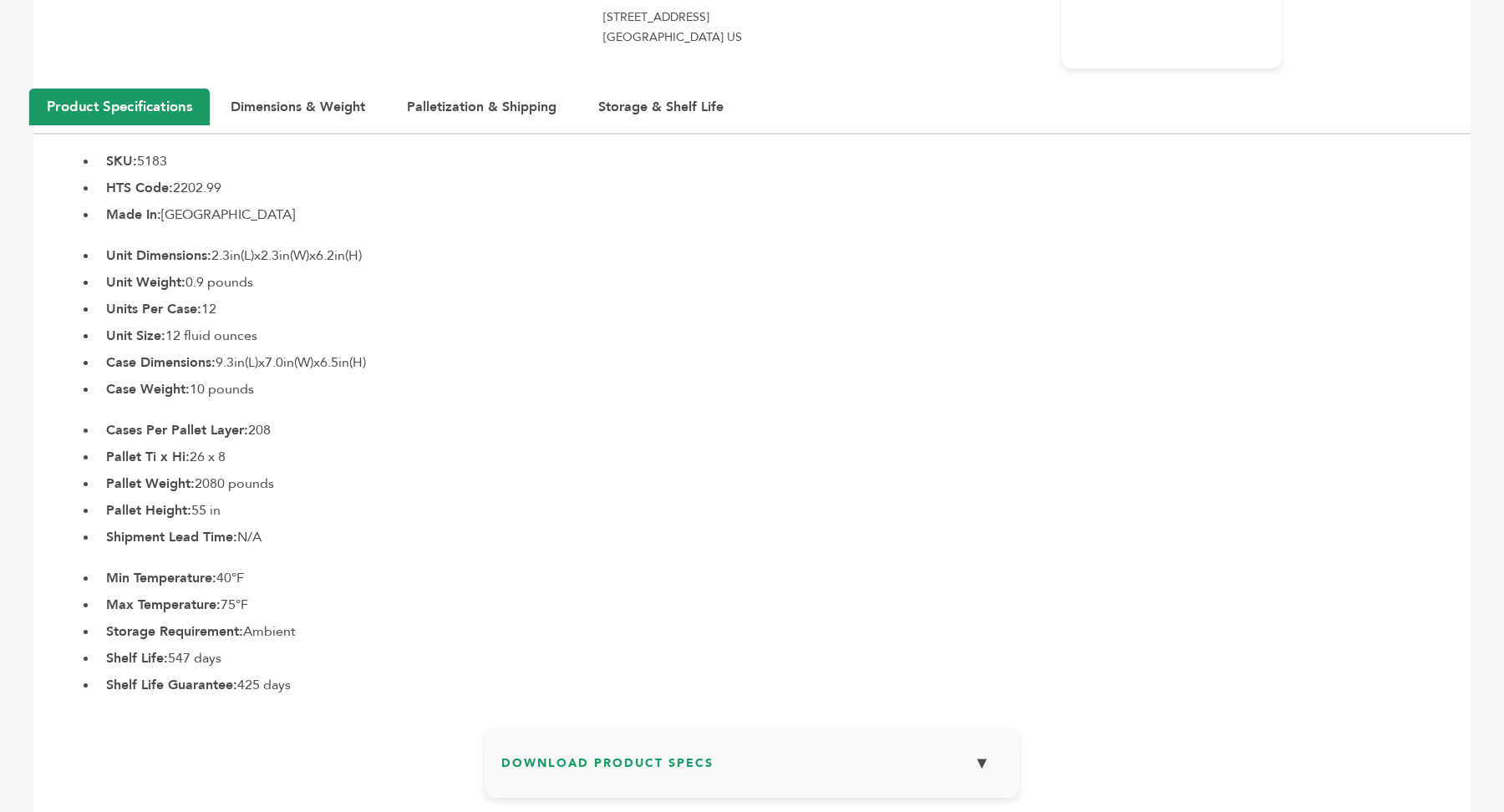
scroll to position [907, 0]
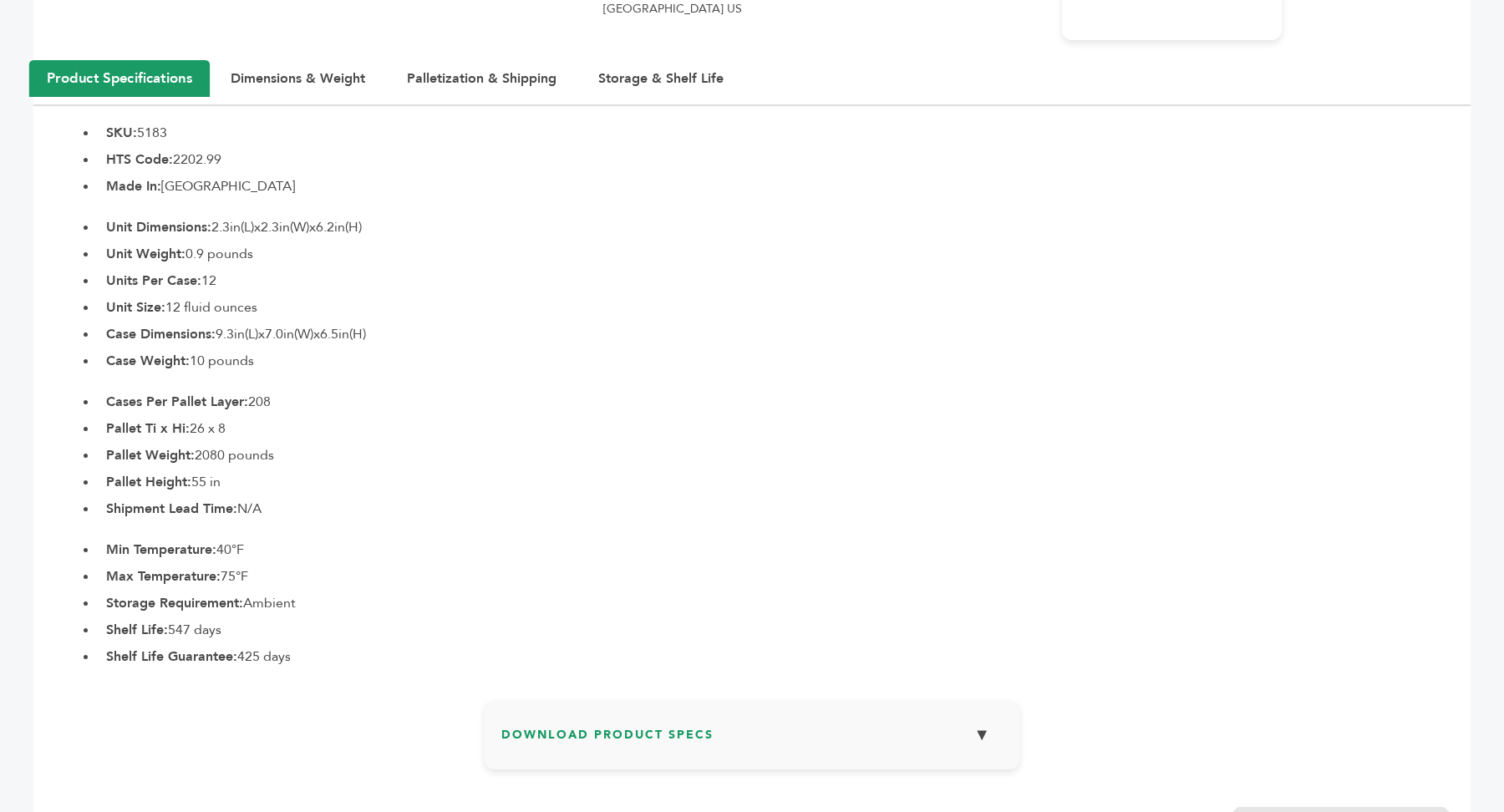
drag, startPoint x: 112, startPoint y: 113, endPoint x: 306, endPoint y: 635, distance: 556.9
click at [306, 635] on section "Product Specifications Dimensions & Weight Palletization & Shipping Storage & S…" at bounding box center [752, 363] width 1437 height 605
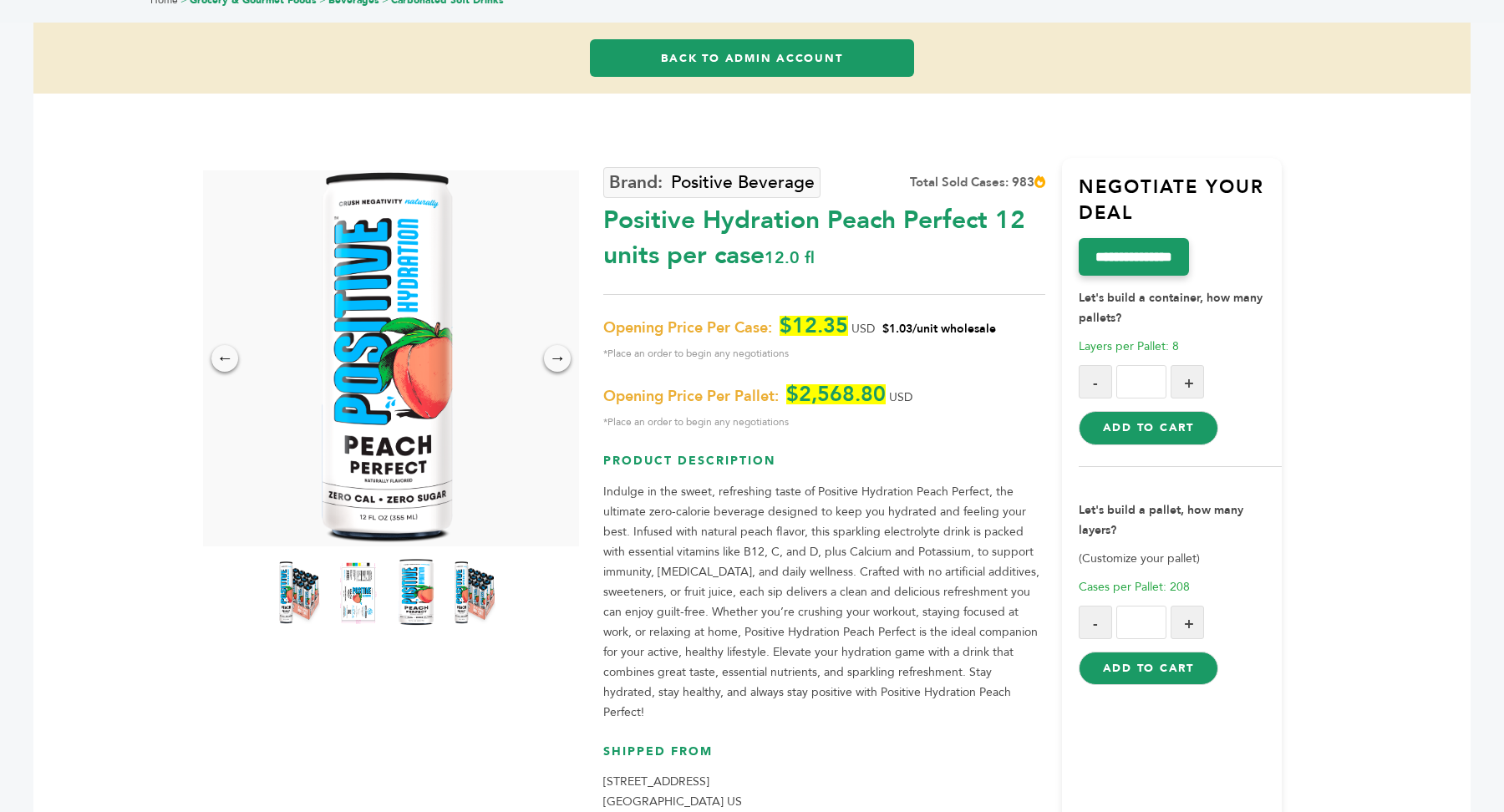
scroll to position [132, 0]
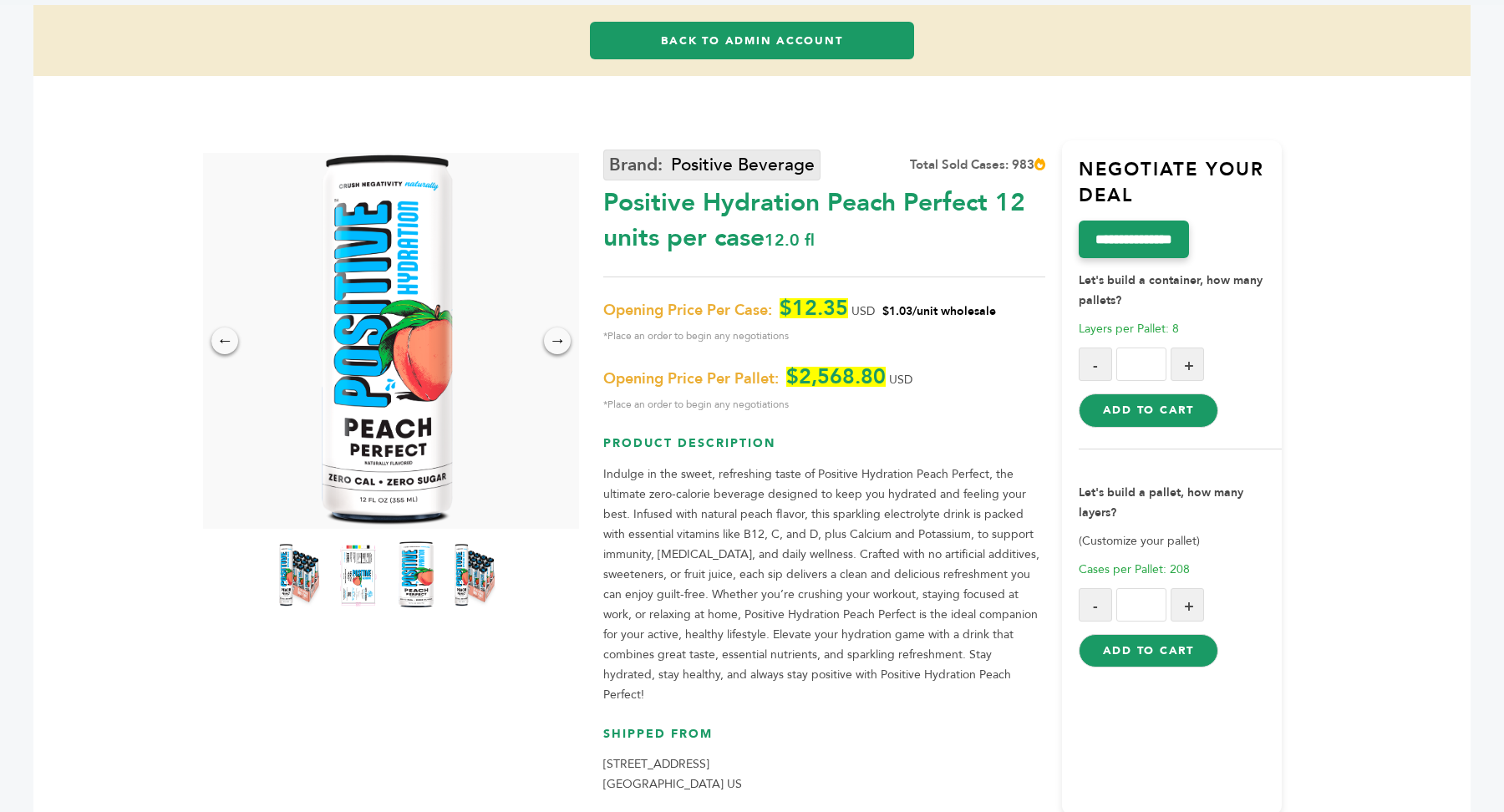
click at [724, 168] on link "Positive Beverage" at bounding box center [712, 165] width 217 height 31
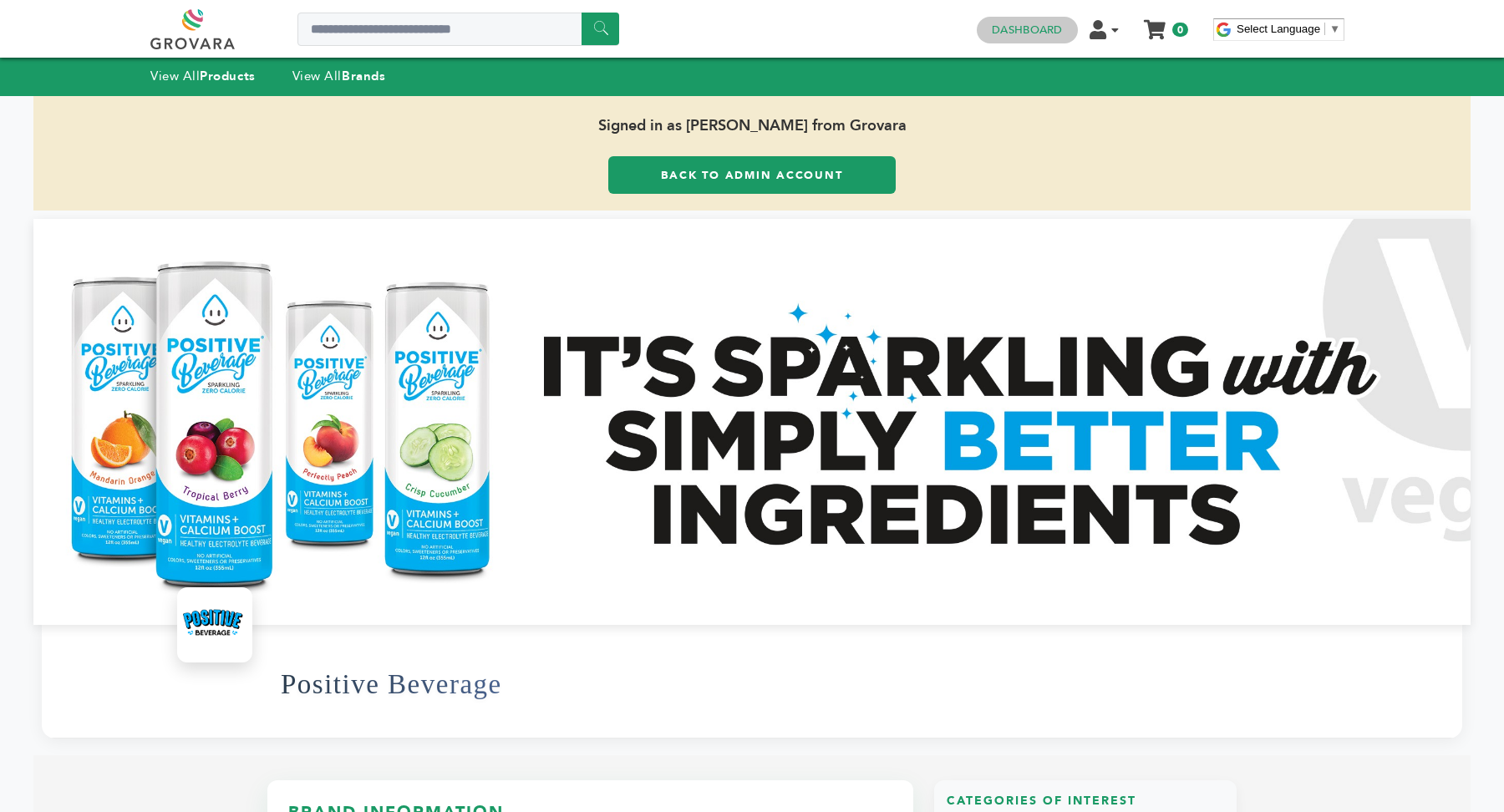
click at [1016, 29] on link "Dashboard" at bounding box center [1026, 30] width 70 height 15
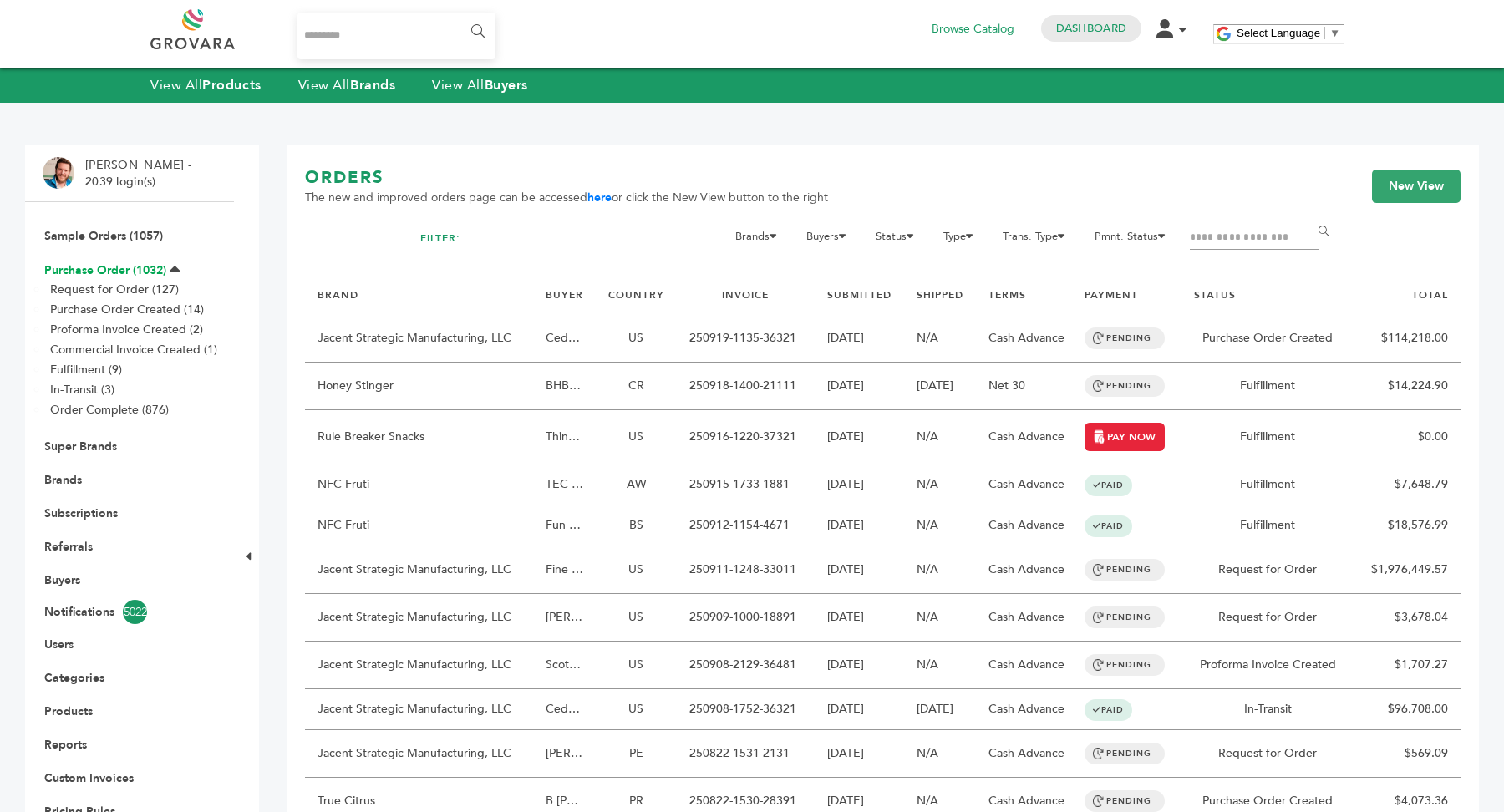
click at [105, 269] on link "Purchase Order (1032)" at bounding box center [105, 270] width 122 height 16
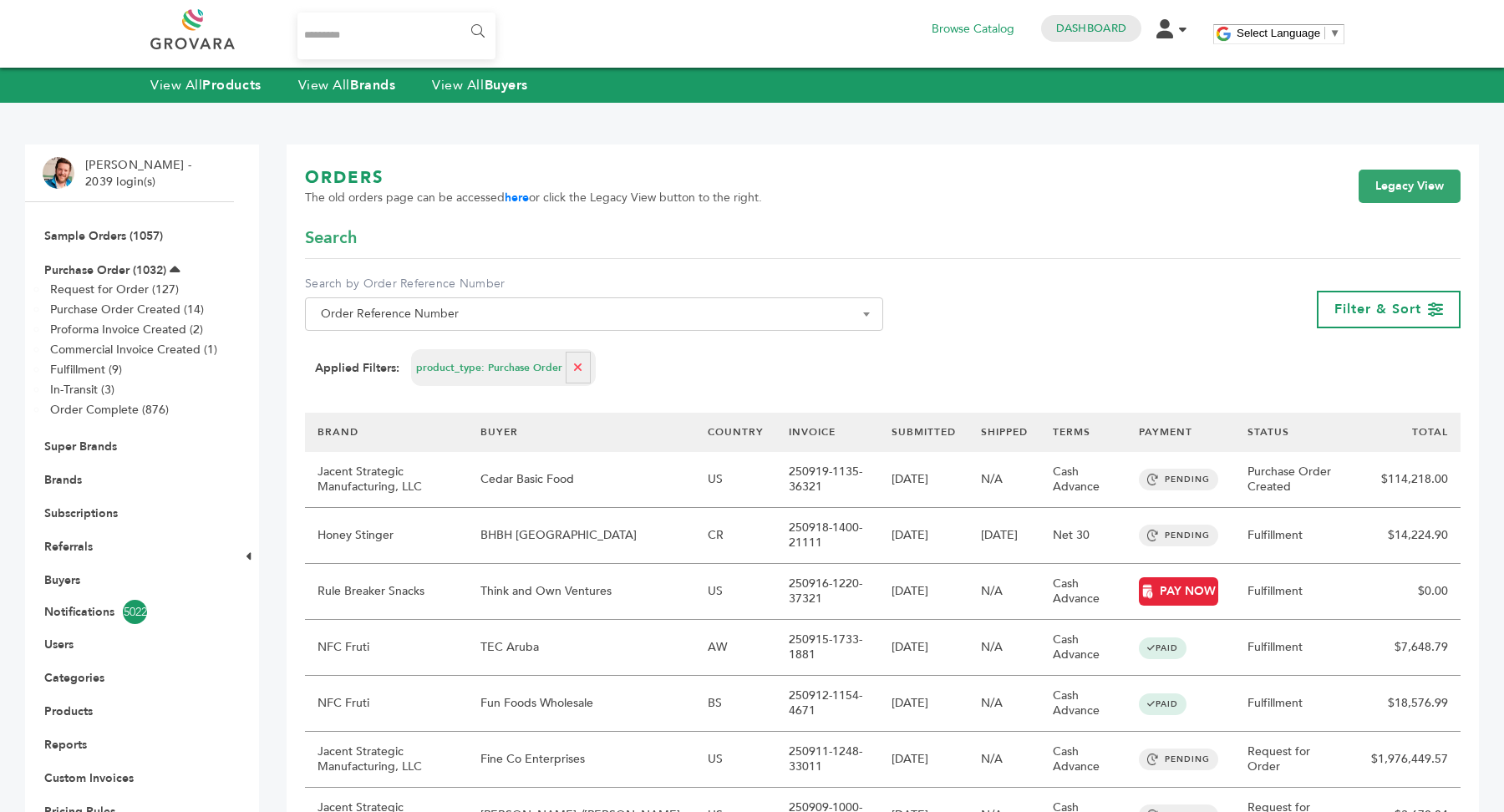
click at [505, 447] on th "BUYER" at bounding box center [581, 432] width 228 height 39
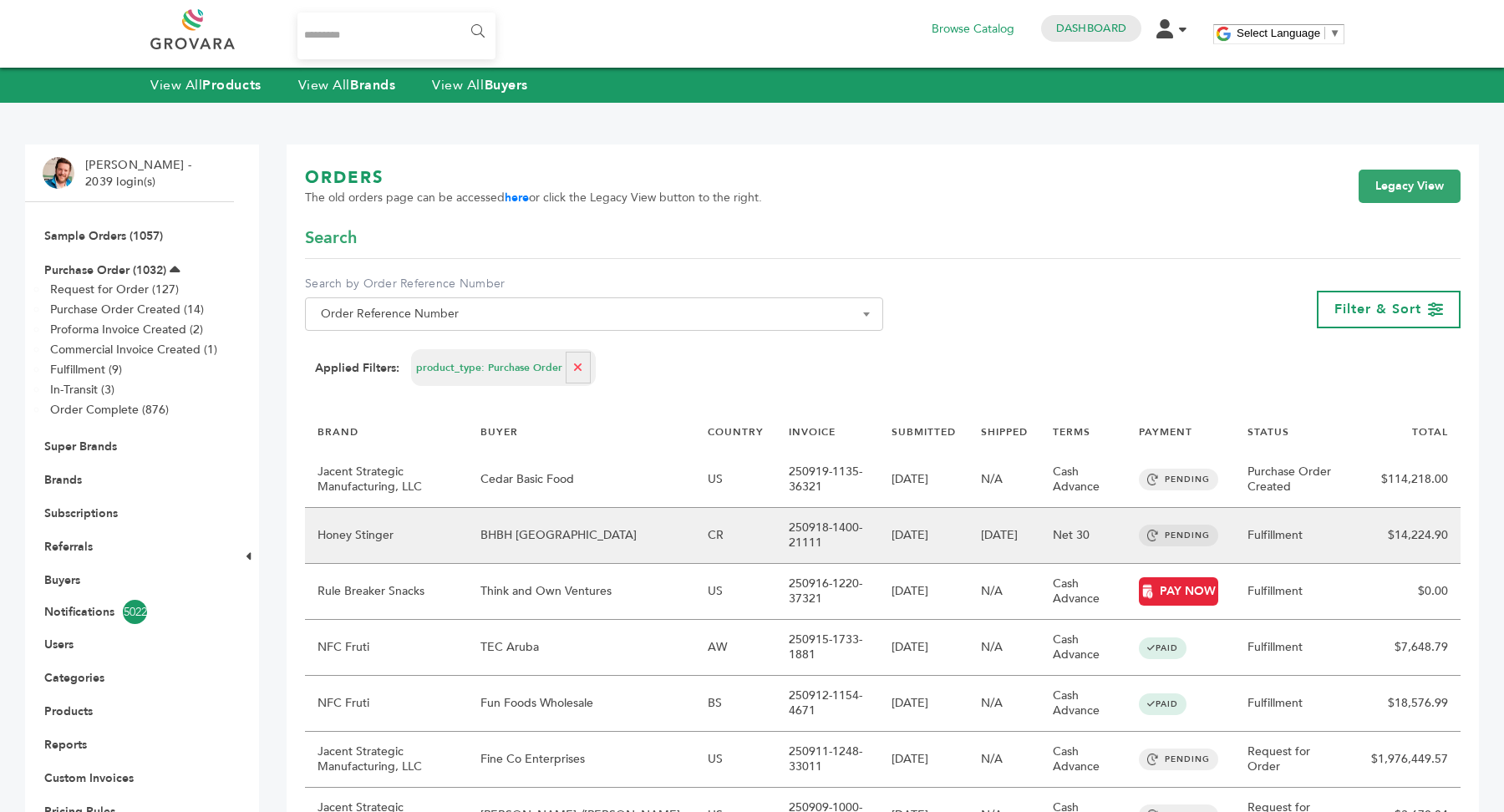
click at [529, 511] on td "BHBH [GEOGRAPHIC_DATA]" at bounding box center [581, 536] width 228 height 56
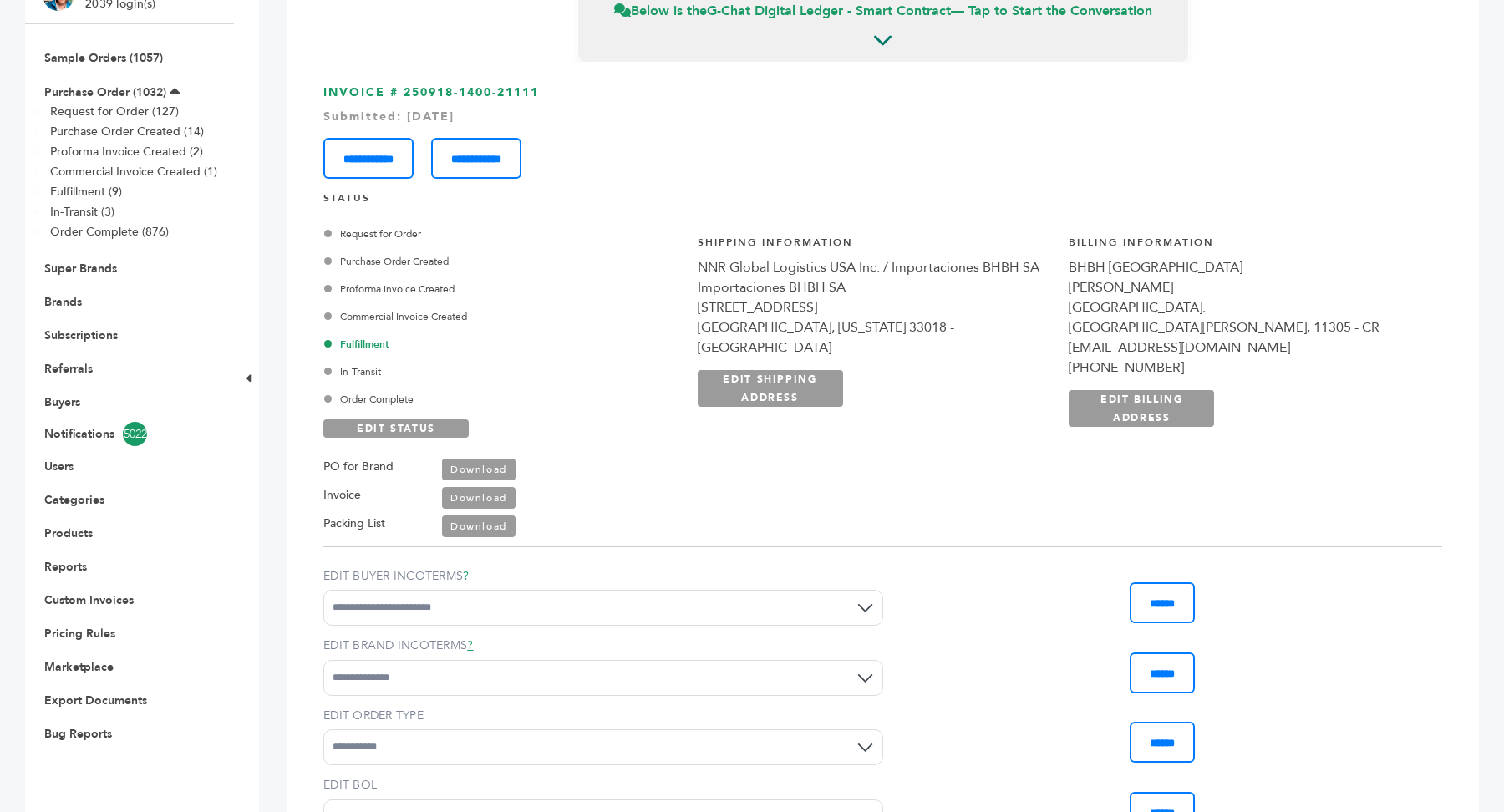
scroll to position [197, 0]
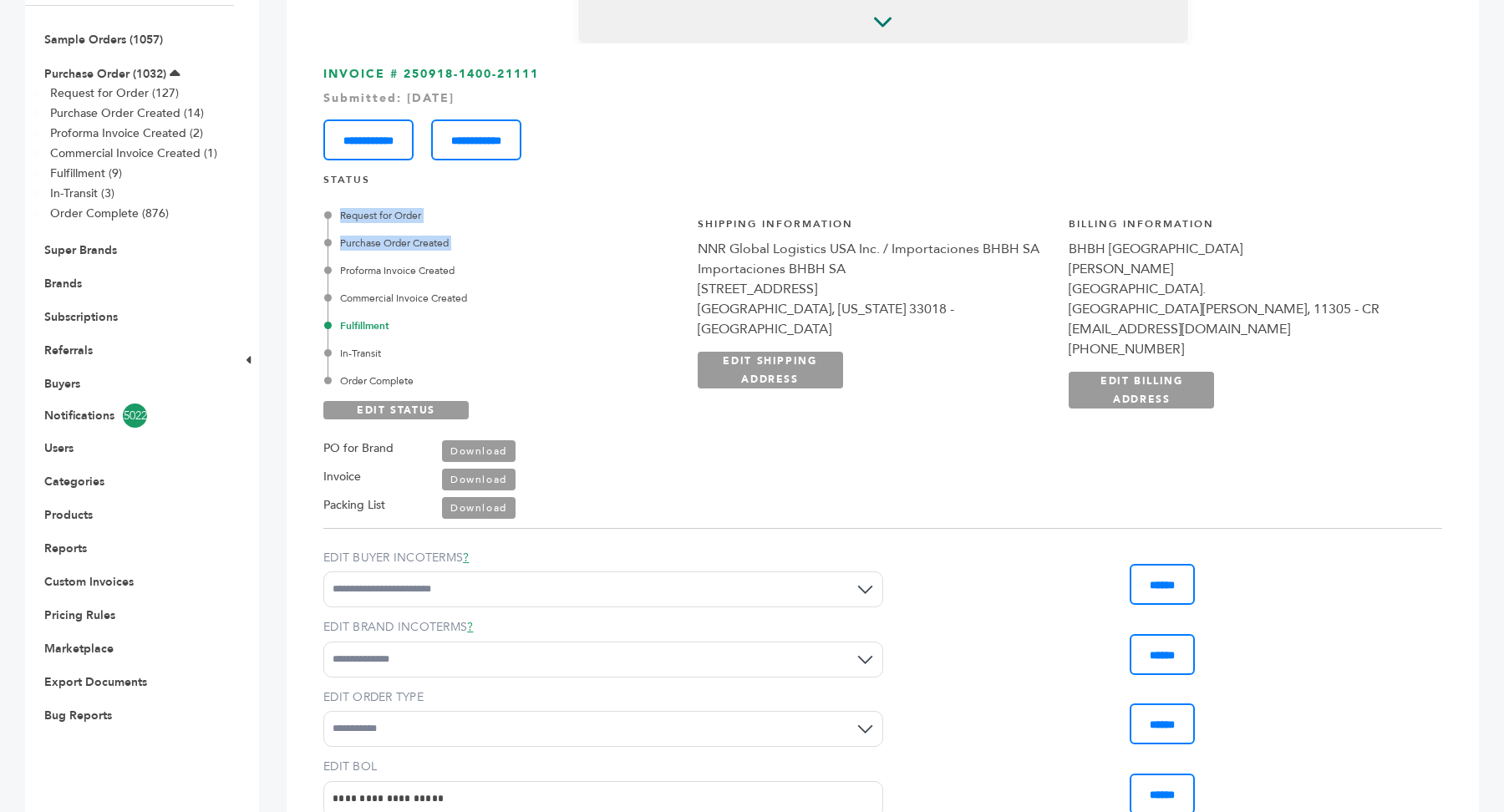
drag, startPoint x: 322, startPoint y: 214, endPoint x: 459, endPoint y: 261, distance: 144.8
click at [459, 261] on div "Request for Order Purchase Order Created Proforma Invoice Created Commercial In…" at bounding box center [501, 358] width 356 height 324
click at [389, 237] on div "Purchase Order Created" at bounding box center [502, 243] width 351 height 15
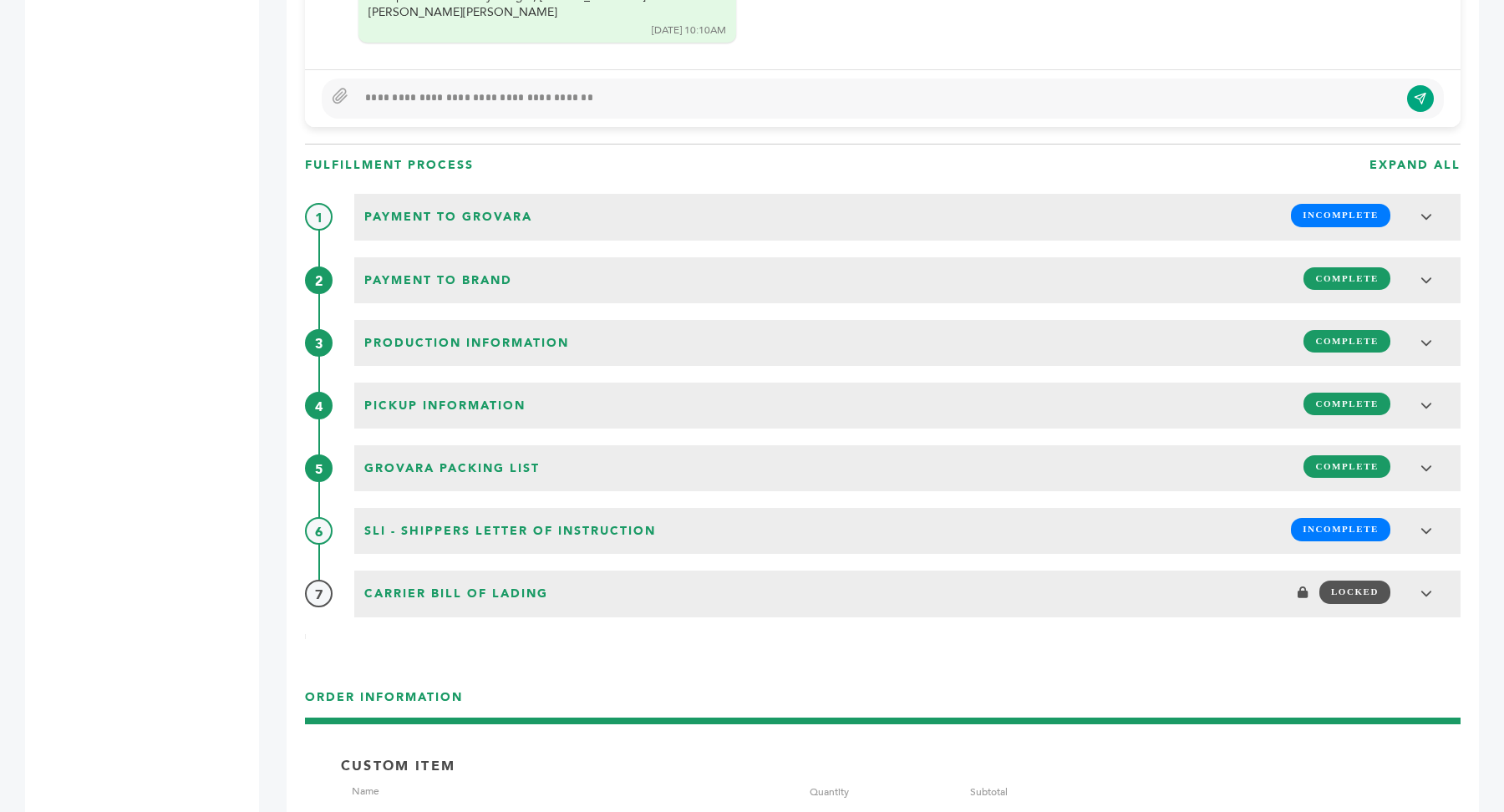
scroll to position [1777, 0]
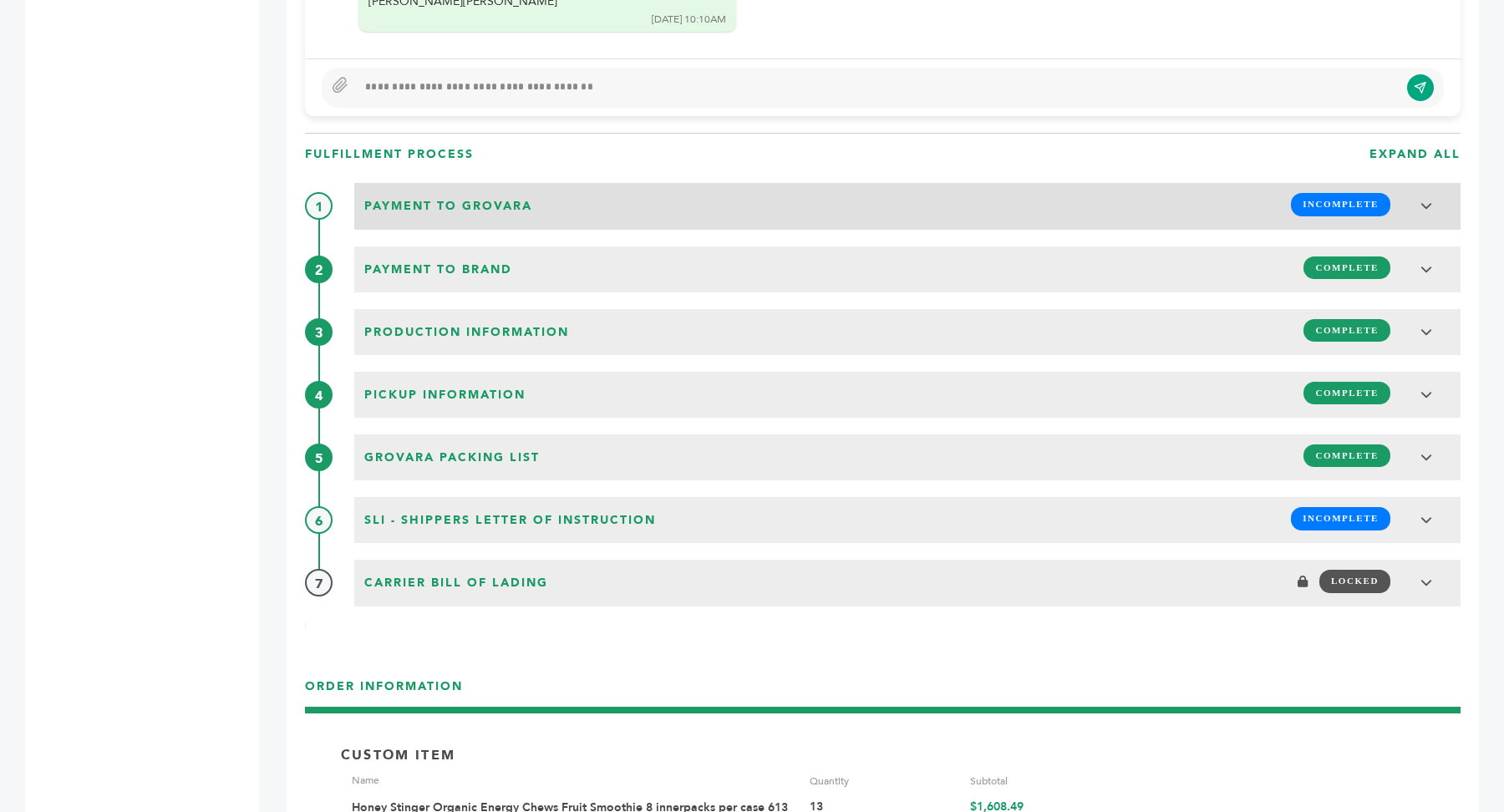
click at [624, 221] on h3 "Payment to Grovara INCOMPLETE" at bounding box center [907, 205] width 1106 height 46
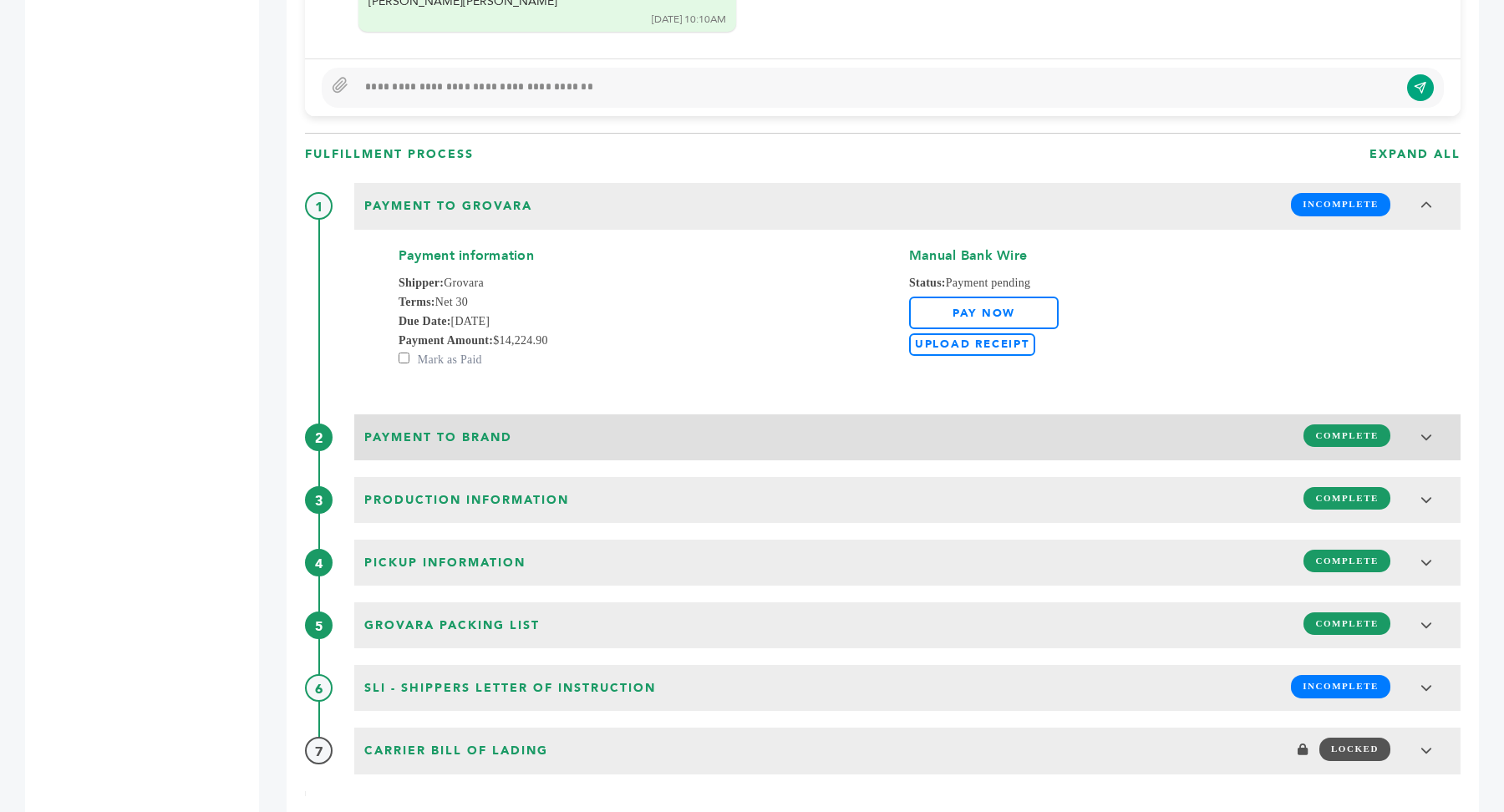
click at [673, 422] on div "Payment to brand COMPLETE" at bounding box center [907, 436] width 1096 height 32
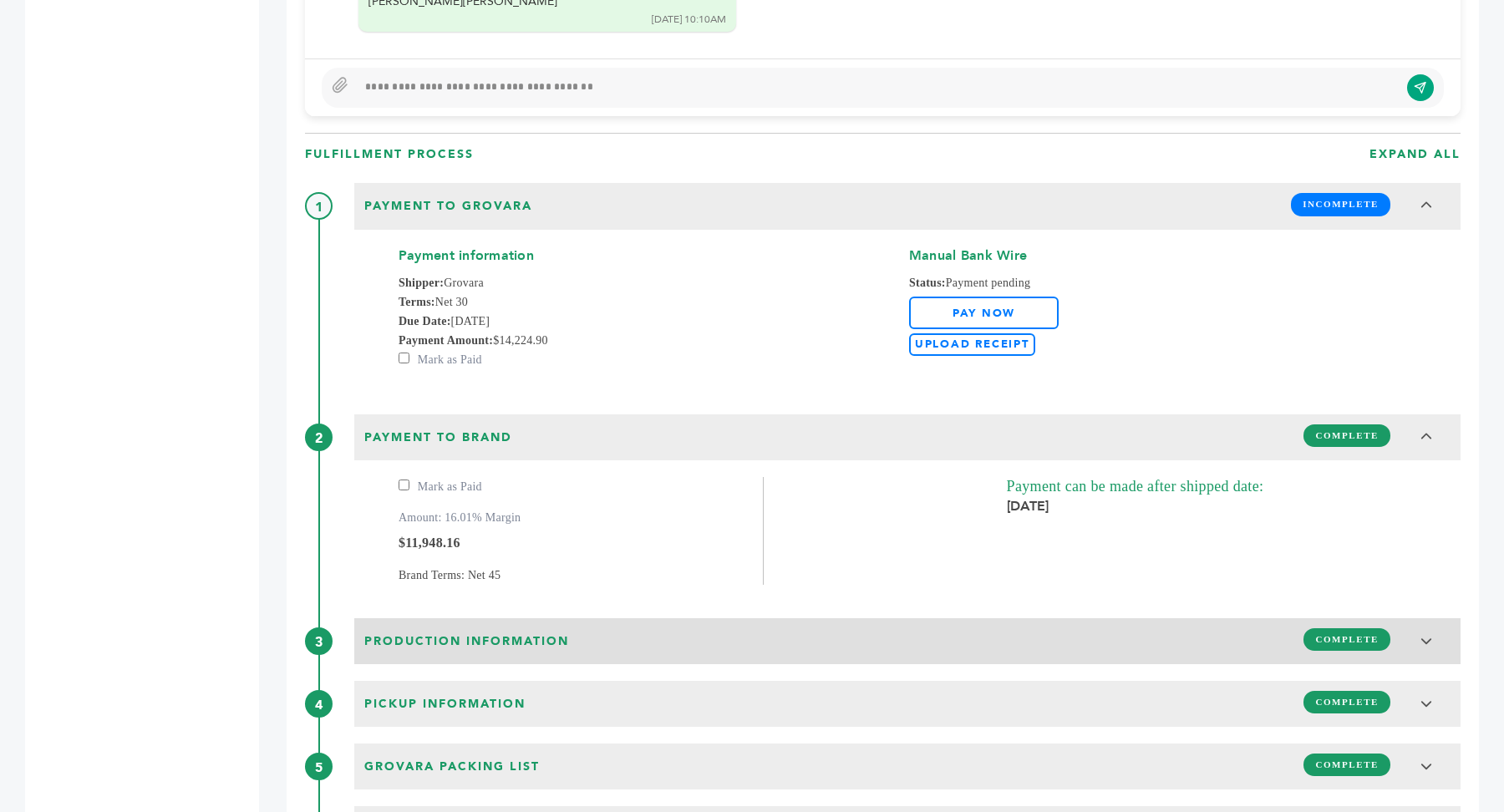
click at [671, 637] on div "Production Information COMPLETE" at bounding box center [907, 639] width 1096 height 32
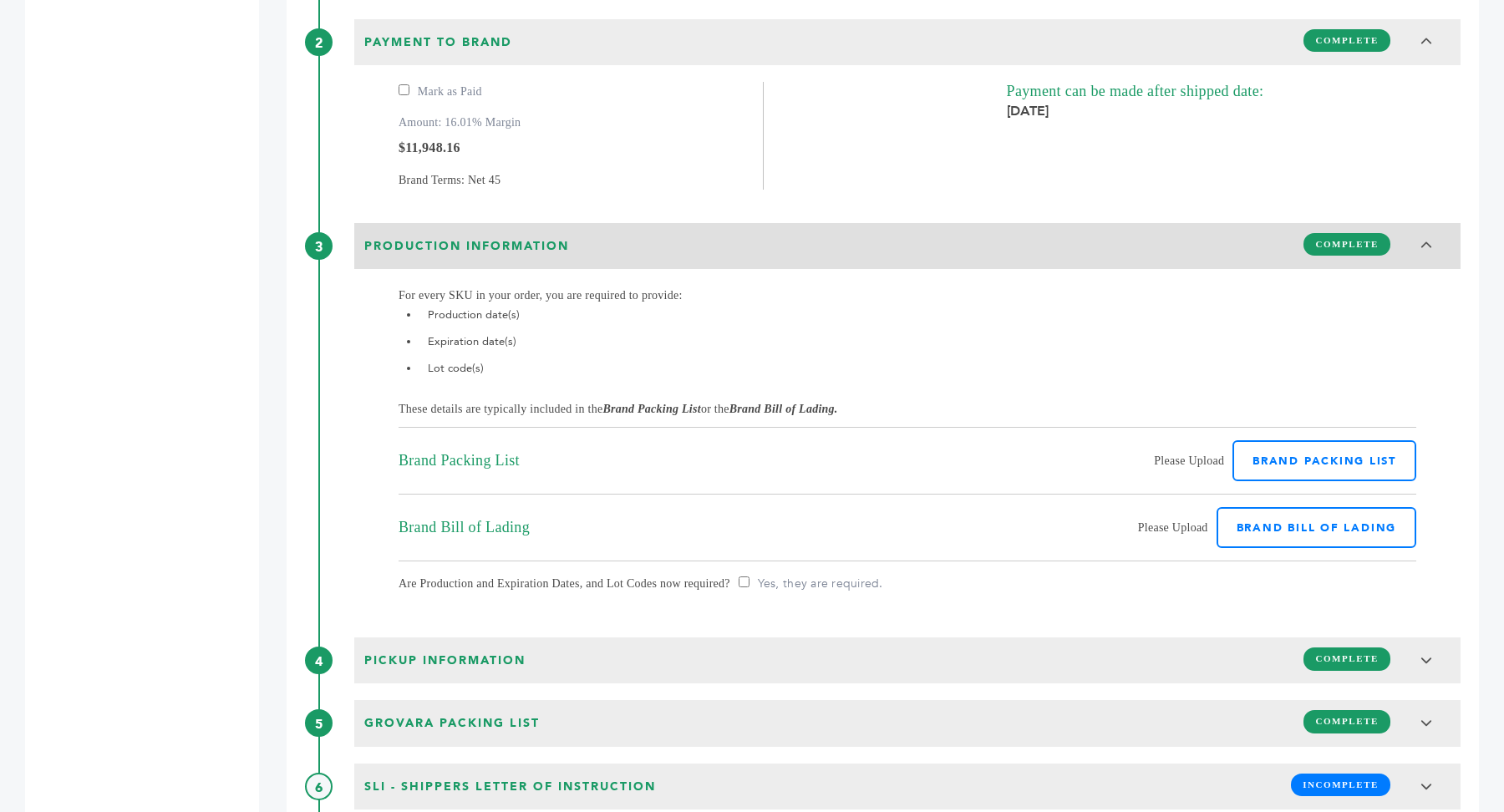
scroll to position [2346, 0]
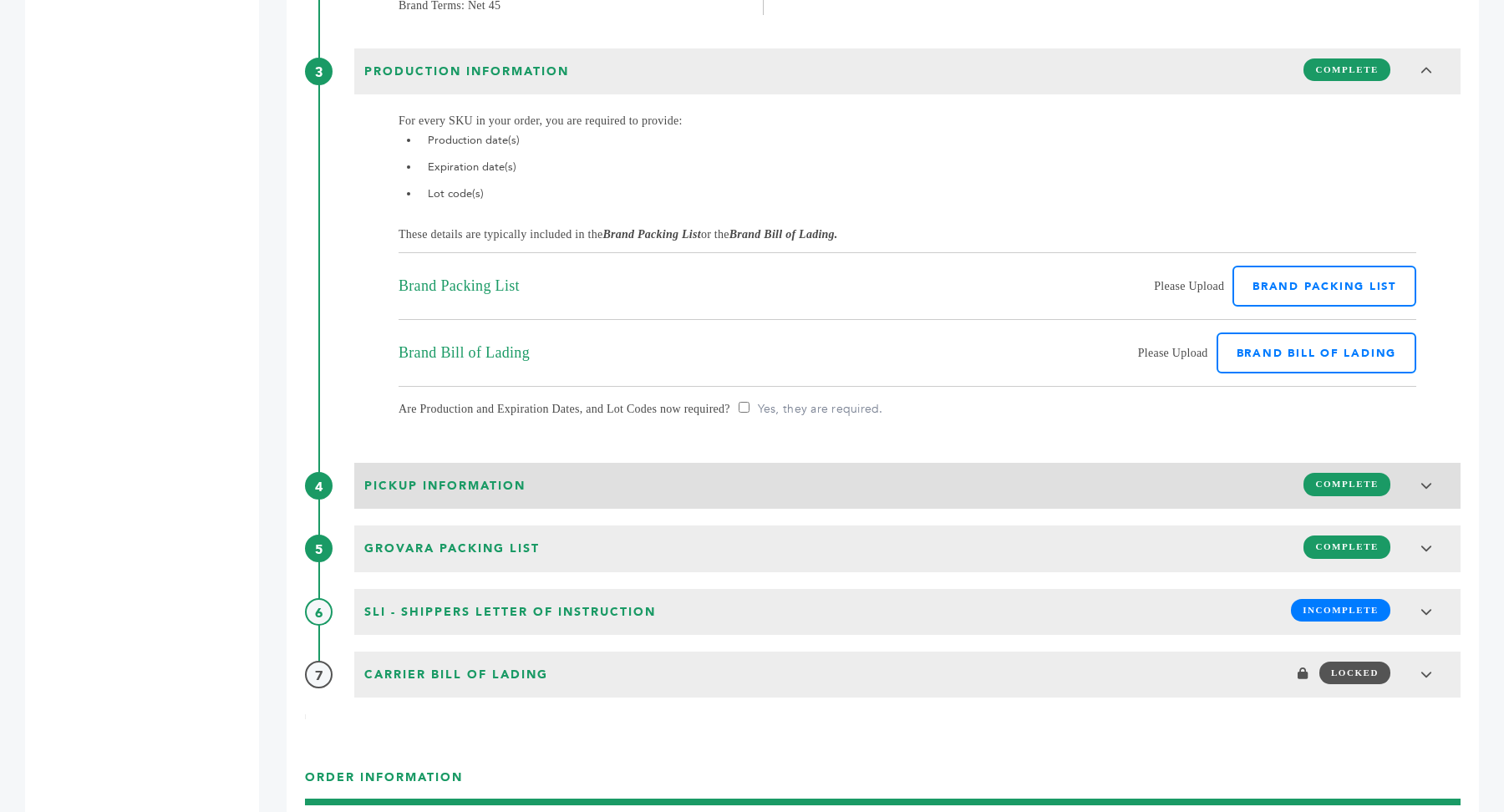
click at [655, 467] on div "Pickup Information COMPLETE" at bounding box center [907, 483] width 1096 height 32
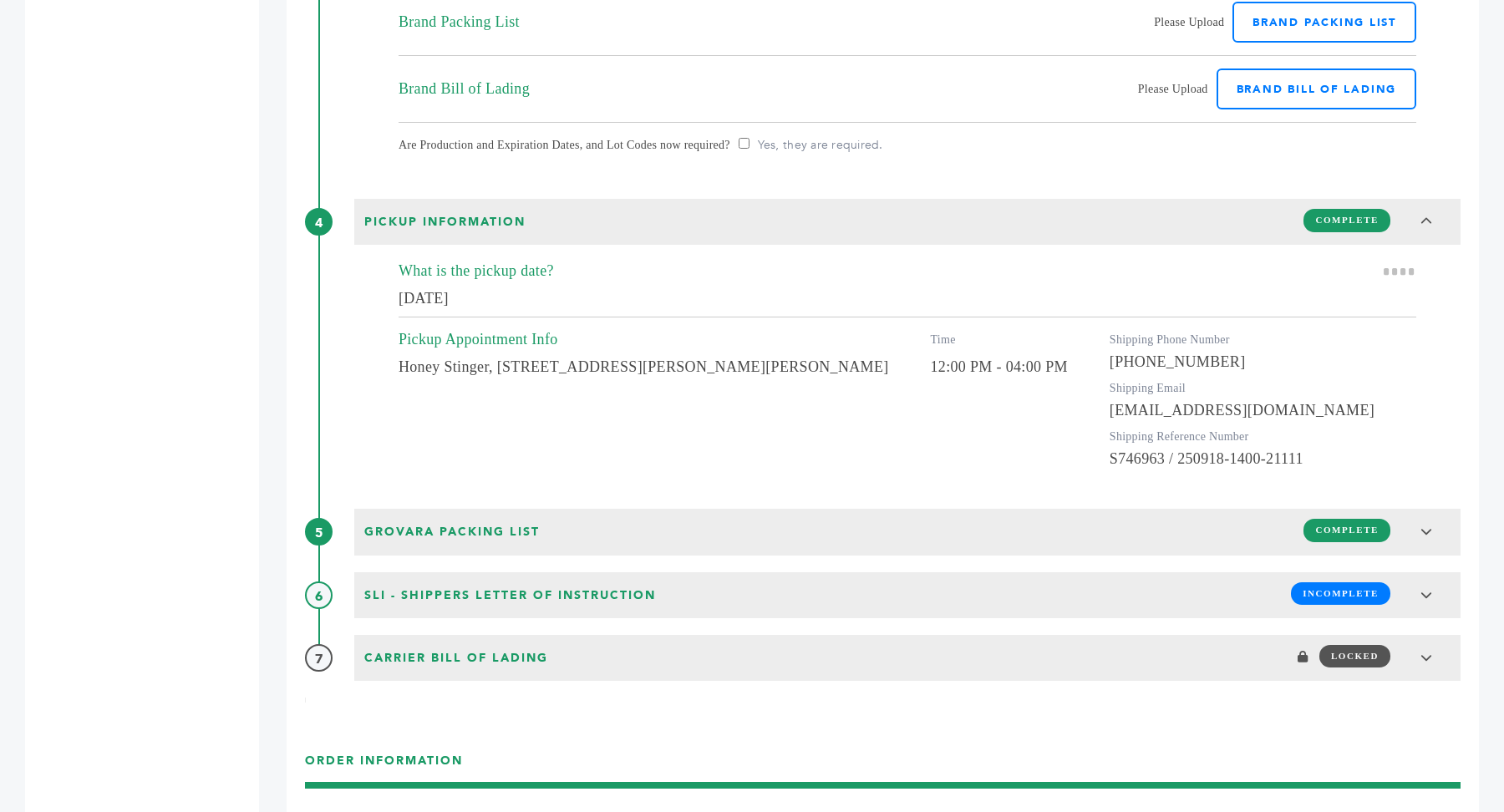
scroll to position [2633, 0]
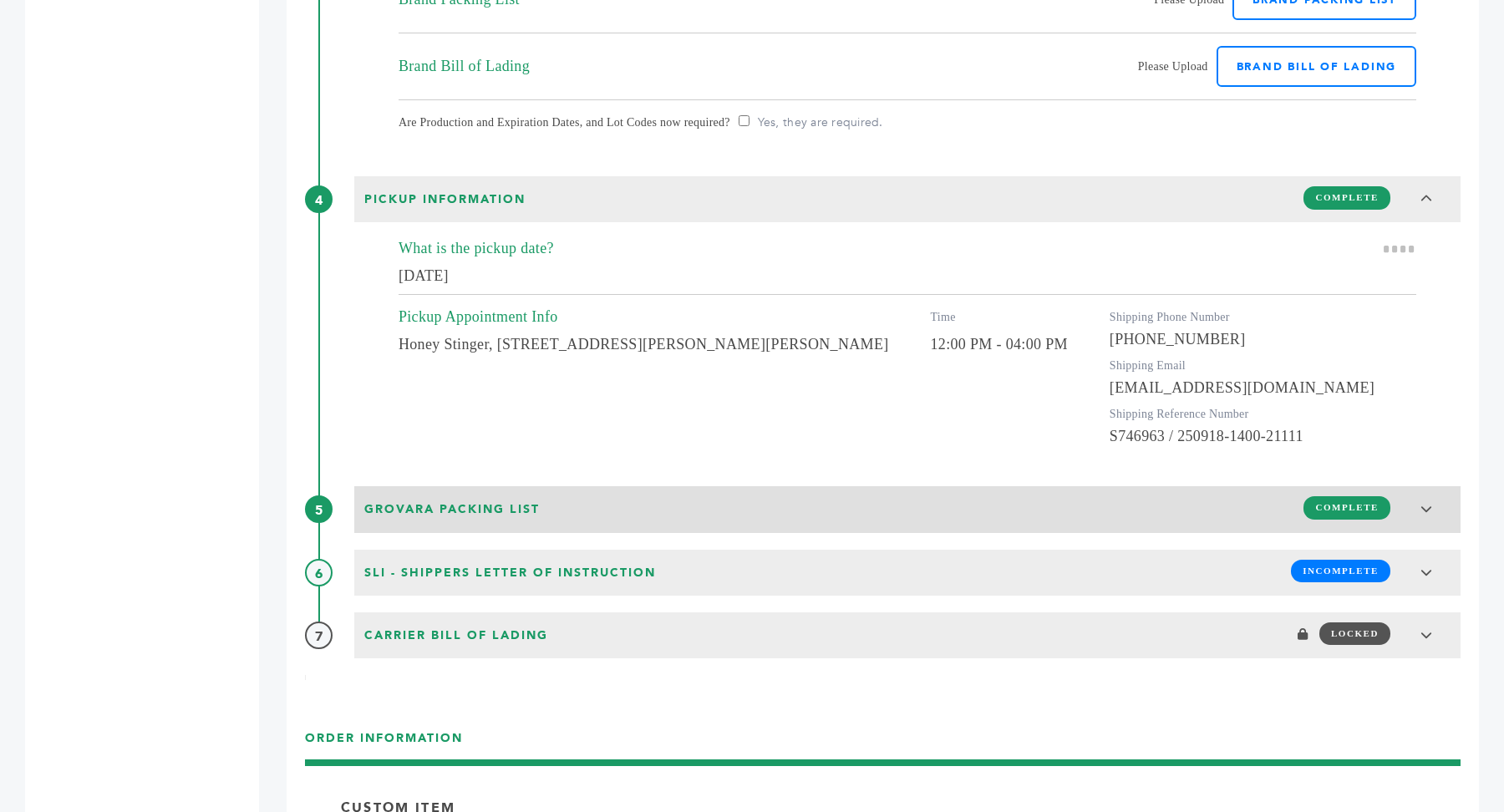
click at [773, 506] on div "Grovara Packing List COMPLETE" at bounding box center [907, 507] width 1096 height 32
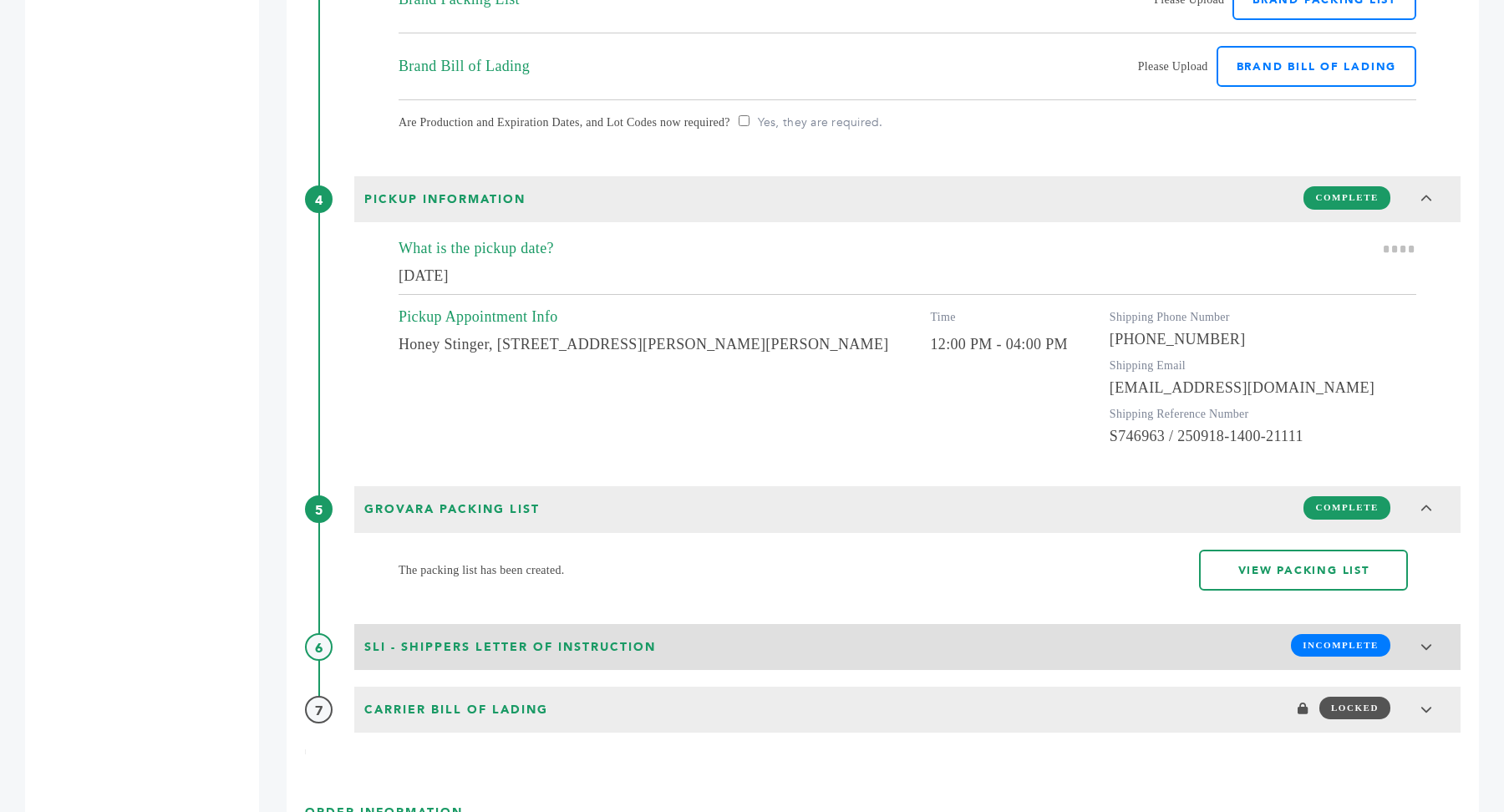
click at [773, 628] on div "SLI - Shippers Letter of Instruction INCOMPLETE" at bounding box center [907, 644] width 1096 height 32
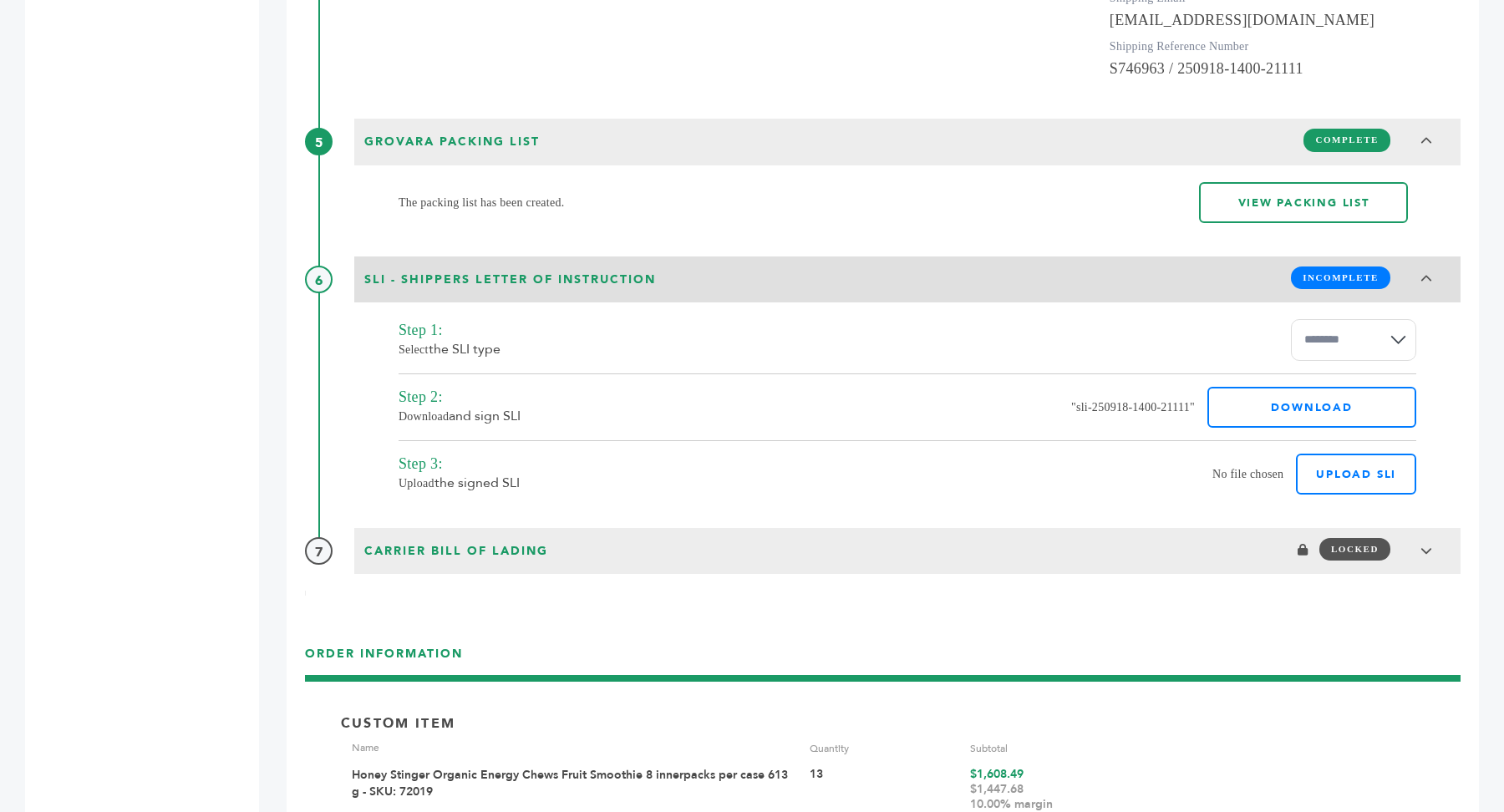
scroll to position [3002, 0]
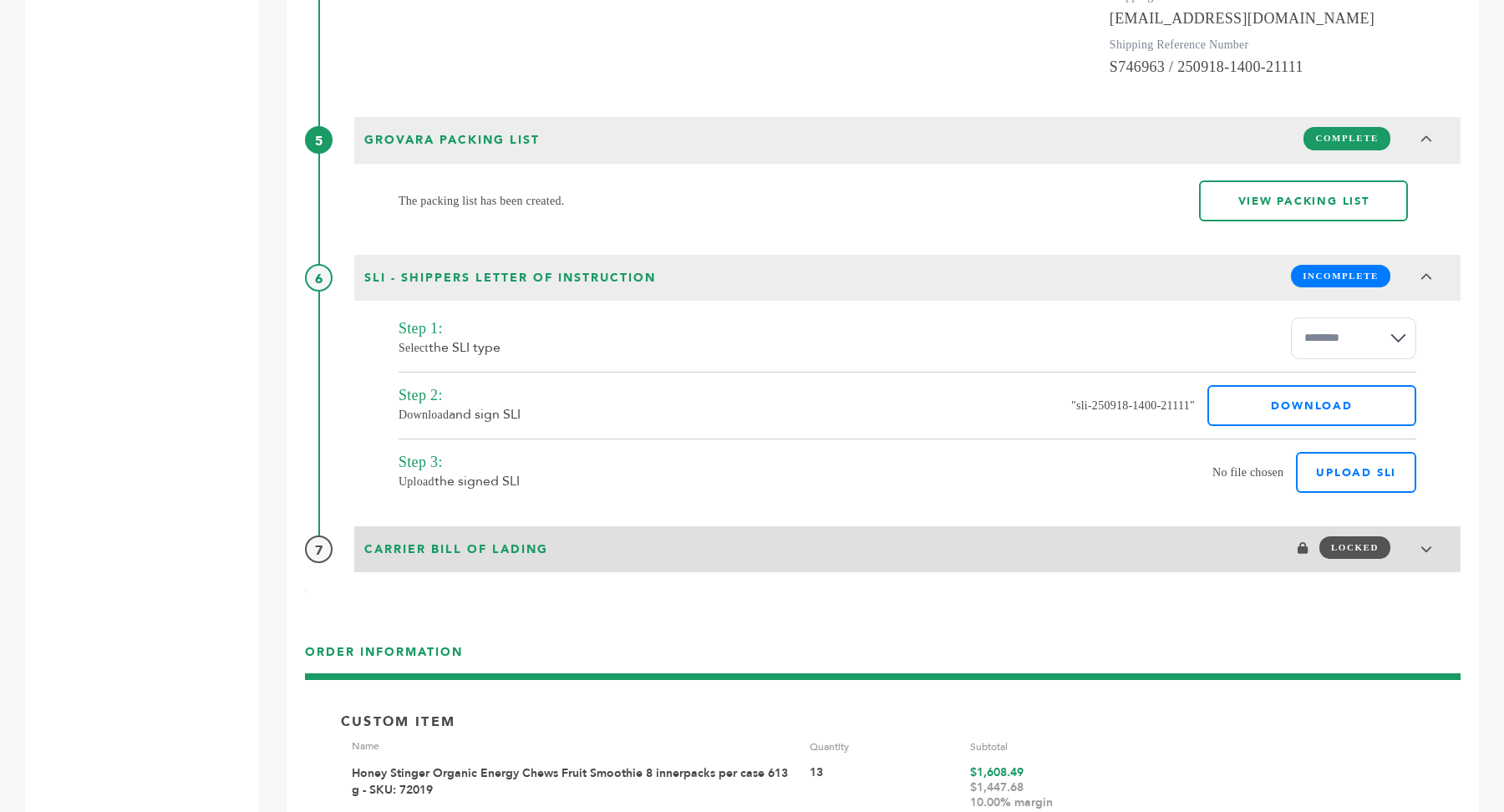
click at [770, 550] on div "Carrier Bill of Lading LOCKED" at bounding box center [907, 547] width 1096 height 32
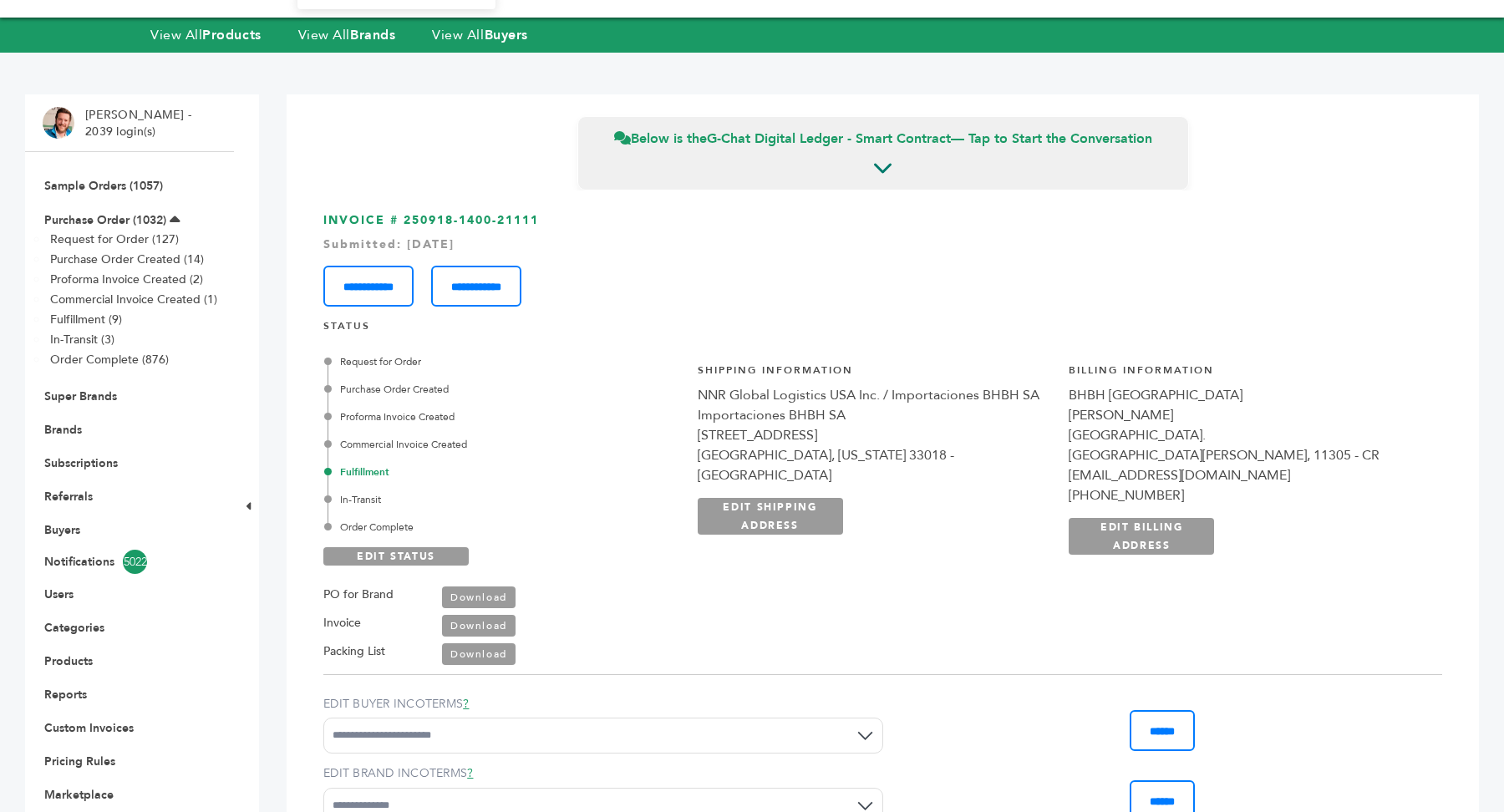
scroll to position [0, 0]
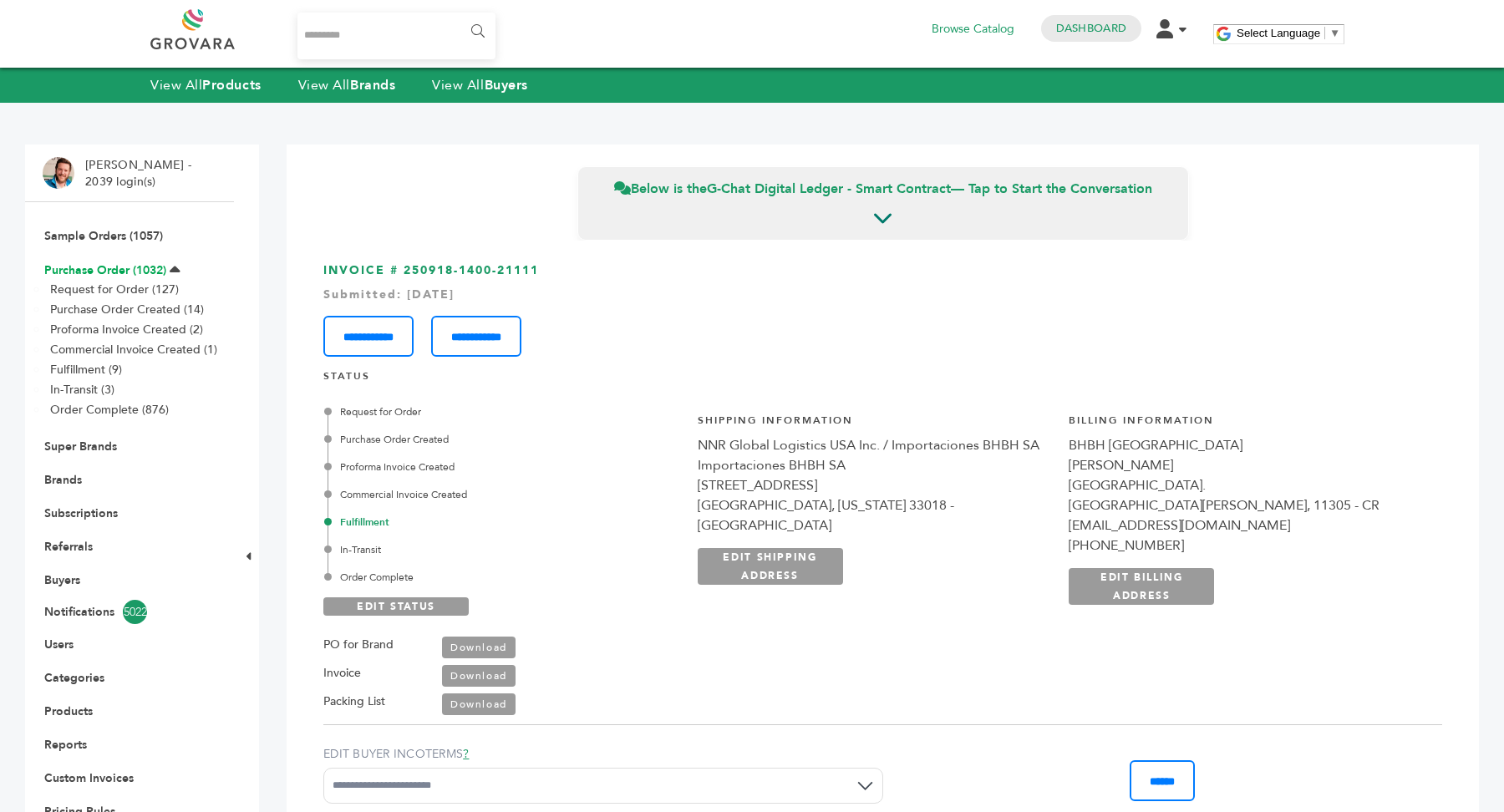
click at [97, 269] on link "Purchase Order (1032)" at bounding box center [105, 270] width 122 height 16
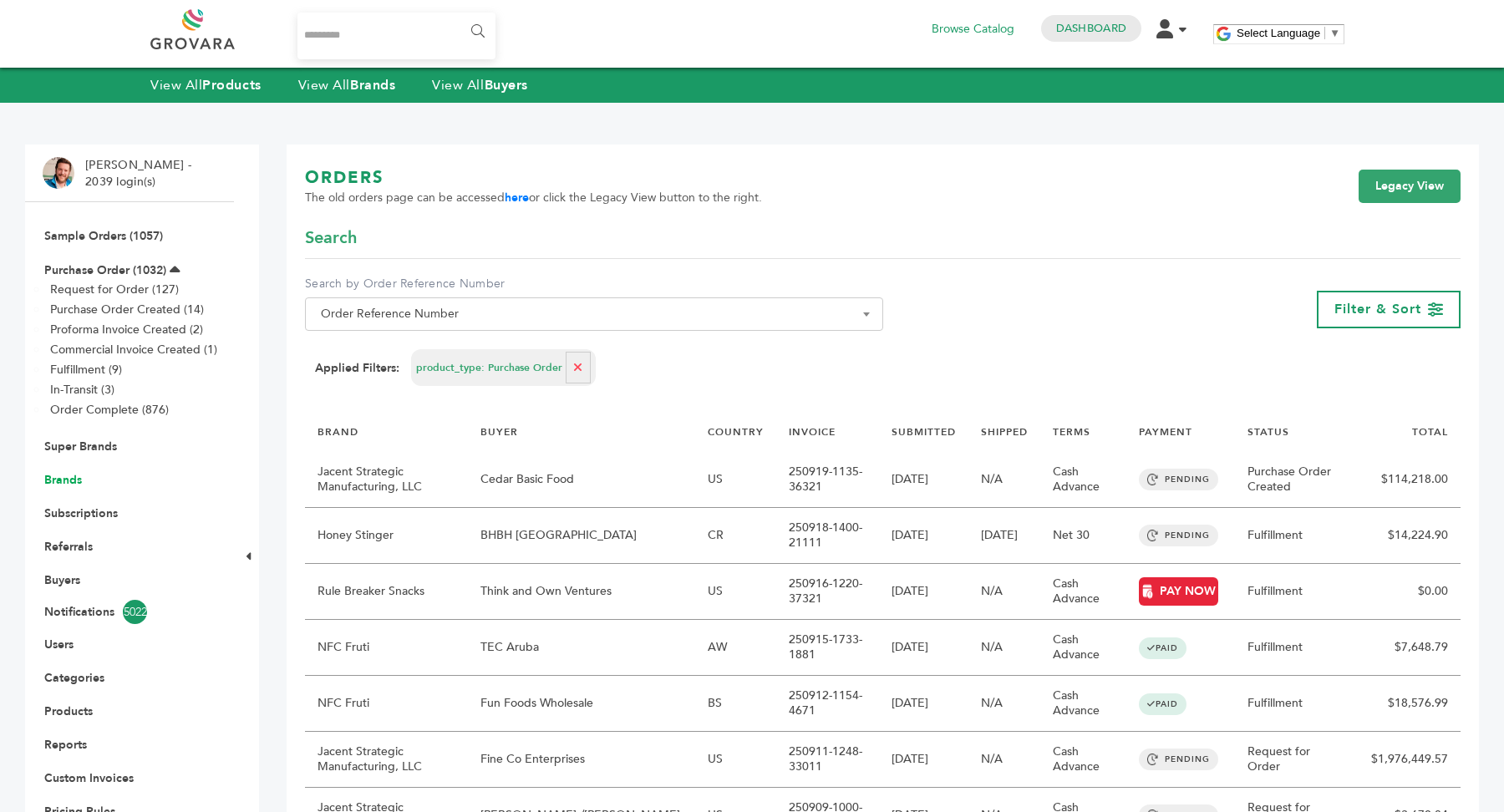
click at [66, 479] on link "Brands" at bounding box center [63, 480] width 37 height 16
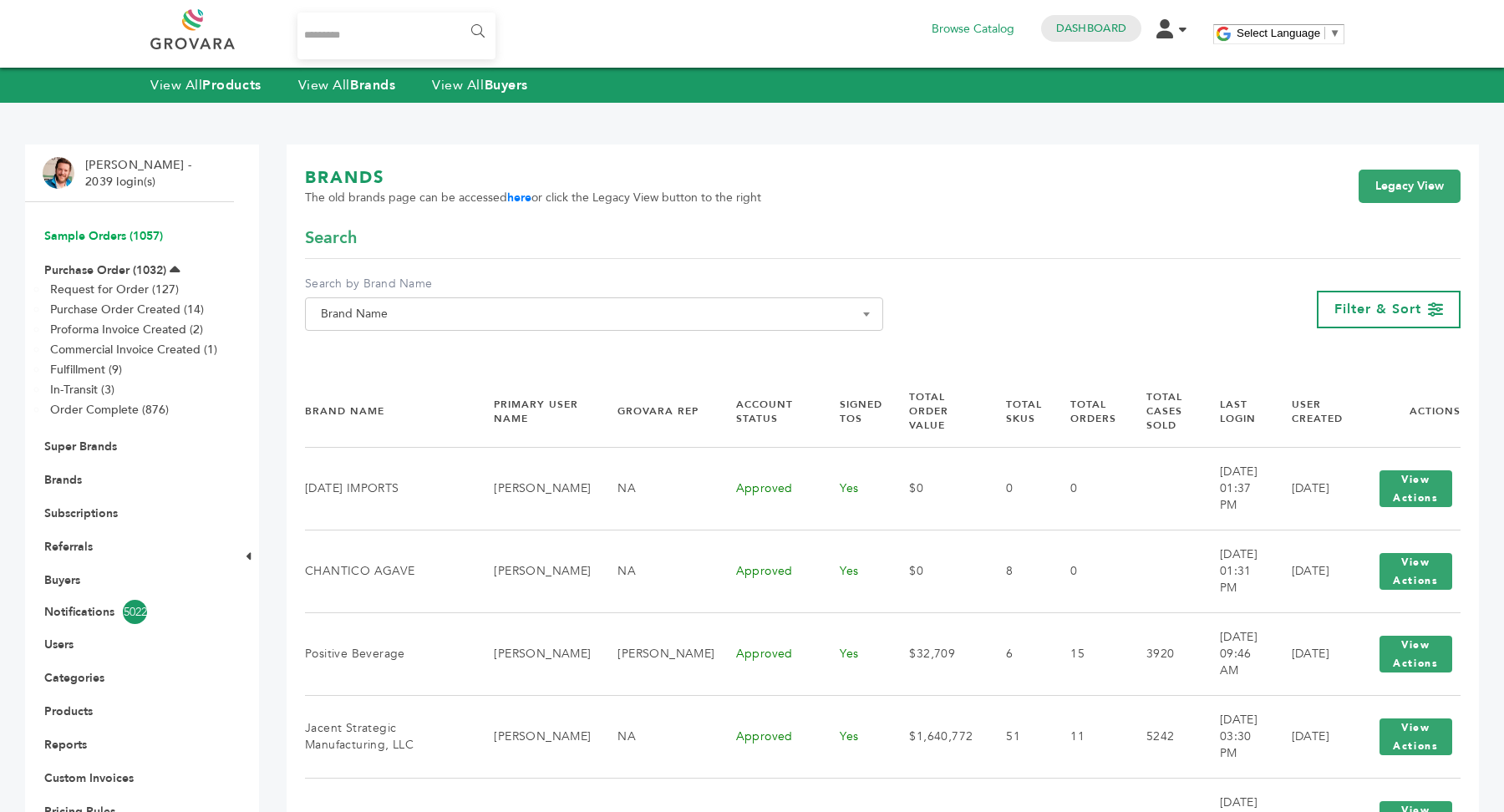
click at [131, 229] on link "Sample Orders (1057)" at bounding box center [103, 235] width 119 height 16
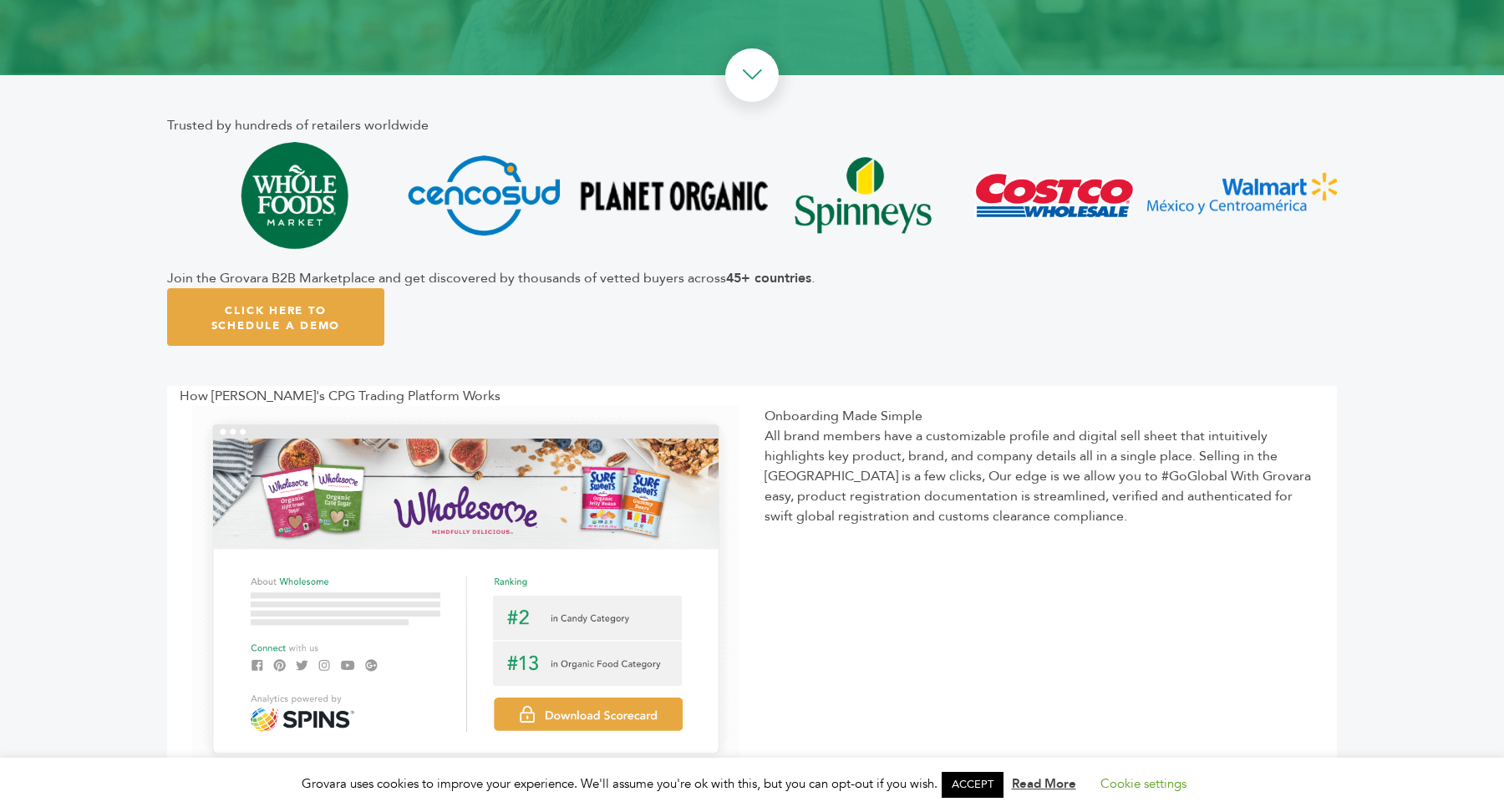
scroll to position [440, 0]
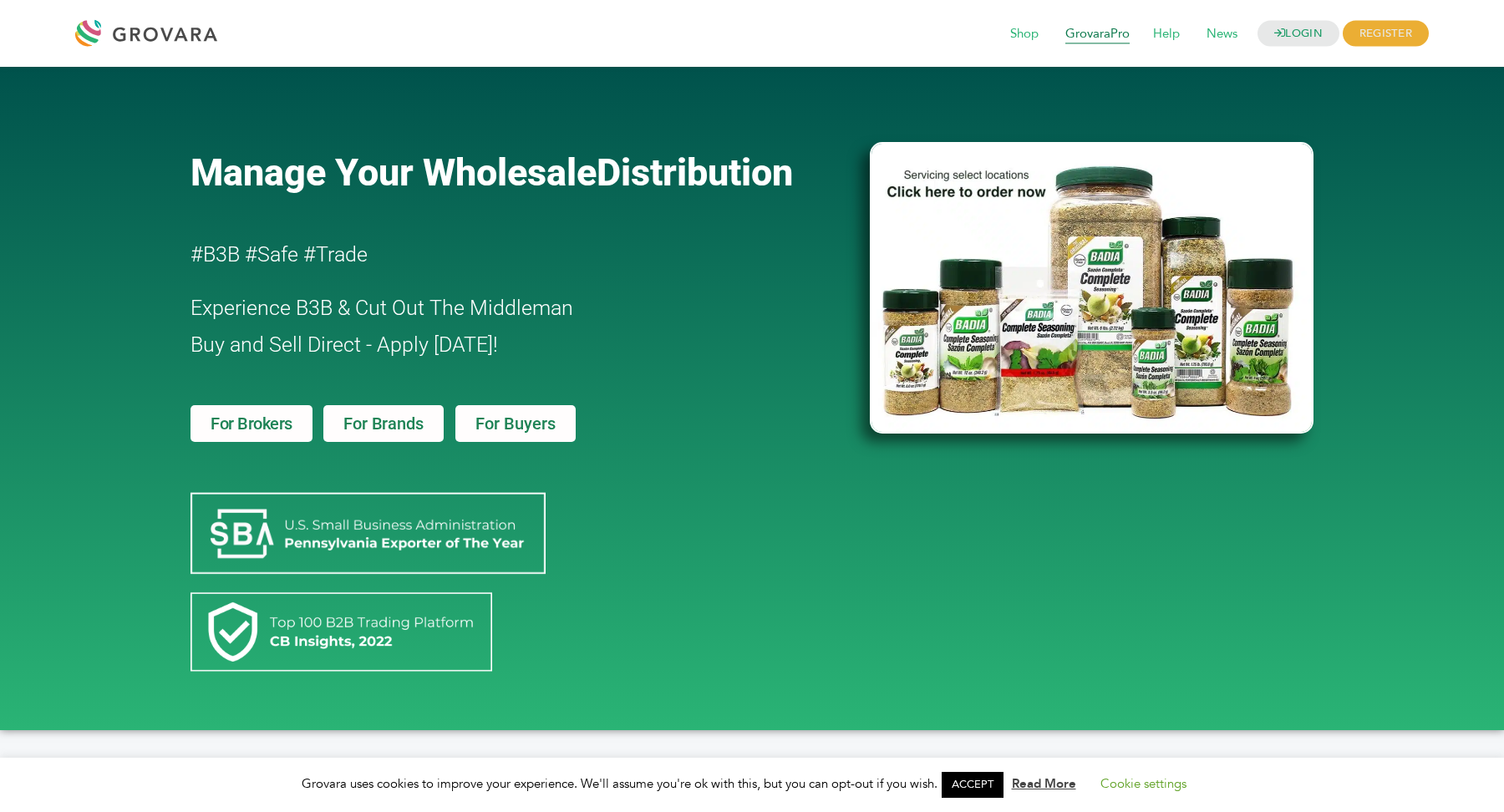
click at [1075, 37] on span "GrovaraPro" at bounding box center [1097, 35] width 88 height 32
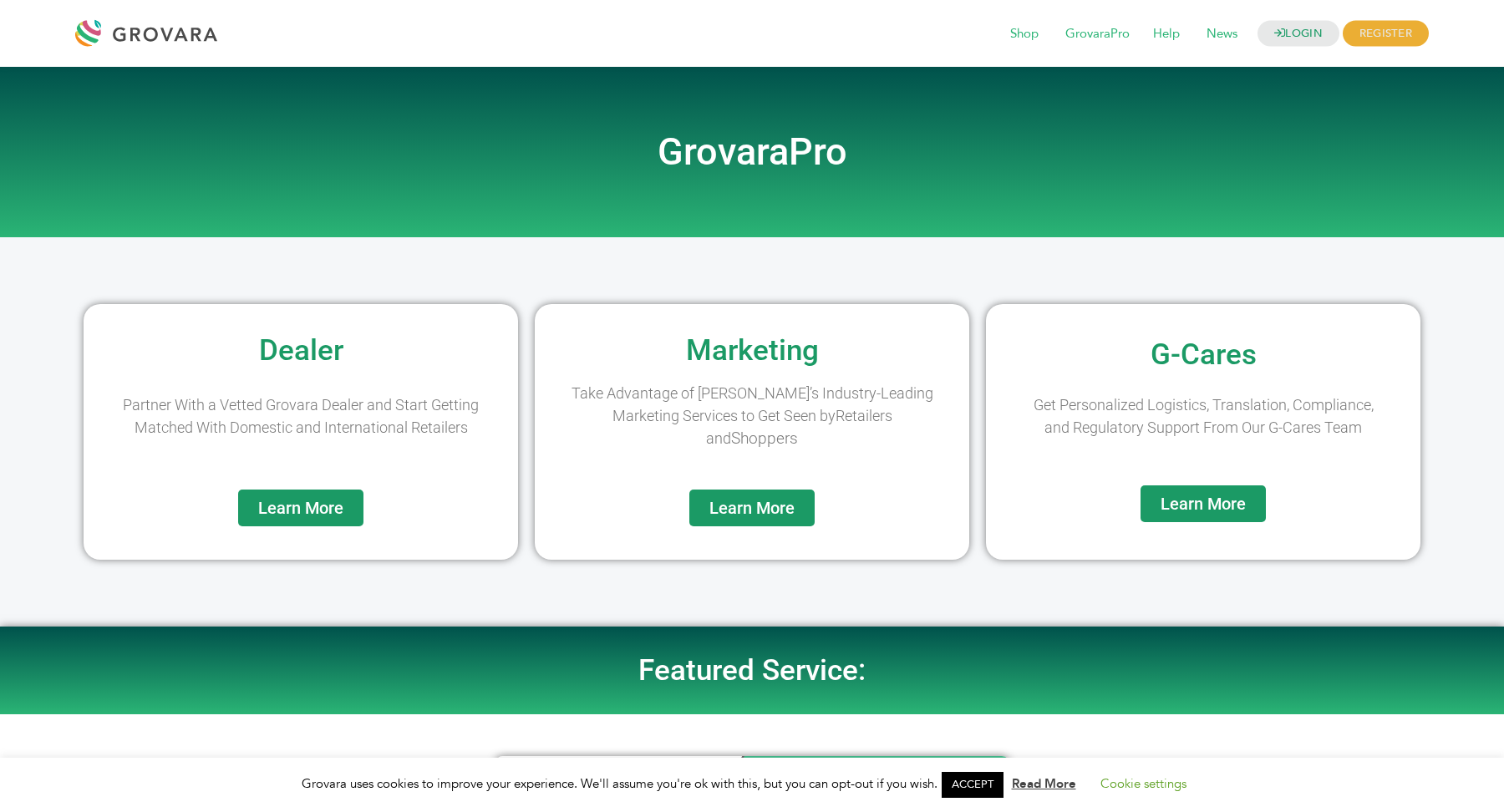
click at [332, 509] on span "Learn More" at bounding box center [300, 508] width 85 height 17
click at [728, 525] on div "Learn More" at bounding box center [752, 524] width 418 height 70
click at [745, 510] on span "Learn More" at bounding box center [752, 508] width 85 height 17
click at [1208, 508] on span "Learn More" at bounding box center [1202, 504] width 85 height 17
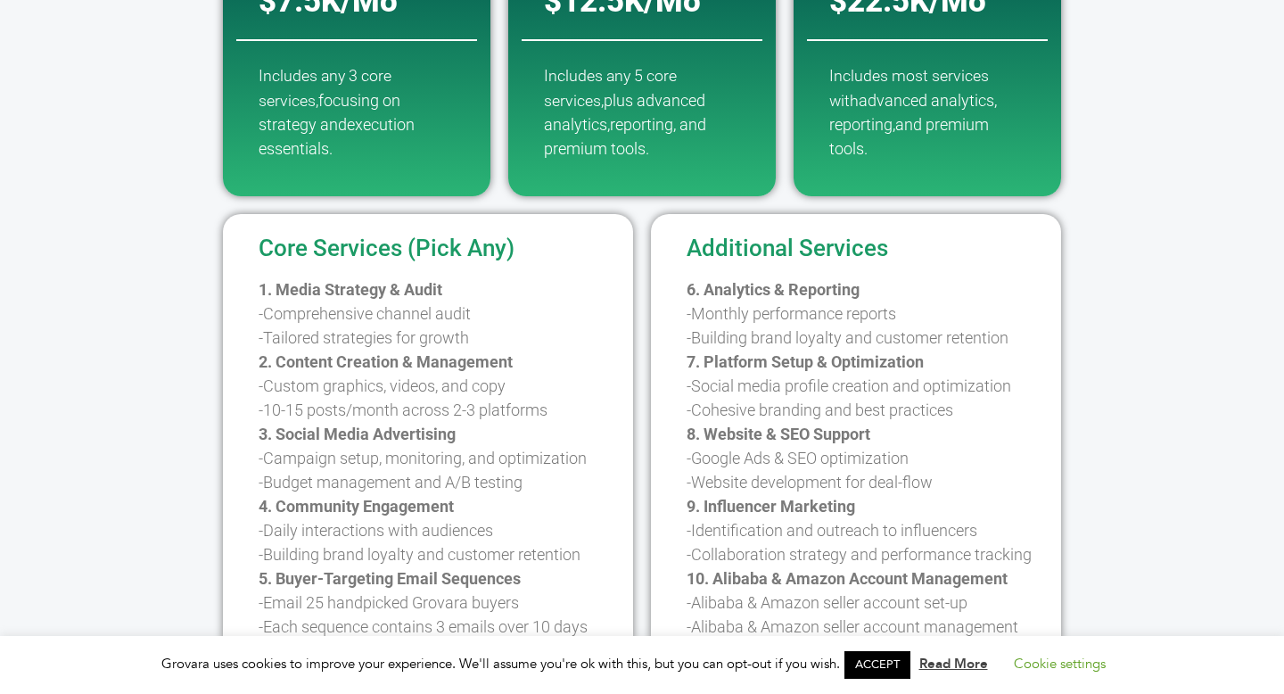
scroll to position [467, 0]
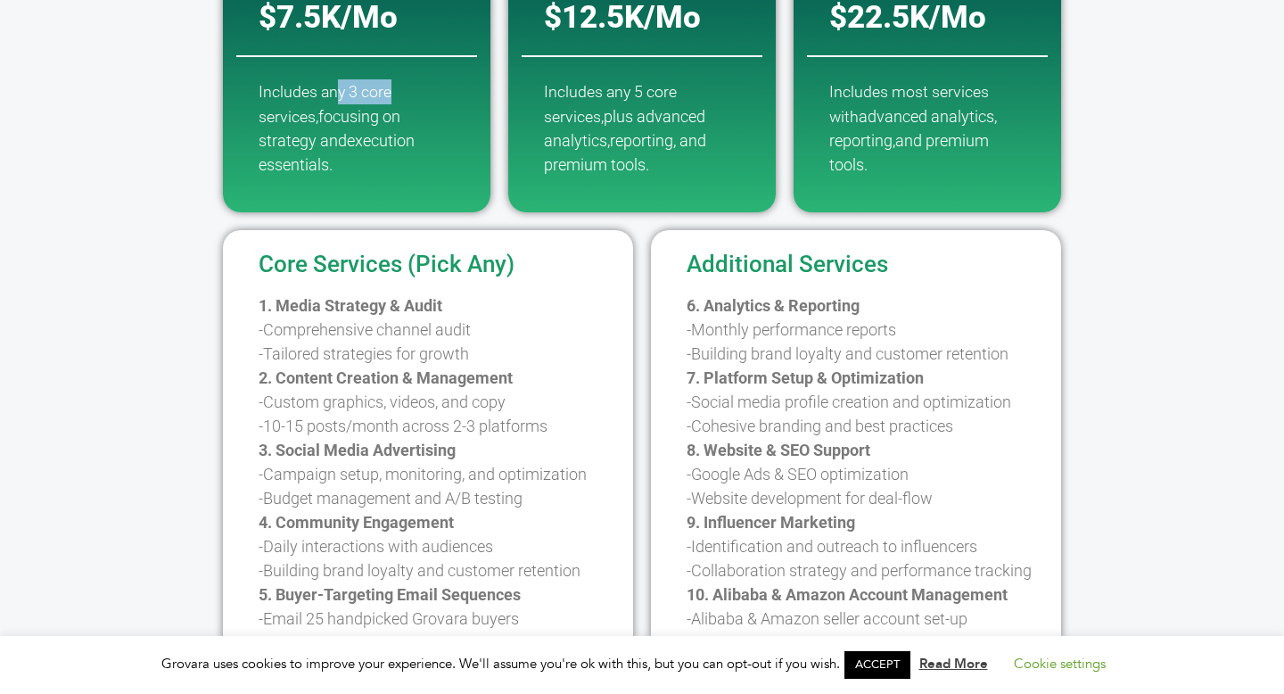
drag, startPoint x: 342, startPoint y: 95, endPoint x: 400, endPoint y: 95, distance: 58.0
click at [400, 95] on p "Includes any 3 core services, focusing on strategy and execution essentials." at bounding box center [357, 127] width 196 height 97
drag, startPoint x: 578, startPoint y: 82, endPoint x: 699, endPoint y: 103, distance: 123.0
click at [699, 103] on p "Includes any 5 core services, plus advanced analytics,r eporting, and premium t…" at bounding box center [642, 127] width 196 height 97
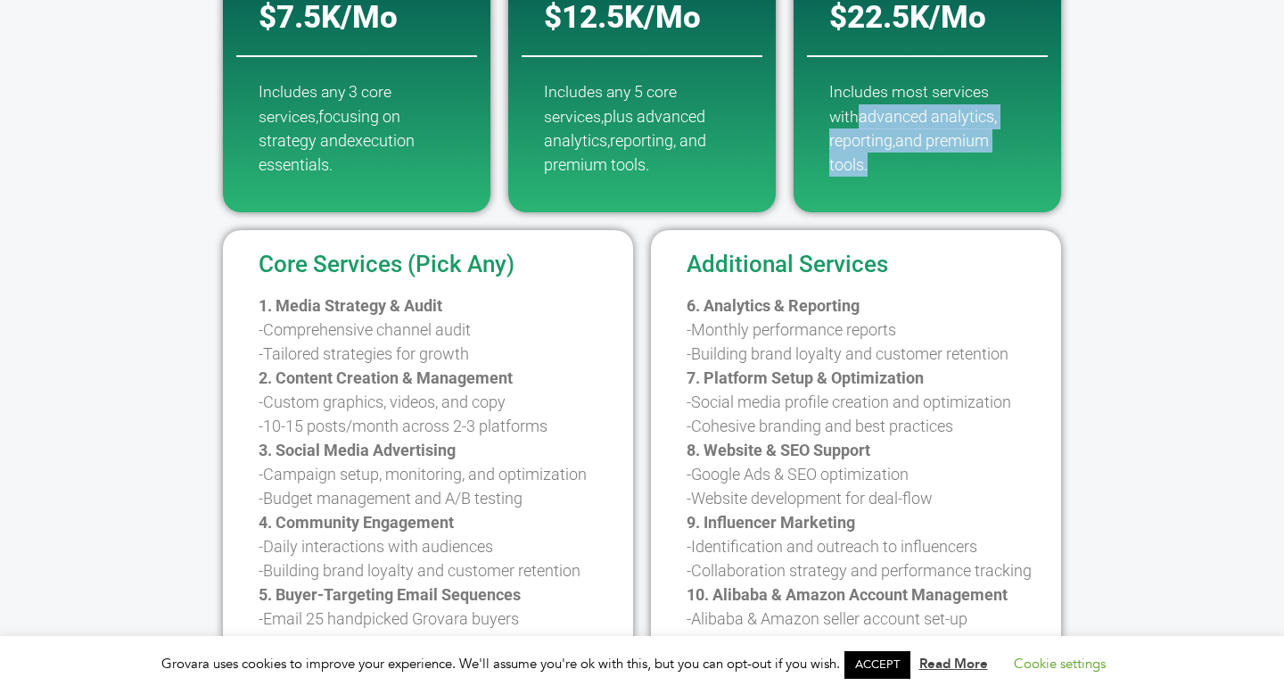
drag, startPoint x: 855, startPoint y: 104, endPoint x: 928, endPoint y: 175, distance: 101.5
click at [928, 175] on p "Includes most services with advanced analytics, reporting, and premium tools." at bounding box center [927, 127] width 196 height 97
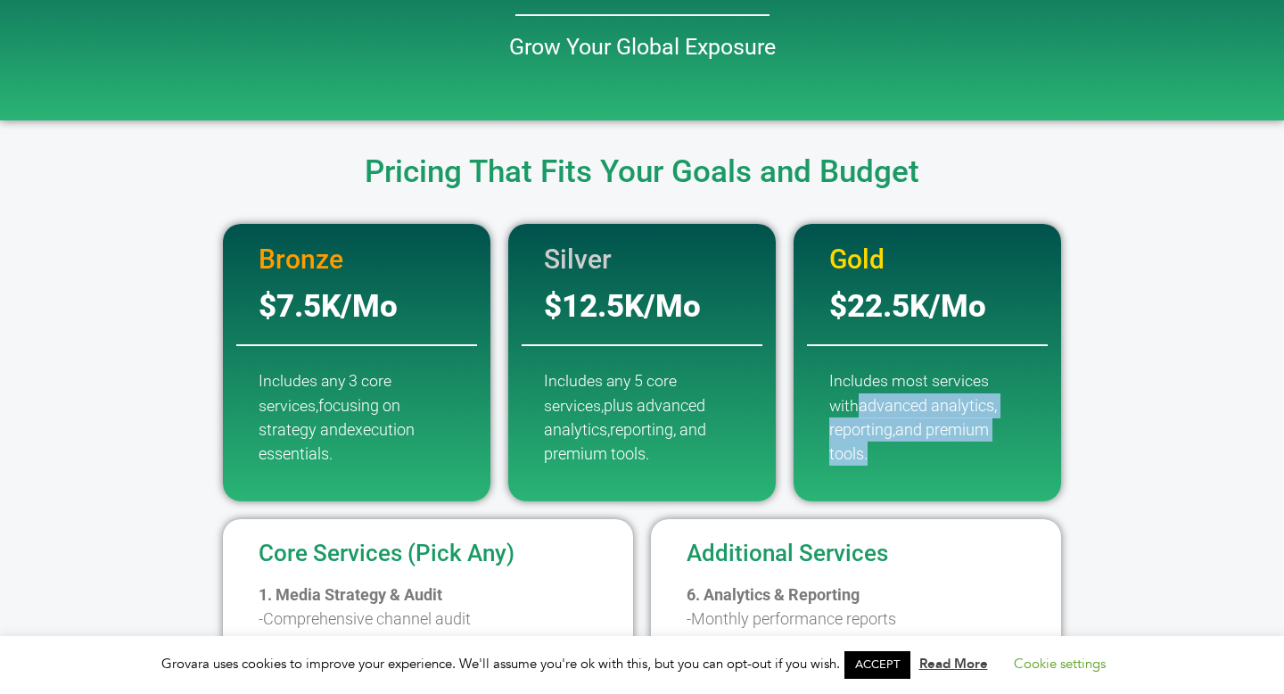
scroll to position [146, 0]
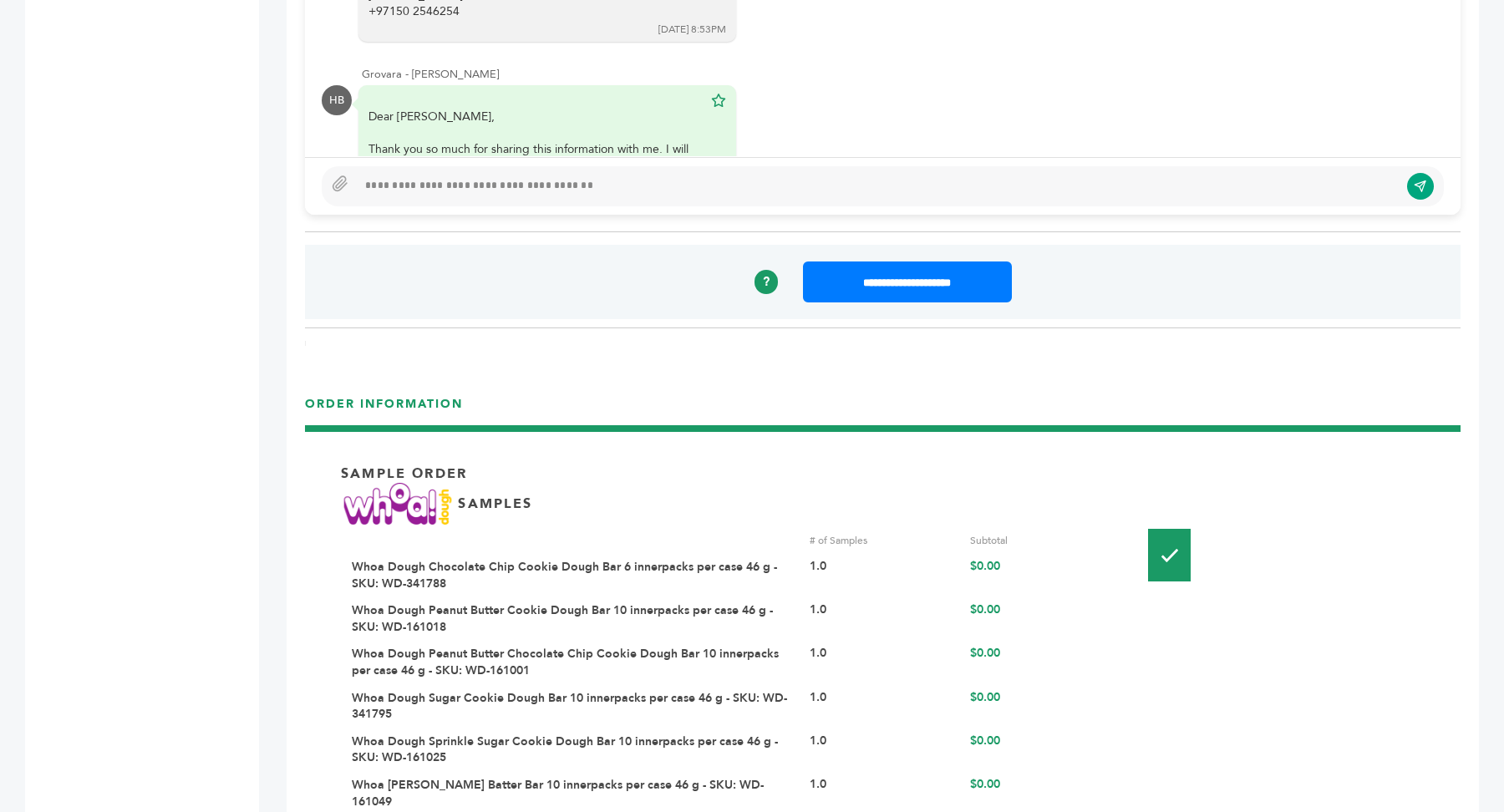
scroll to position [1722, 0]
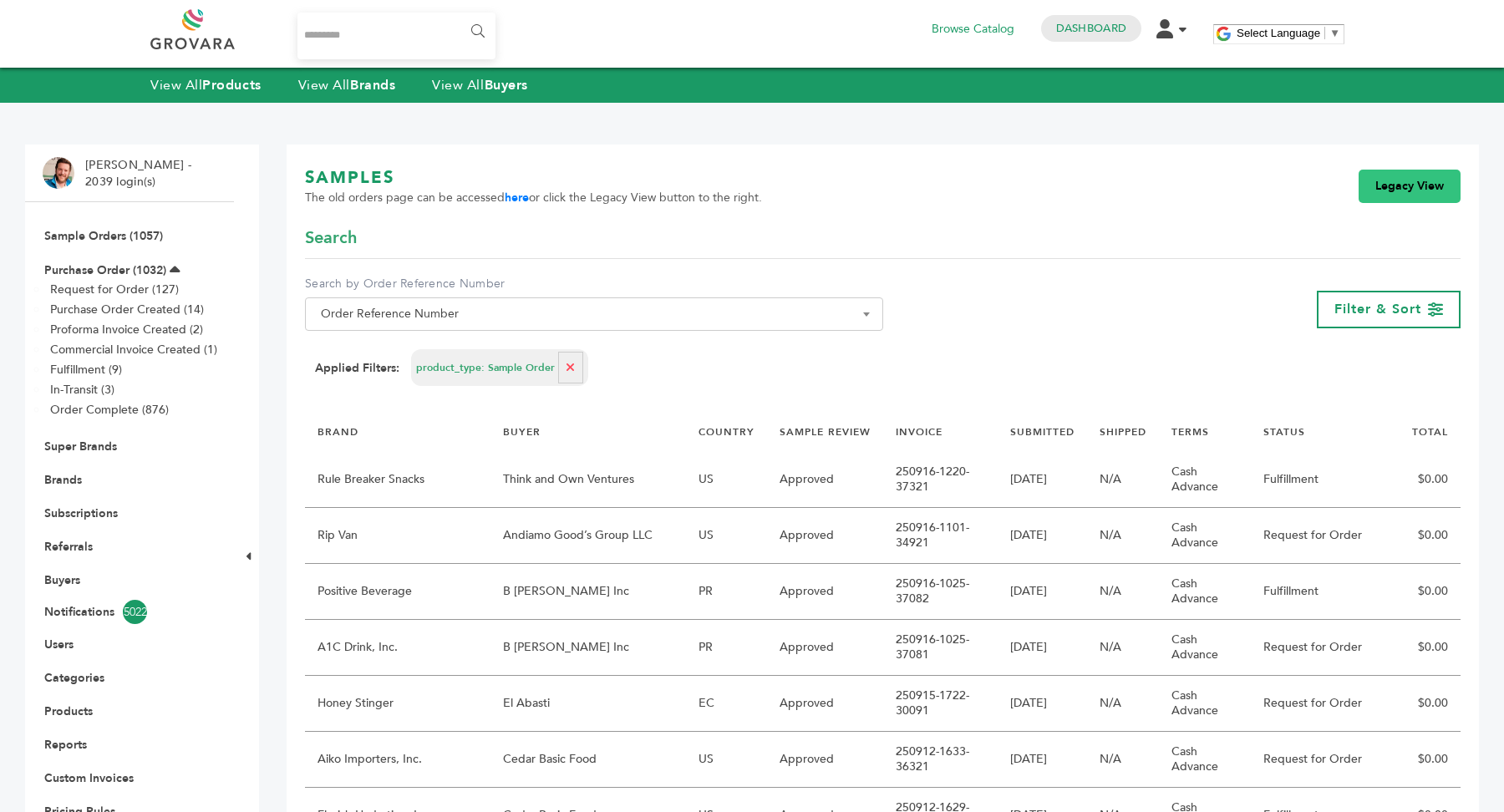
click at [1403, 197] on link "Legacy View" at bounding box center [1409, 186] width 102 height 34
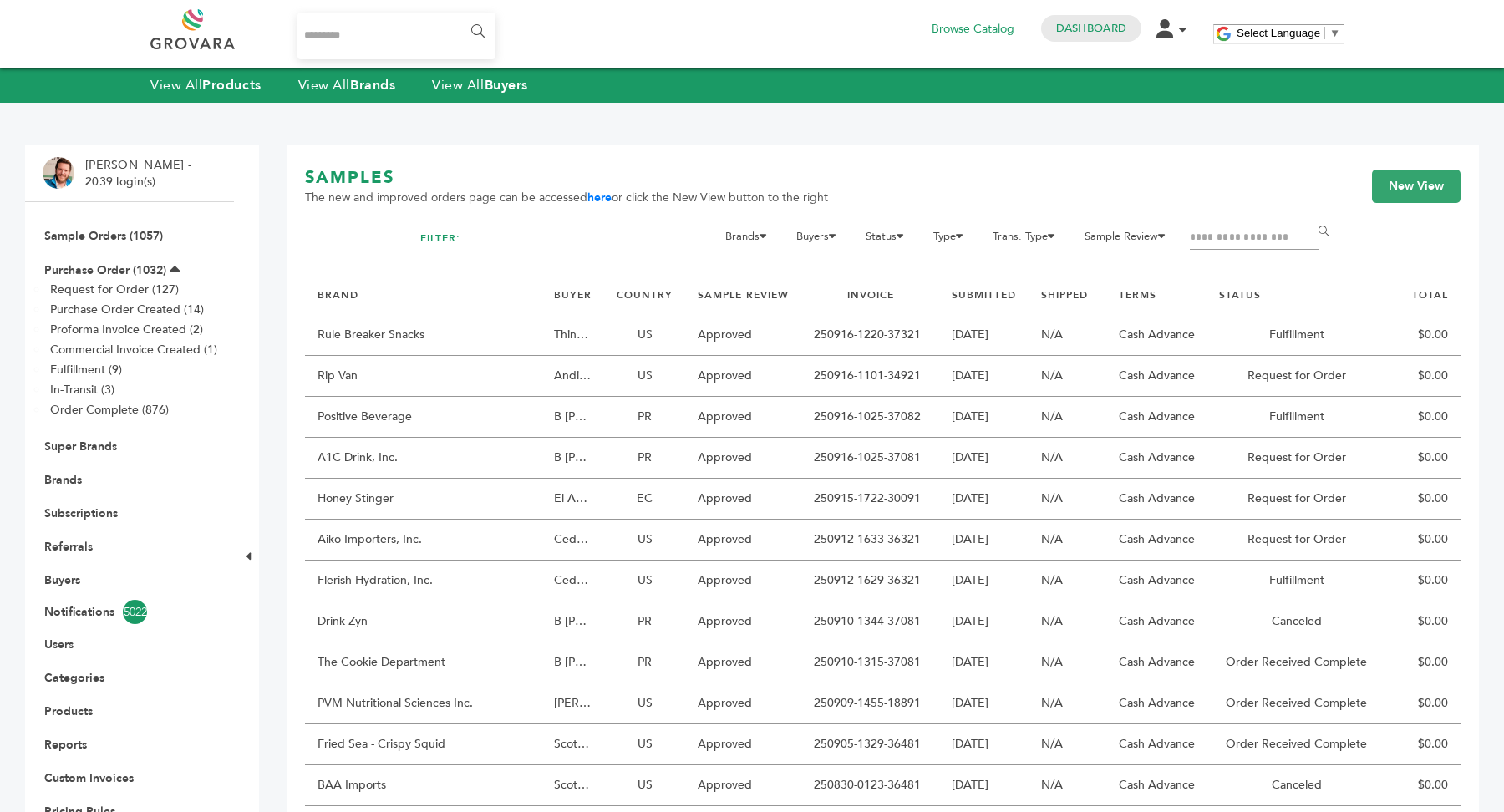
click at [1251, 234] on input "Filter by keywords" at bounding box center [1254, 238] width 128 height 23
type input "***"
click at [1307, 214] on input "******" at bounding box center [1326, 231] width 37 height 34
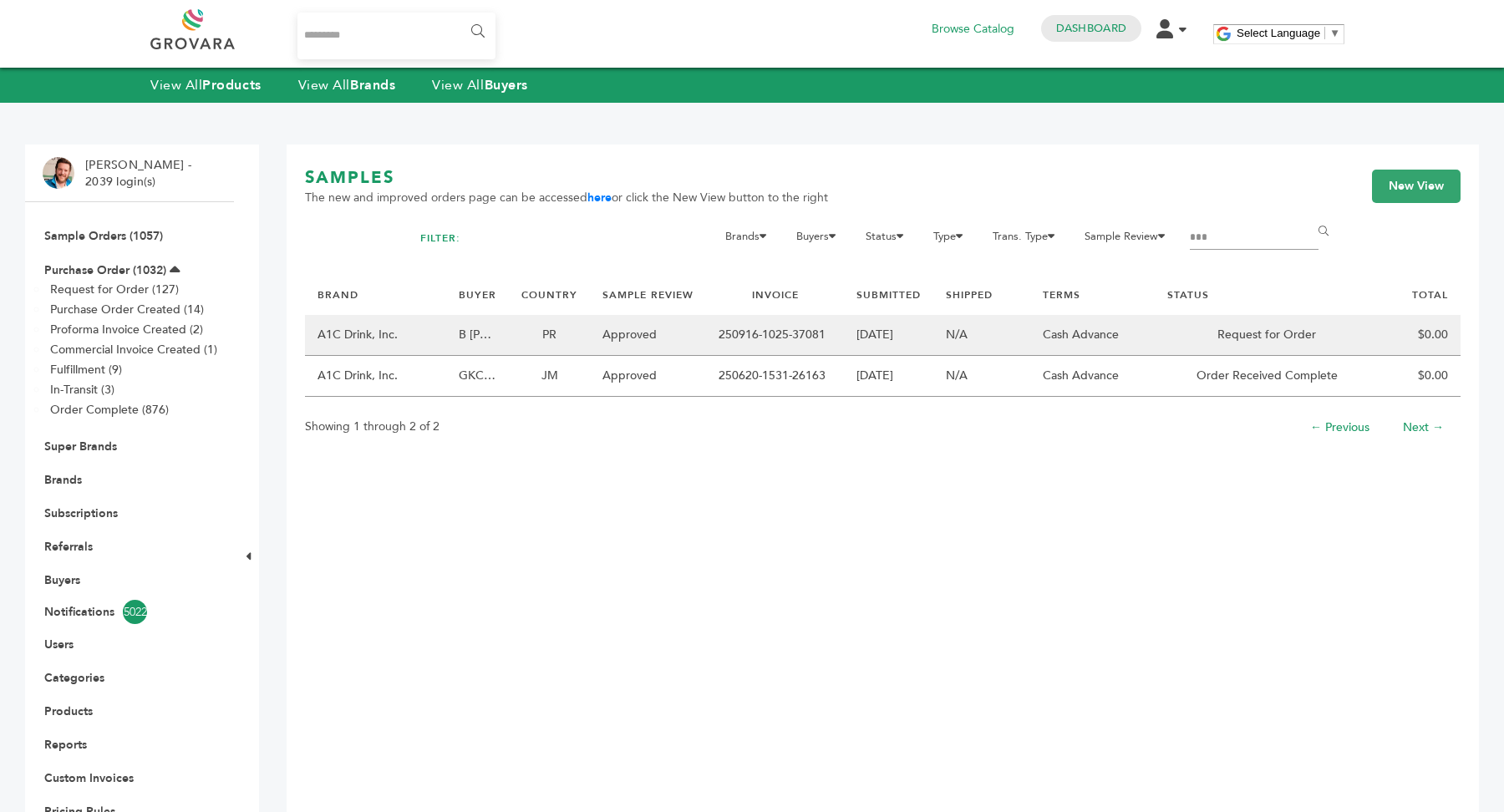
click at [589, 344] on td "Approved" at bounding box center [648, 335] width 116 height 41
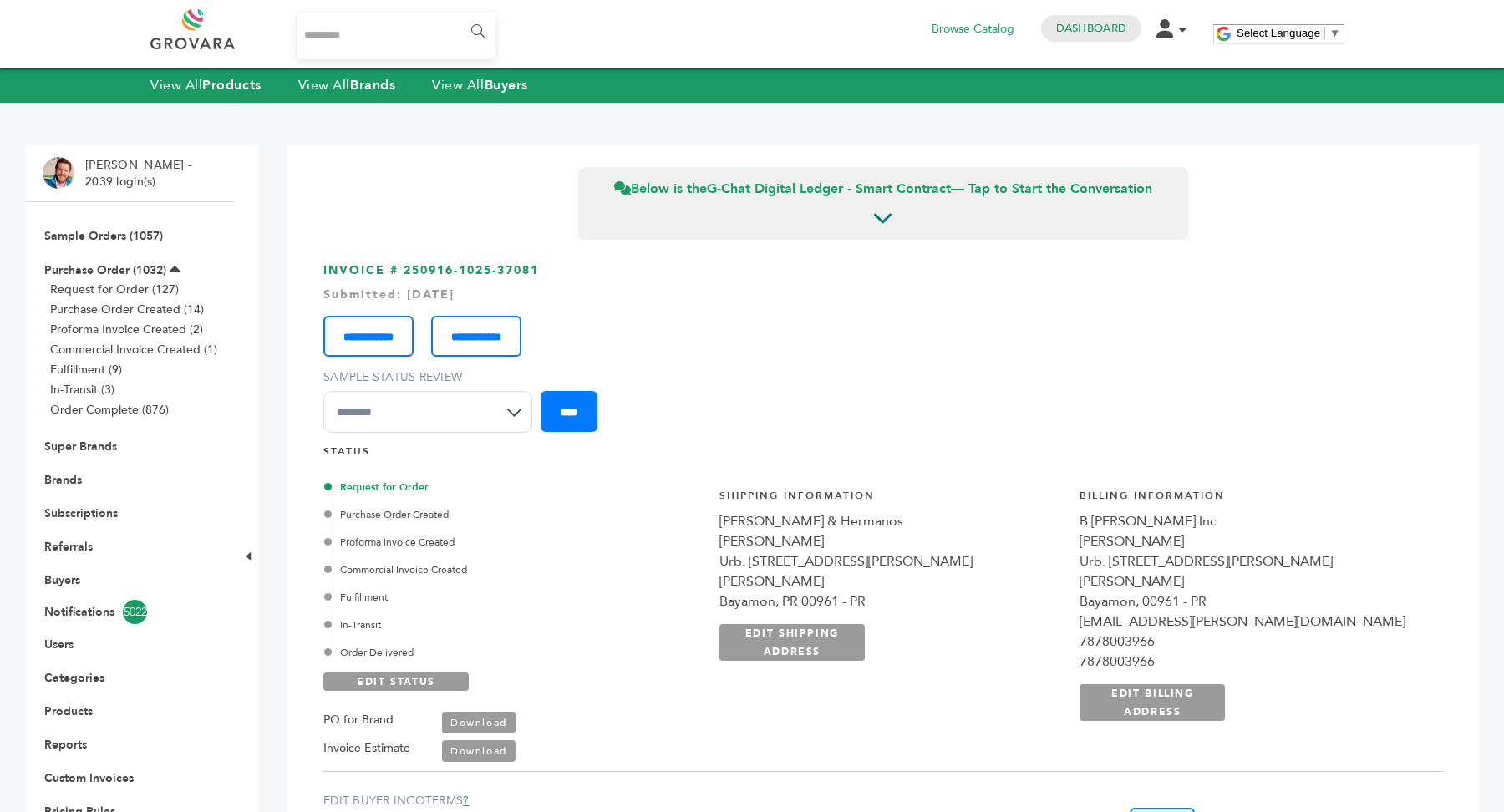
drag, startPoint x: 405, startPoint y: 269, endPoint x: 570, endPoint y: 265, distance: 165.0
click at [570, 265] on h3 "**********" at bounding box center [883, 353] width 1119 height 183
copy h3 "250916-1025-37081"
